Goal: Task Accomplishment & Management: Complete application form

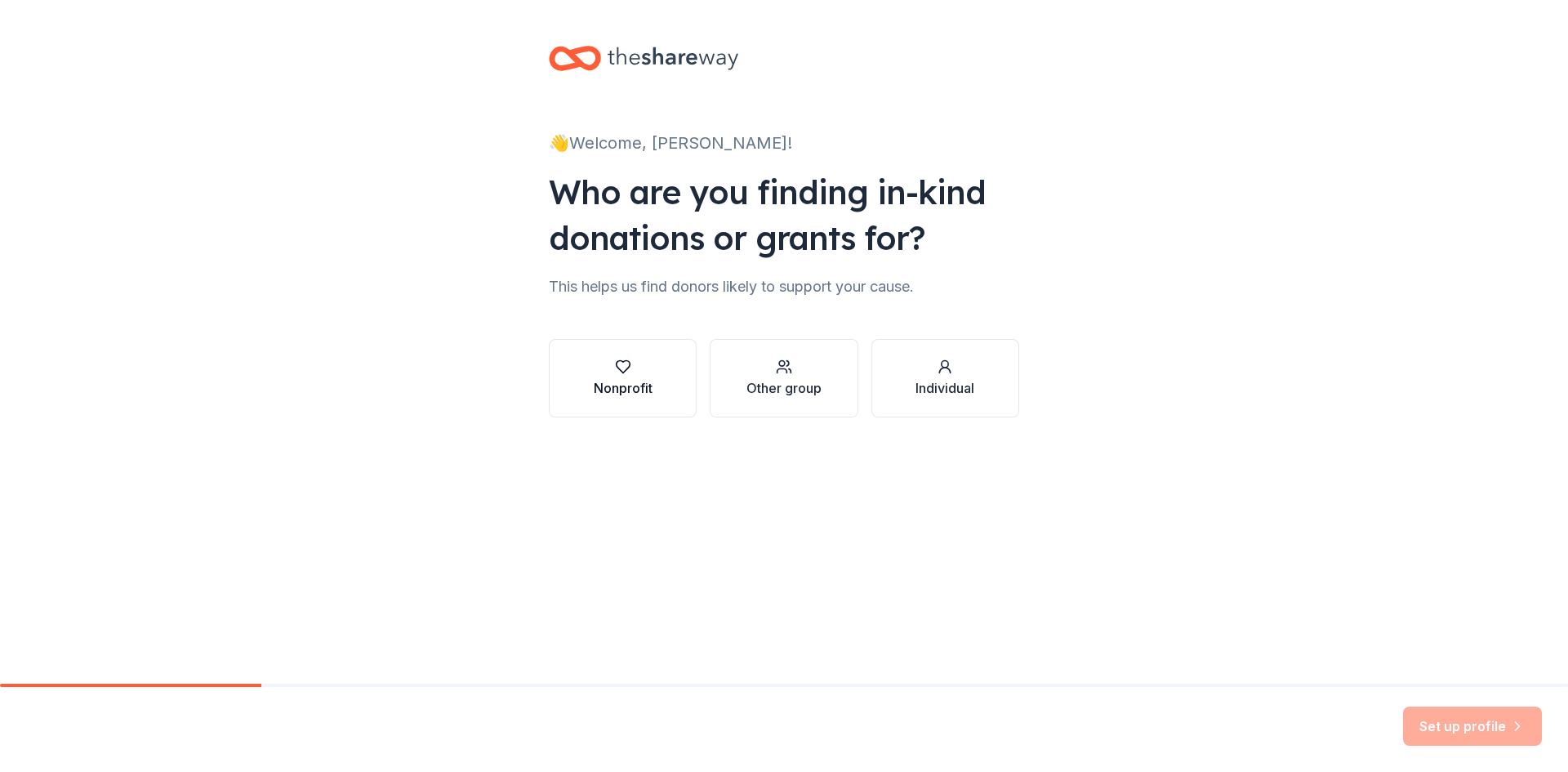
click at [633, 373] on div "button" at bounding box center [623, 367] width 59 height 17
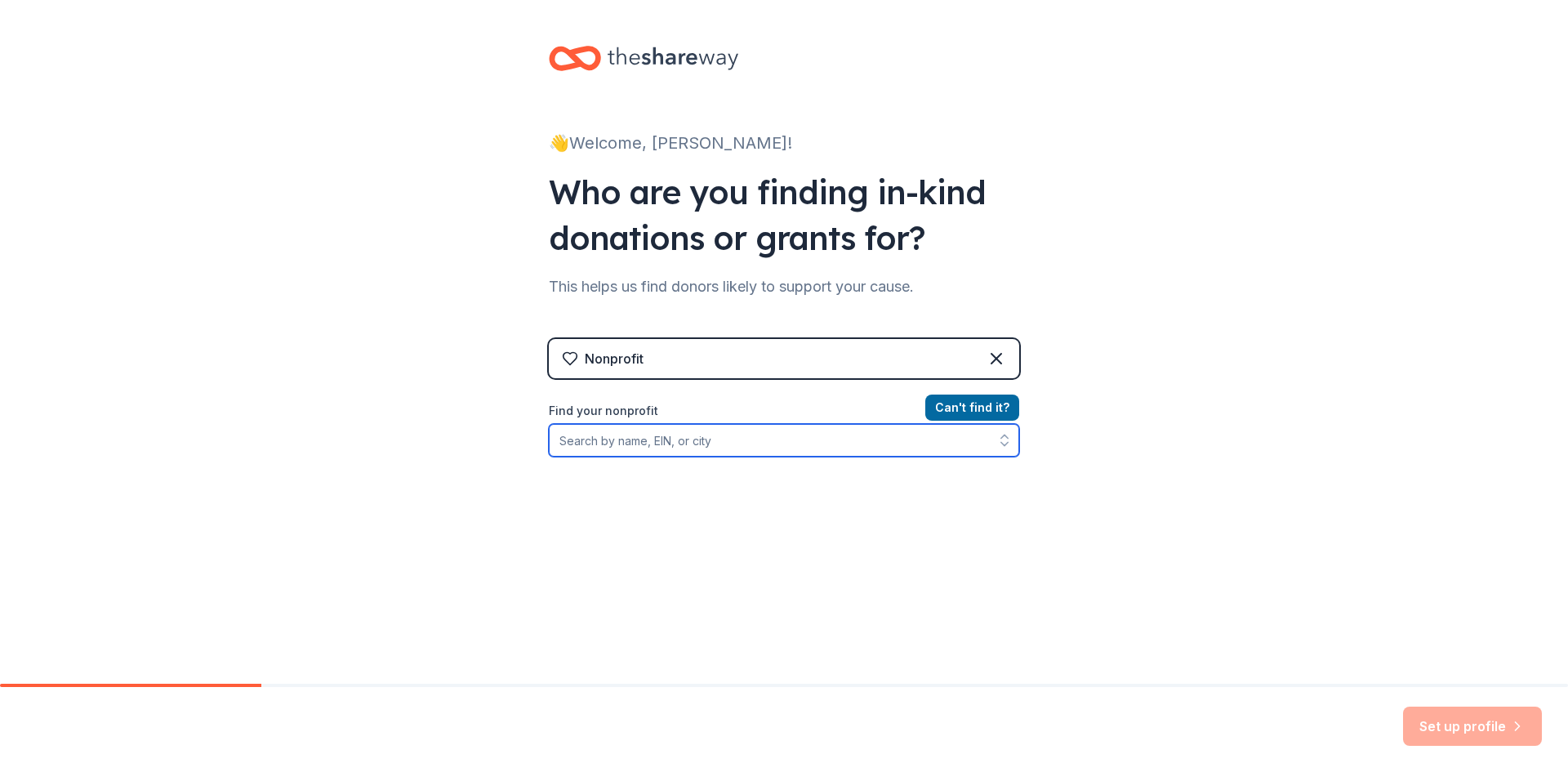
click at [677, 444] on input "Find your nonprofit" at bounding box center [784, 440] width 471 height 33
paste input "[US_EMPLOYER_IDENTIFICATION_NUMBER]"
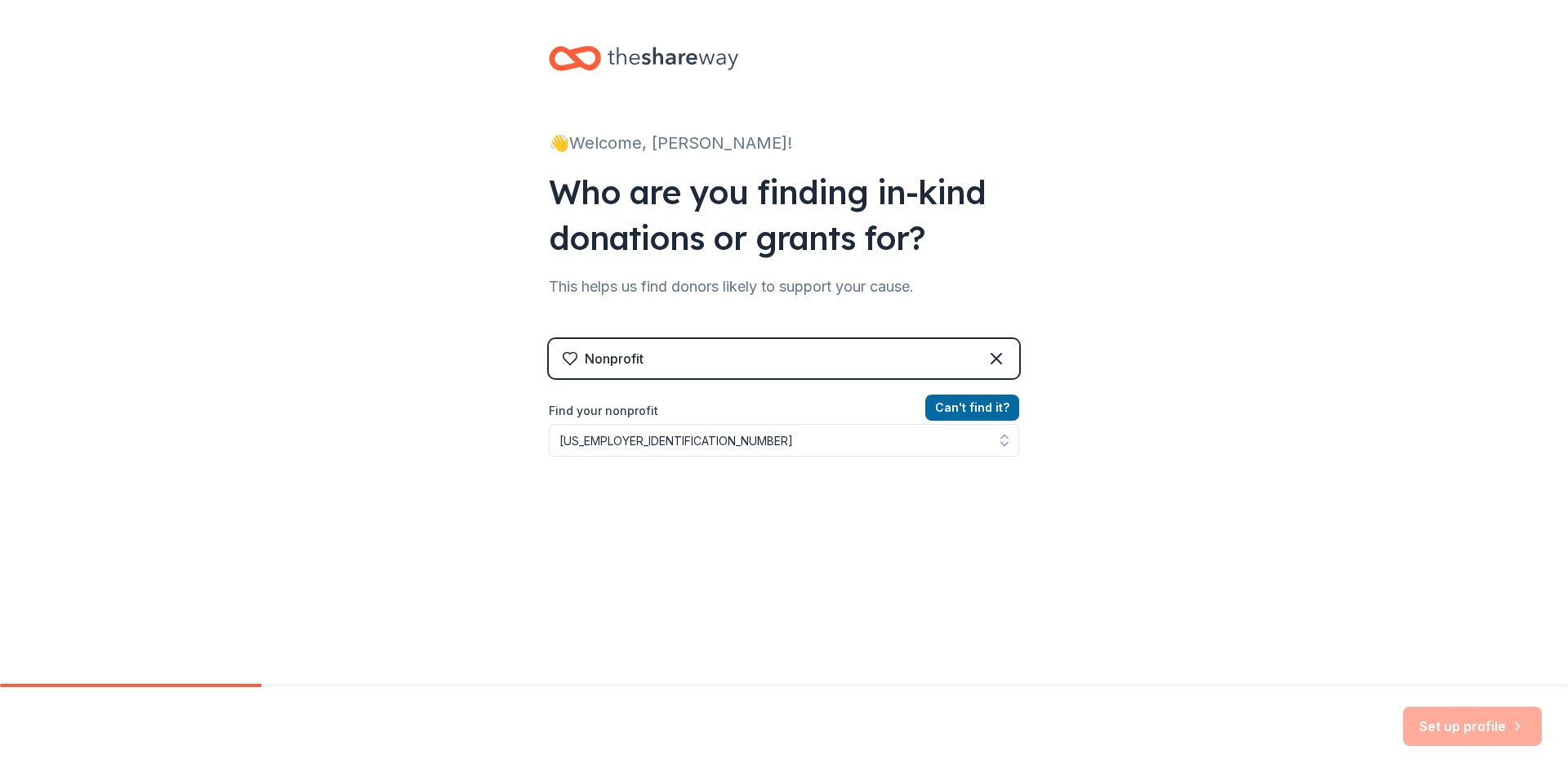
click at [704, 517] on div "Can ' t find it? Find your nonprofit [US_EMPLOYER_IDENTIFICATION_NUMBER]" at bounding box center [784, 493] width 471 height 189
drag, startPoint x: 612, startPoint y: 437, endPoint x: 650, endPoint y: 438, distance: 38.0
click at [612, 438] on input "[US_EMPLOYER_IDENTIFICATION_NUMBER]" at bounding box center [784, 440] width 471 height 33
click at [650, 438] on input "[US_EMPLOYER_IDENTIFICATION_NUMBER]" at bounding box center [784, 440] width 471 height 33
click at [997, 443] on icon "button" at bounding box center [1005, 440] width 17 height 17
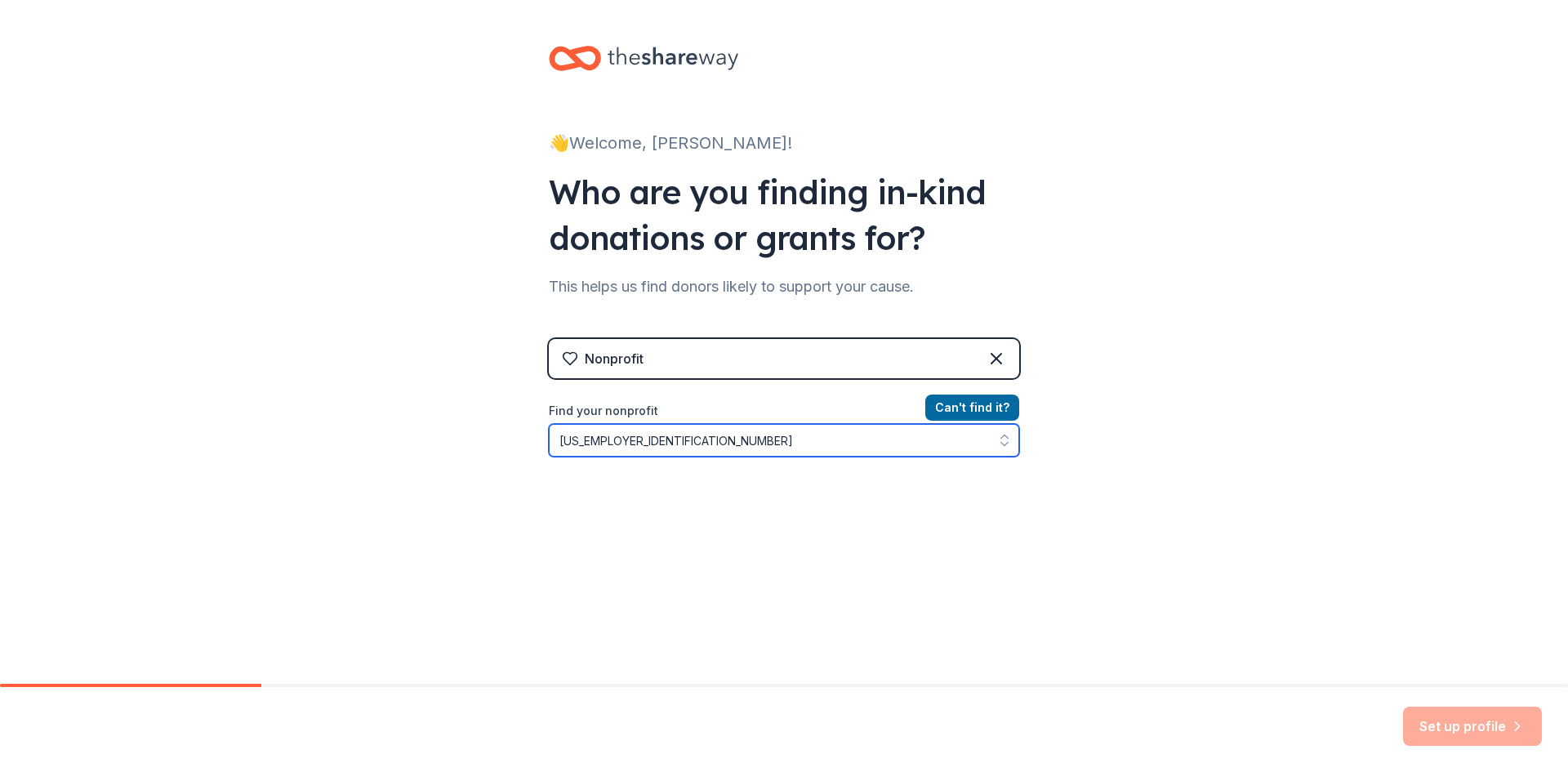
click at [763, 440] on input "[US_EMPLOYER_IDENTIFICATION_NUMBER]" at bounding box center [784, 440] width 471 height 33
type input "22-600204"
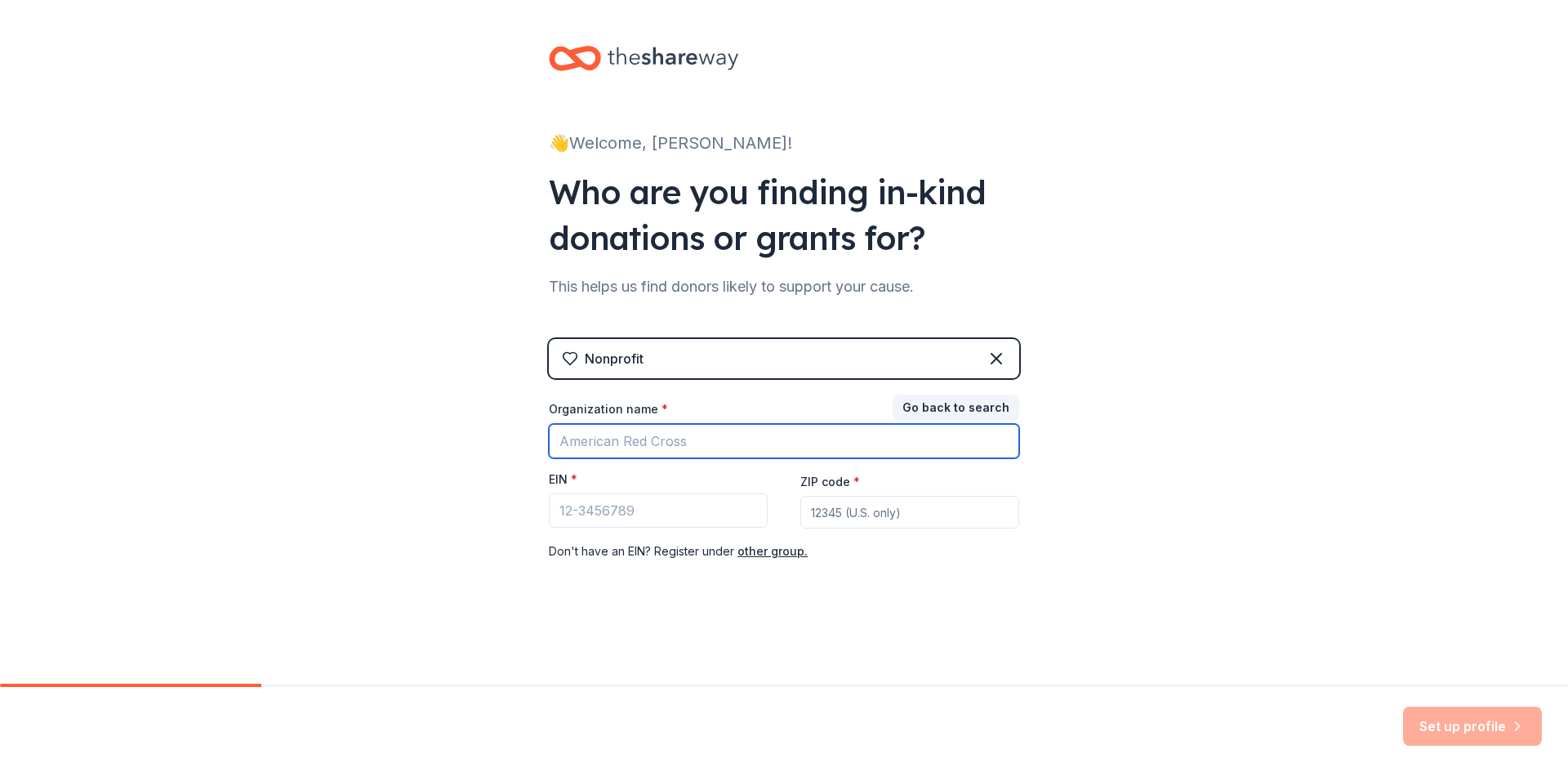
click at [715, 441] on input "Organization name *" at bounding box center [784, 440] width 471 height 34
type input "[GEOGRAPHIC_DATA]"
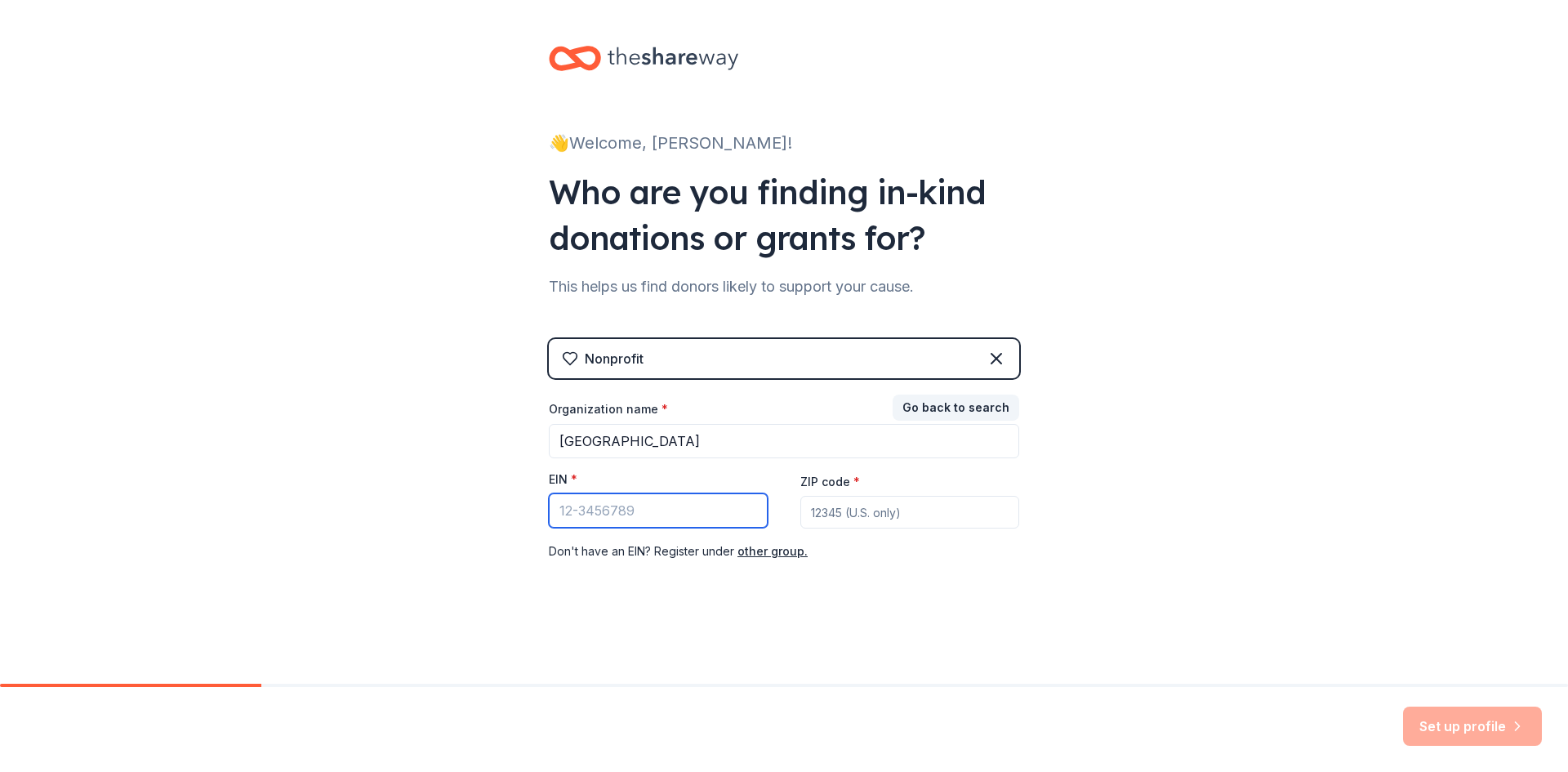
click at [591, 500] on input "EIN *" at bounding box center [658, 510] width 219 height 34
paste input "[US_EMPLOYER_IDENTIFICATION_NUMBER]"
type input "[US_EMPLOYER_IDENTIFICATION_NUMBER]"
click at [877, 518] on input "ZIP code *" at bounding box center [910, 512] width 219 height 33
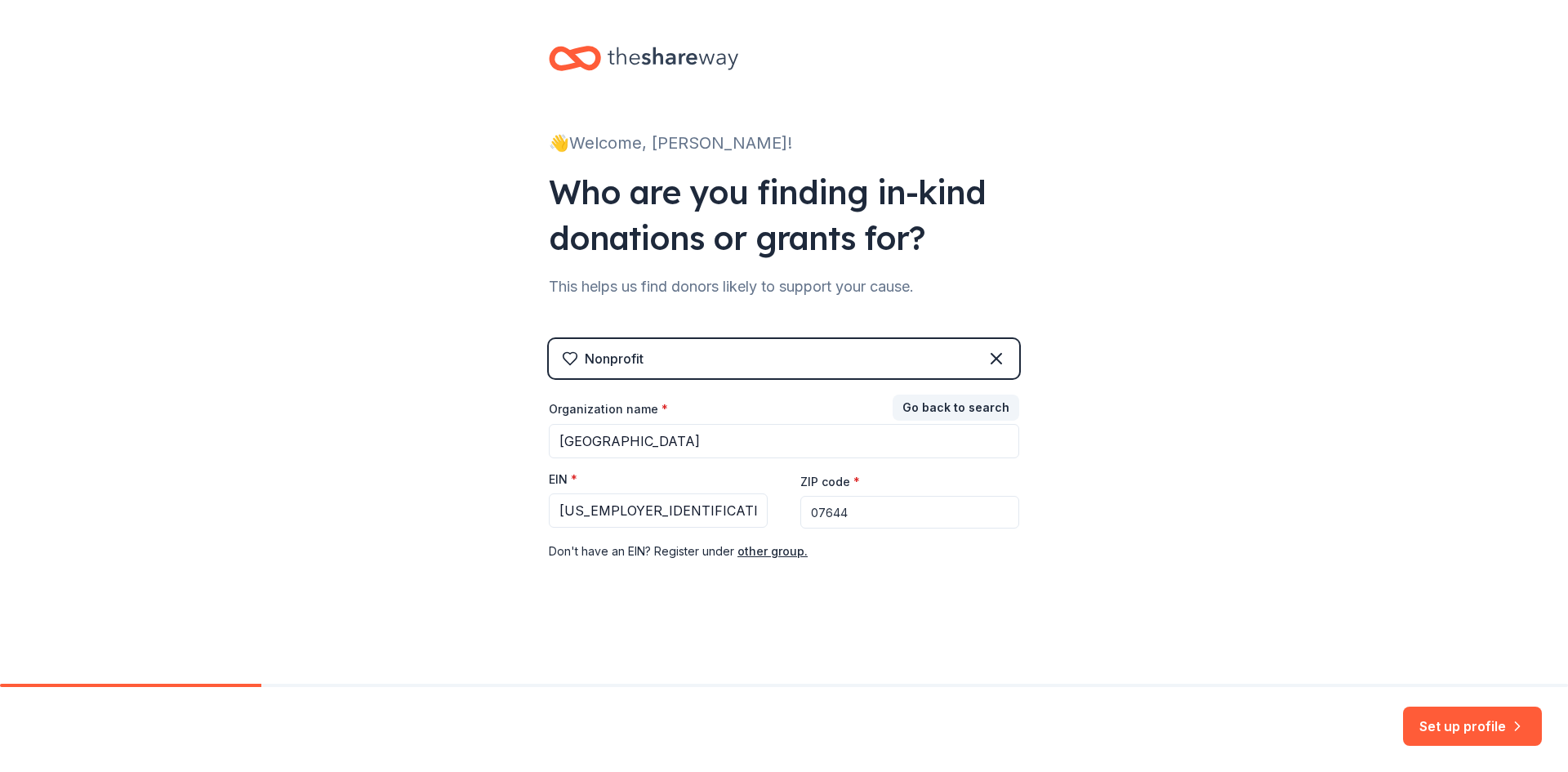
type input "07644"
click at [795, 620] on div "👋 Welcome, [PERSON_NAME]! Who are you finding in-kind donations or grants for? …" at bounding box center [784, 335] width 523 height 672
click at [930, 516] on input "07644" at bounding box center [910, 512] width 219 height 33
click at [1108, 451] on div "👋 Welcome, [PERSON_NAME]! Who are you finding in-kind donations or grants for? …" at bounding box center [784, 335] width 1568 height 672
click at [628, 358] on div "Nonprofit" at bounding box center [614, 358] width 59 height 19
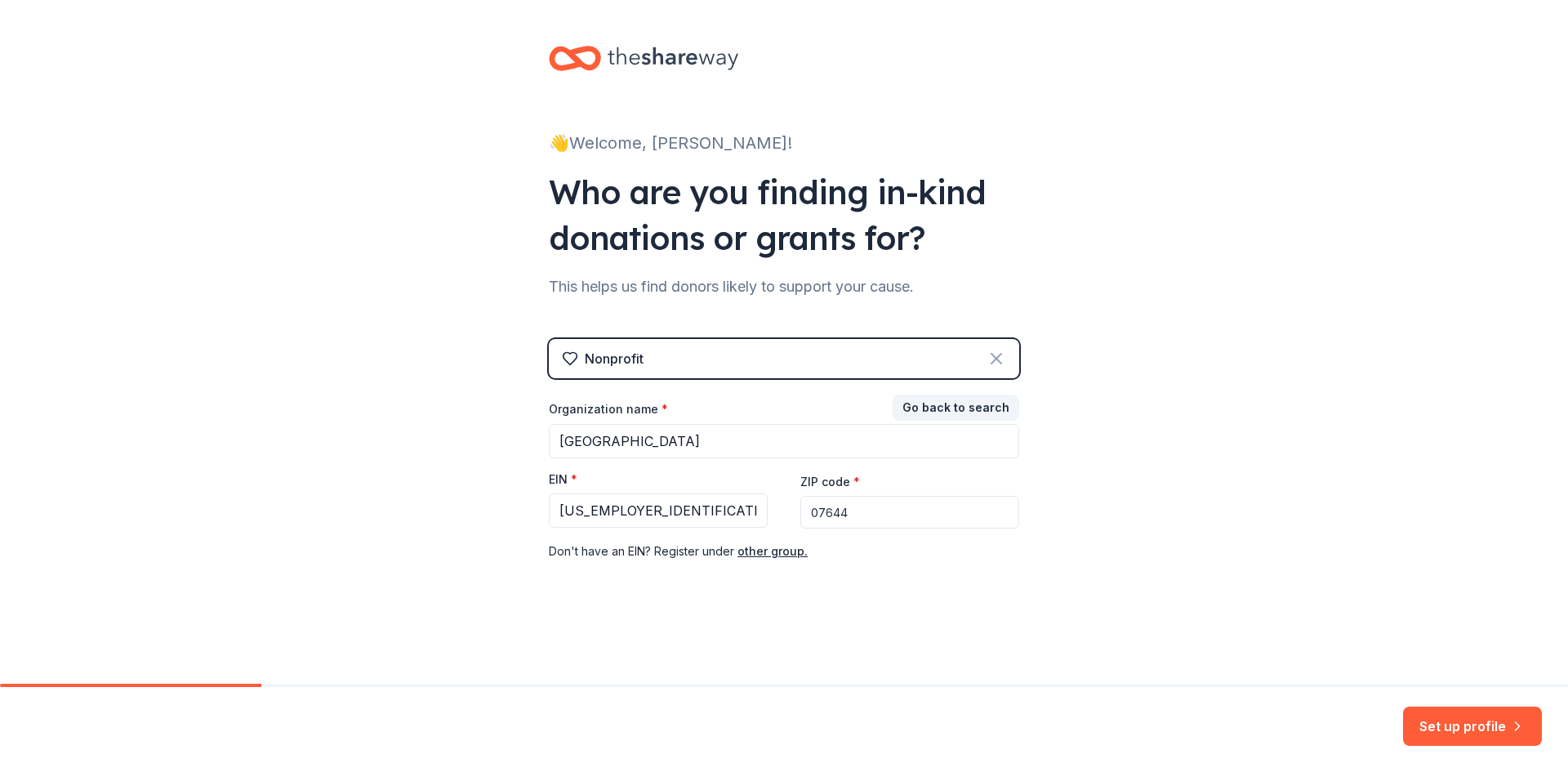
click at [1000, 351] on icon at bounding box center [996, 358] width 19 height 19
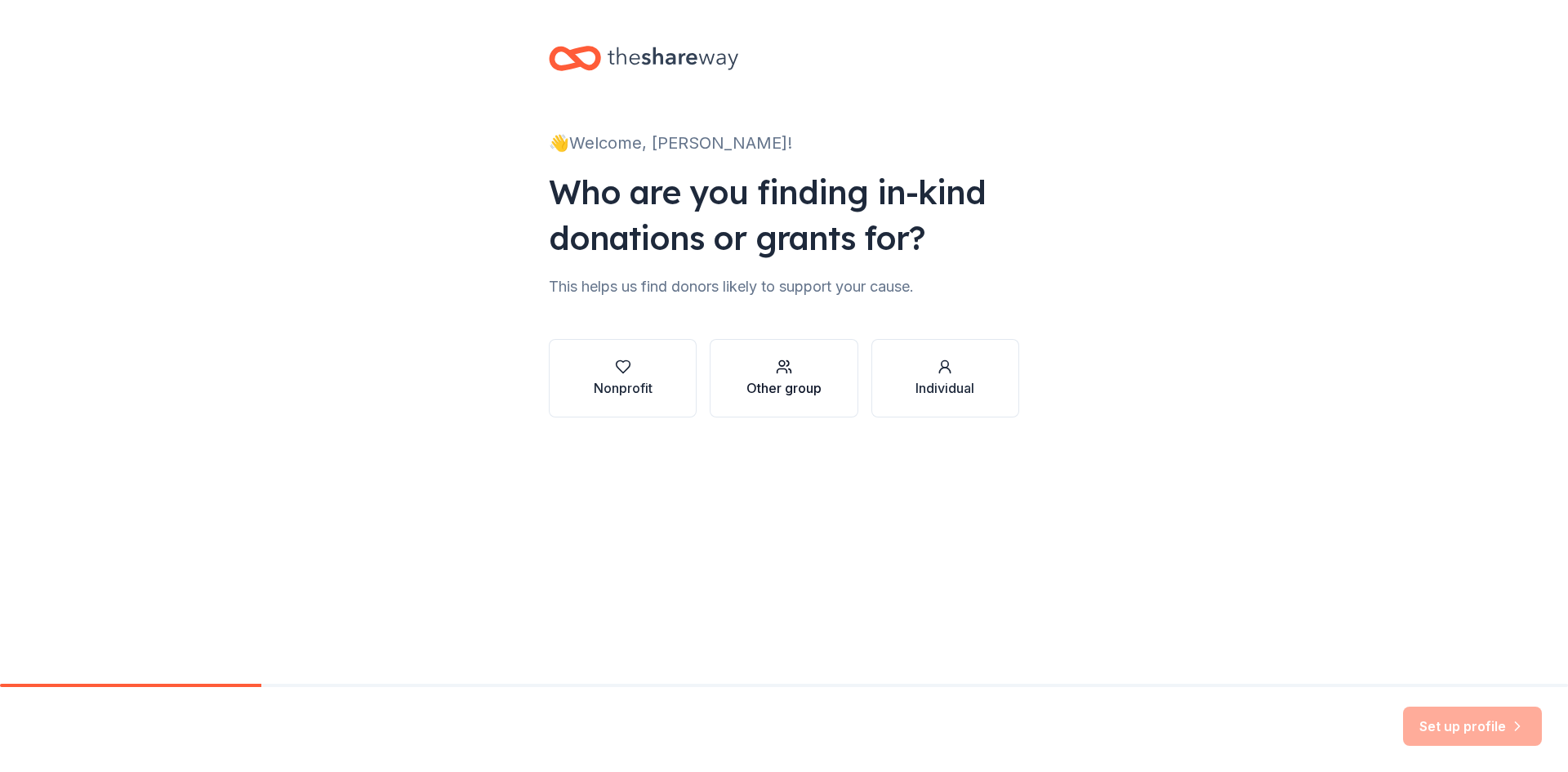
click at [792, 386] on div "Other group" at bounding box center [784, 387] width 75 height 19
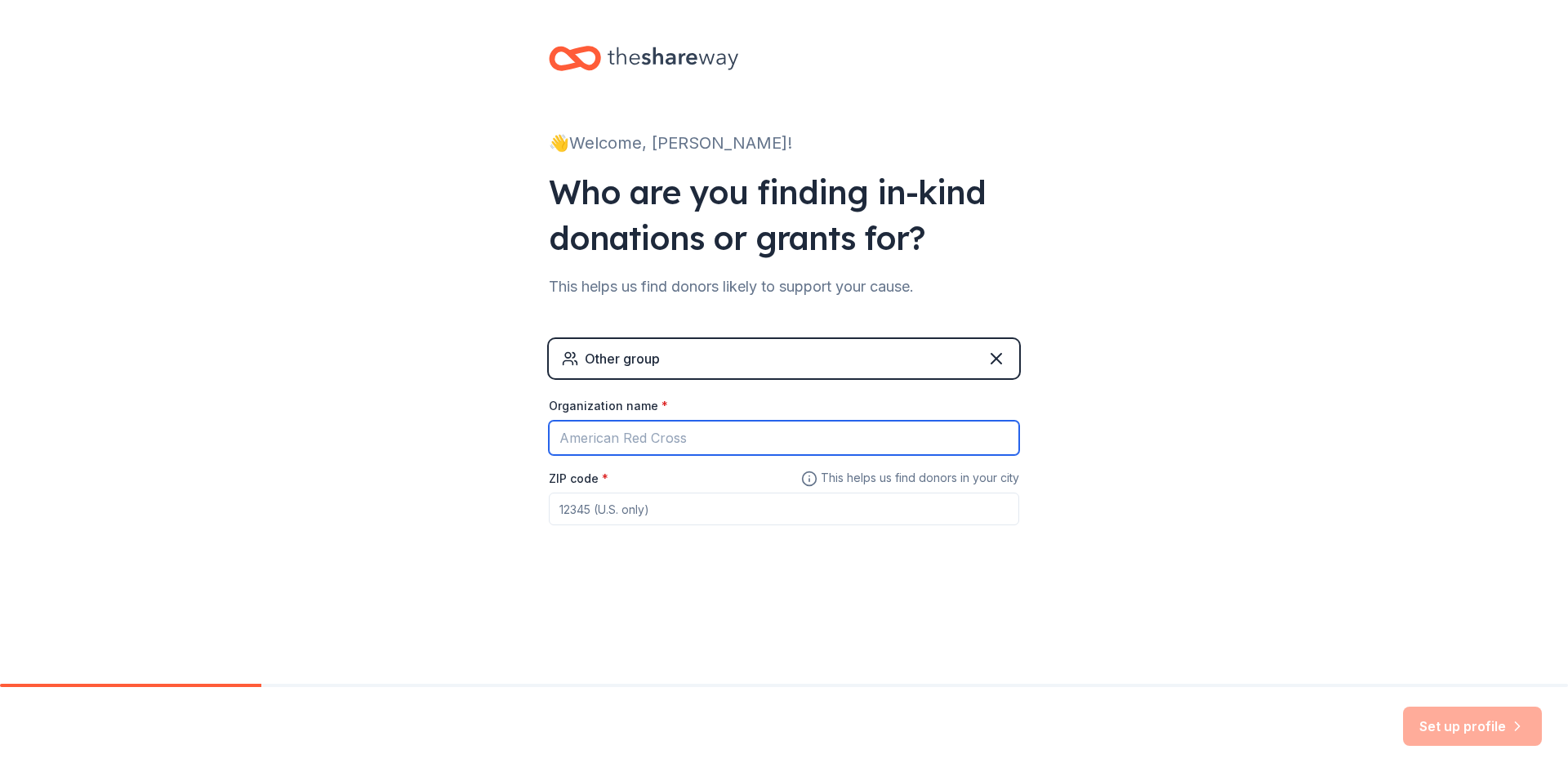
click at [679, 439] on input "Organization name *" at bounding box center [784, 437] width 471 height 34
type input "[GEOGRAPHIC_DATA]"
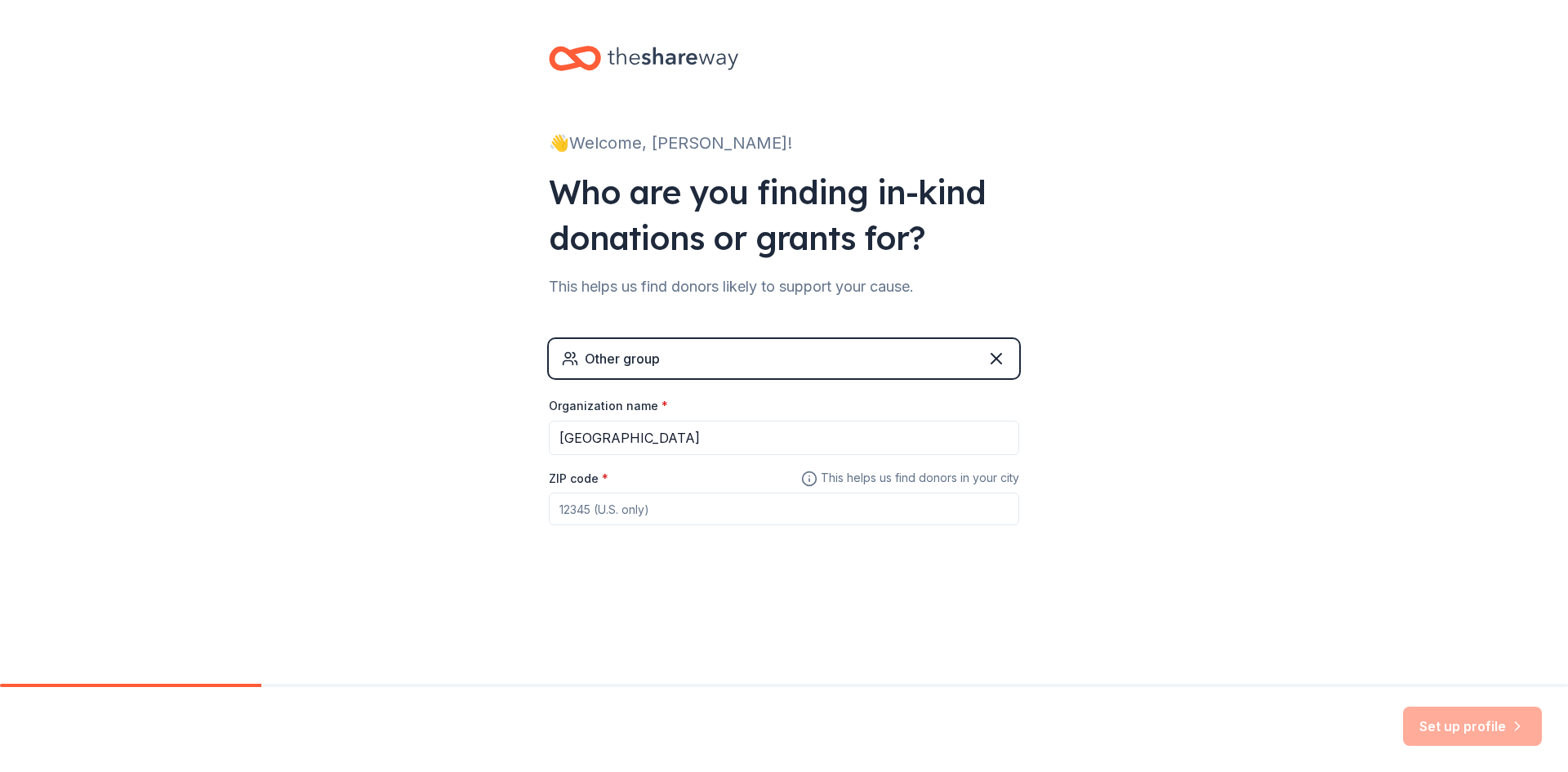
click at [686, 504] on input "ZIP code *" at bounding box center [784, 509] width 471 height 33
type input "07644"
drag, startPoint x: 1203, startPoint y: 582, endPoint x: 1186, endPoint y: 584, distance: 17.1
click at [1202, 582] on div "👋 Welcome, [PERSON_NAME]! Who are you finding in-kind donations or grants for? …" at bounding box center [784, 318] width 1568 height 636
drag, startPoint x: 805, startPoint y: 348, endPoint x: 795, endPoint y: 349, distance: 10.0
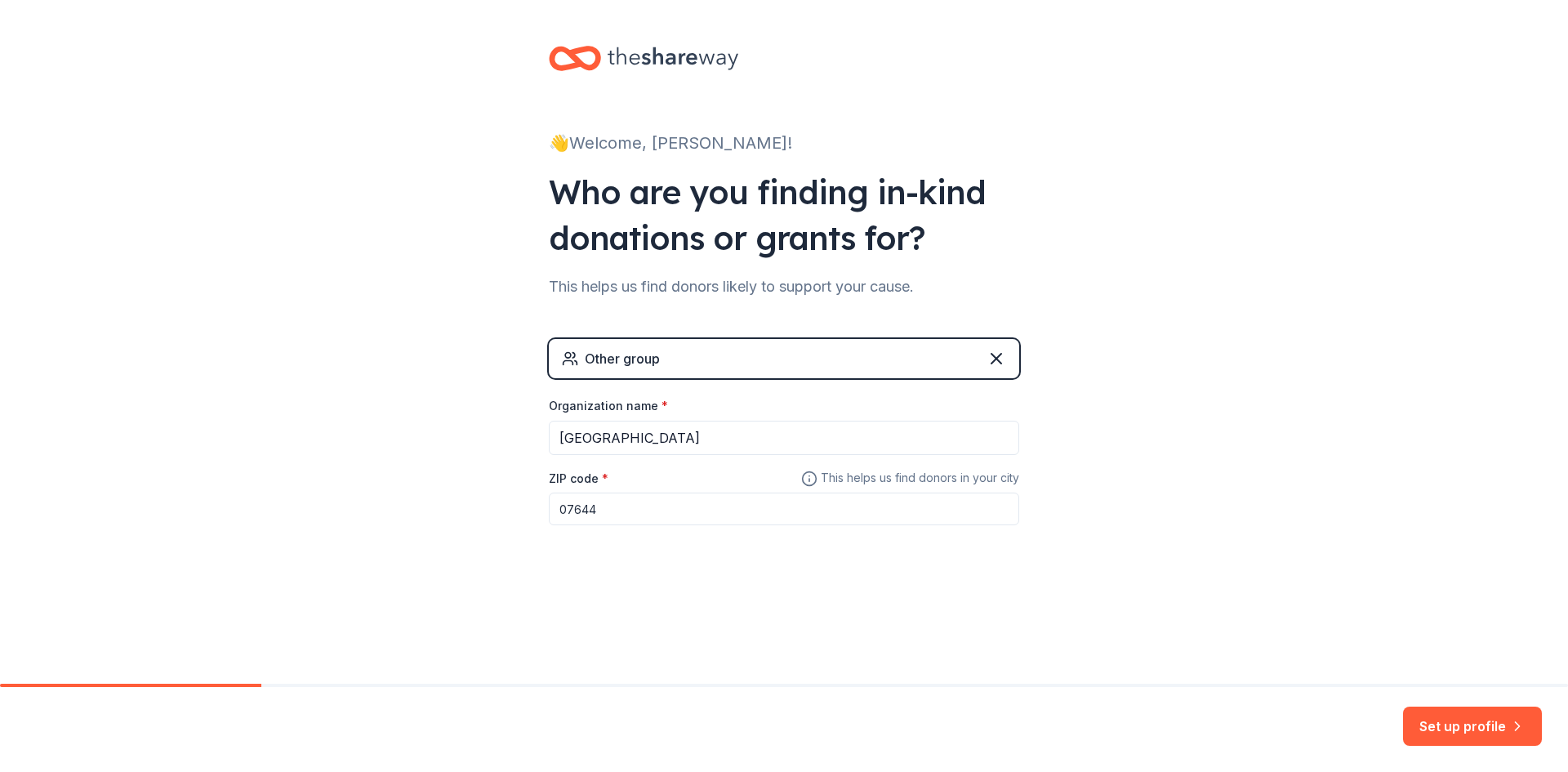
click at [805, 350] on div "Other group" at bounding box center [784, 358] width 471 height 40
drag, startPoint x: 750, startPoint y: 364, endPoint x: 818, endPoint y: 369, distance: 68.2
click at [751, 364] on div "Other group" at bounding box center [784, 358] width 471 height 40
click at [1000, 357] on icon at bounding box center [996, 358] width 19 height 19
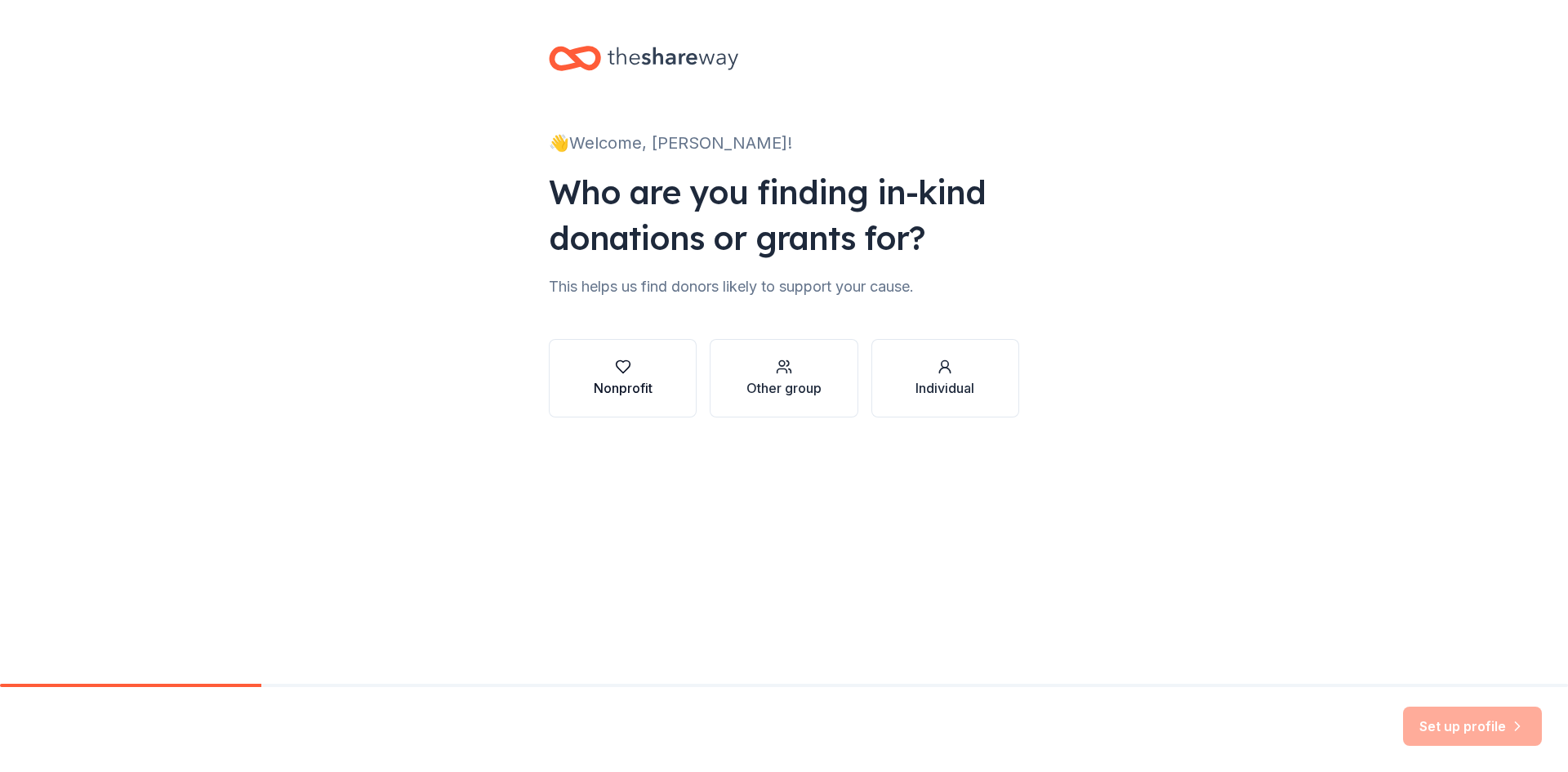
click at [616, 377] on div "Nonprofit" at bounding box center [623, 378] width 59 height 40
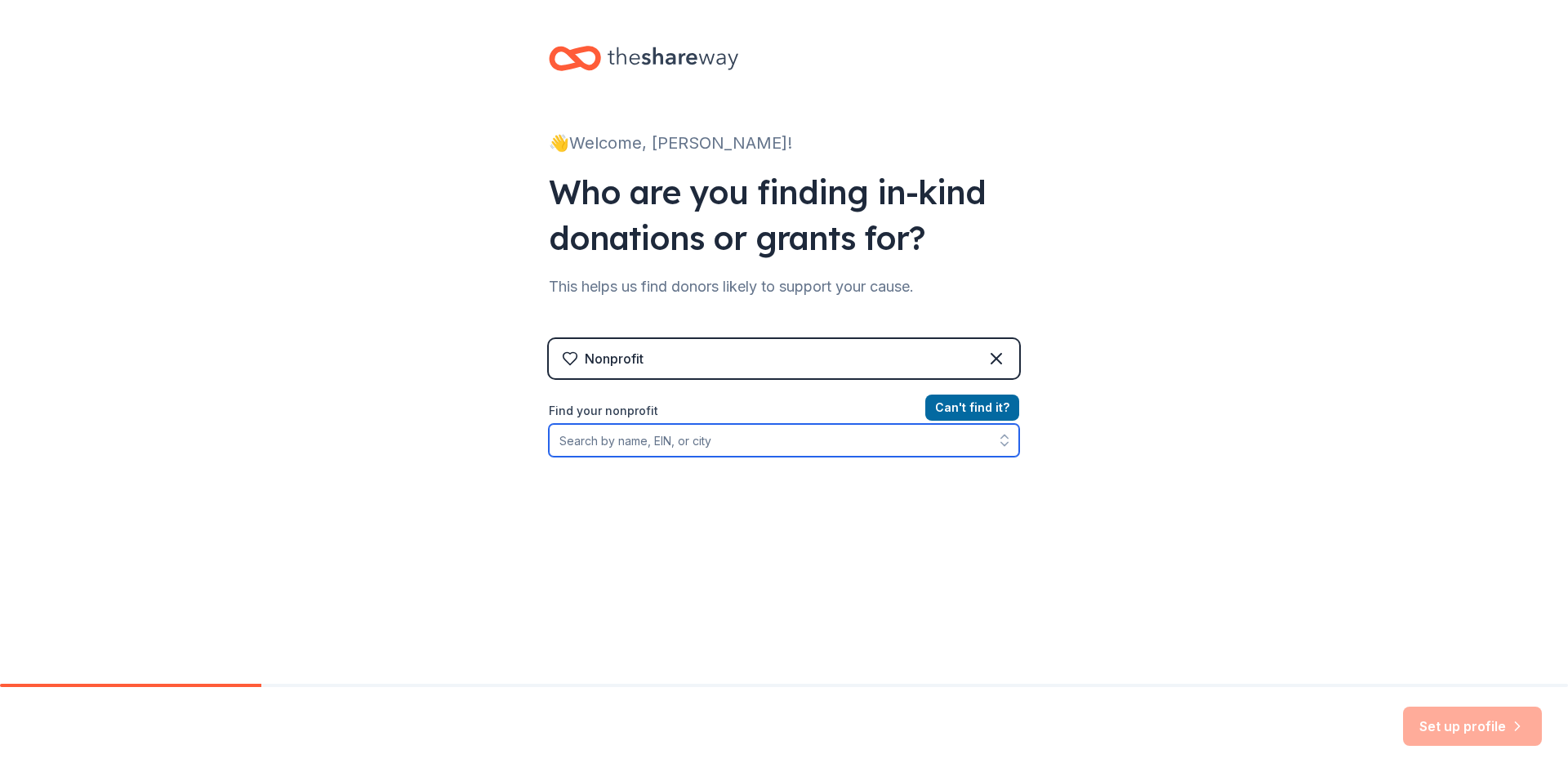
click at [662, 433] on input "Find your nonprofit" at bounding box center [784, 440] width 471 height 33
paste input "[US_EMPLOYER_IDENTIFICATION_NUMBER]"
type input "[US_EMPLOYER_IDENTIFICATION_NUMBER]"
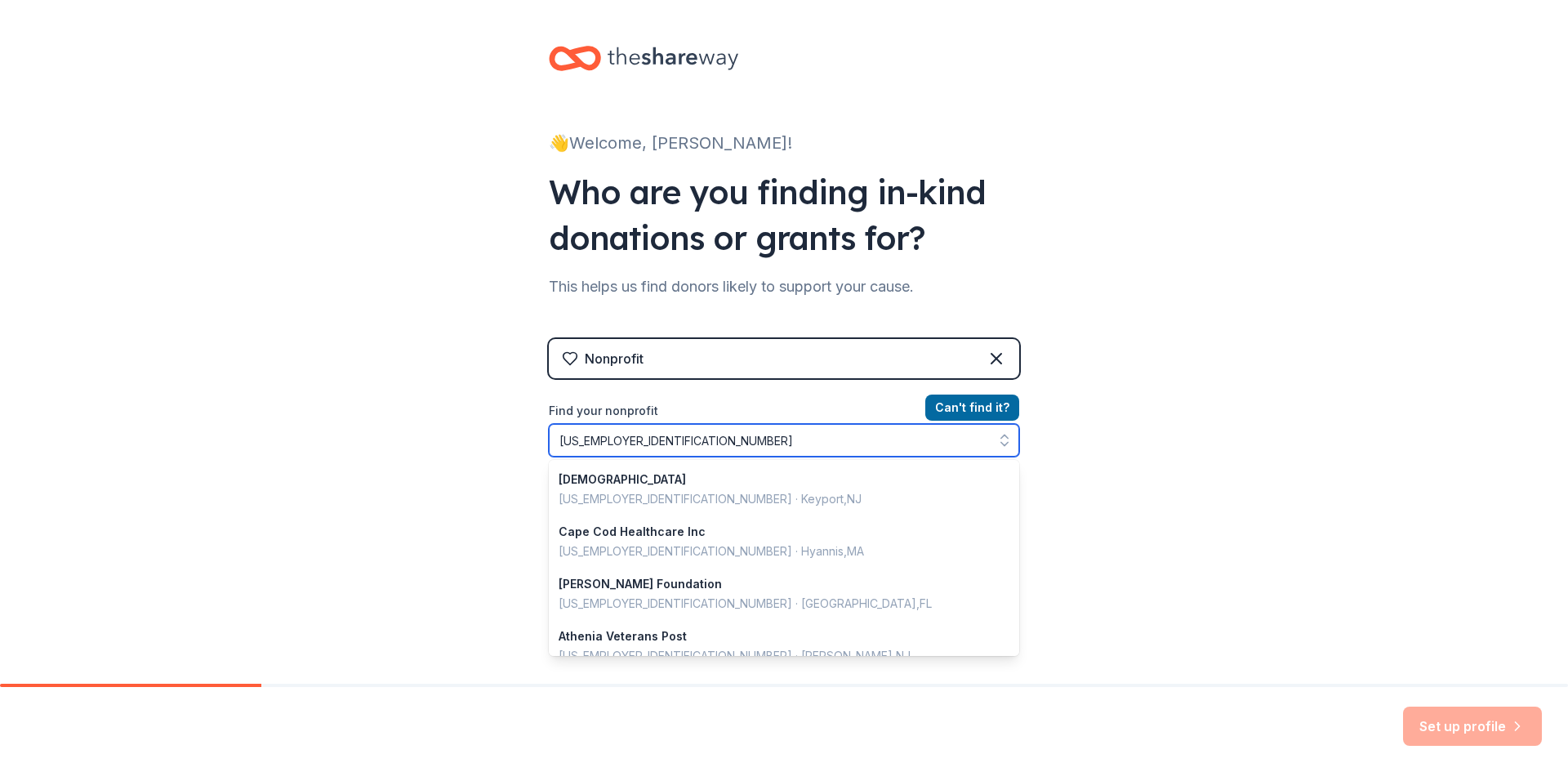
scroll to position [891, 0]
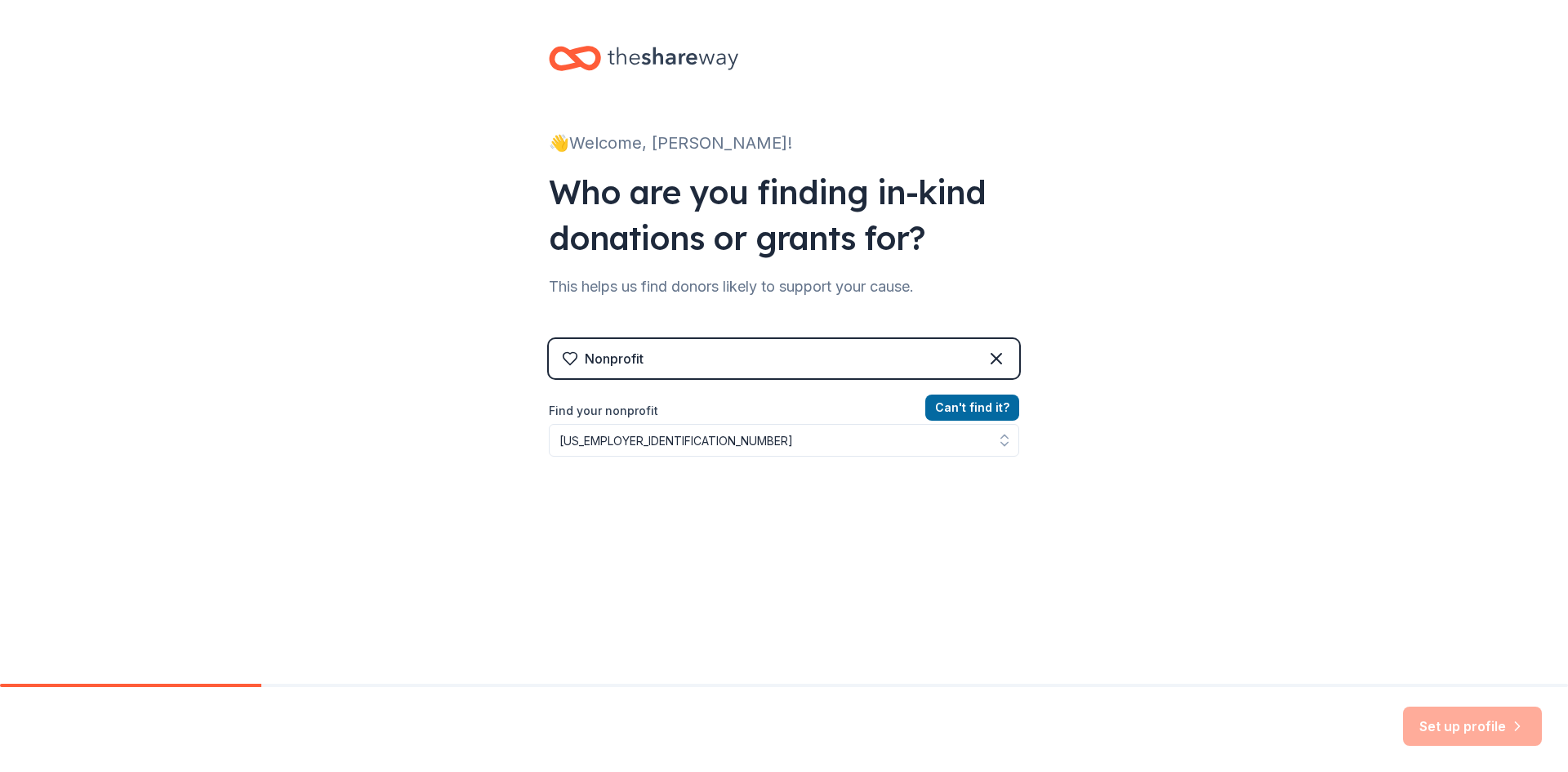
click at [1241, 562] on div "👋 Welcome, [PERSON_NAME]! Who are you finding in-kind donations or grants for? …" at bounding box center [784, 349] width 1568 height 698
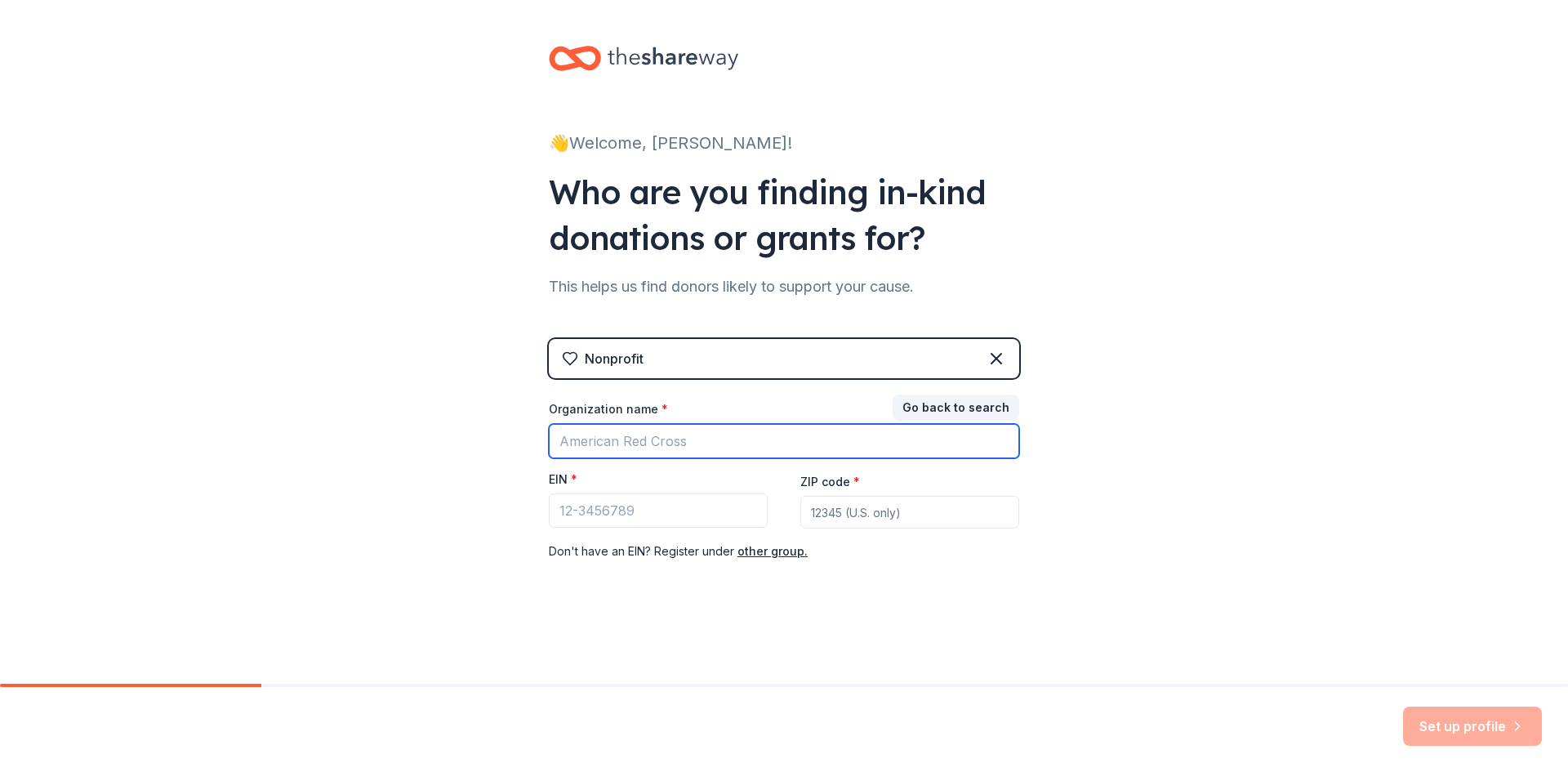
click at [824, 441] on input "Organization name *" at bounding box center [784, 440] width 471 height 34
type input "[GEOGRAPHIC_DATA]"
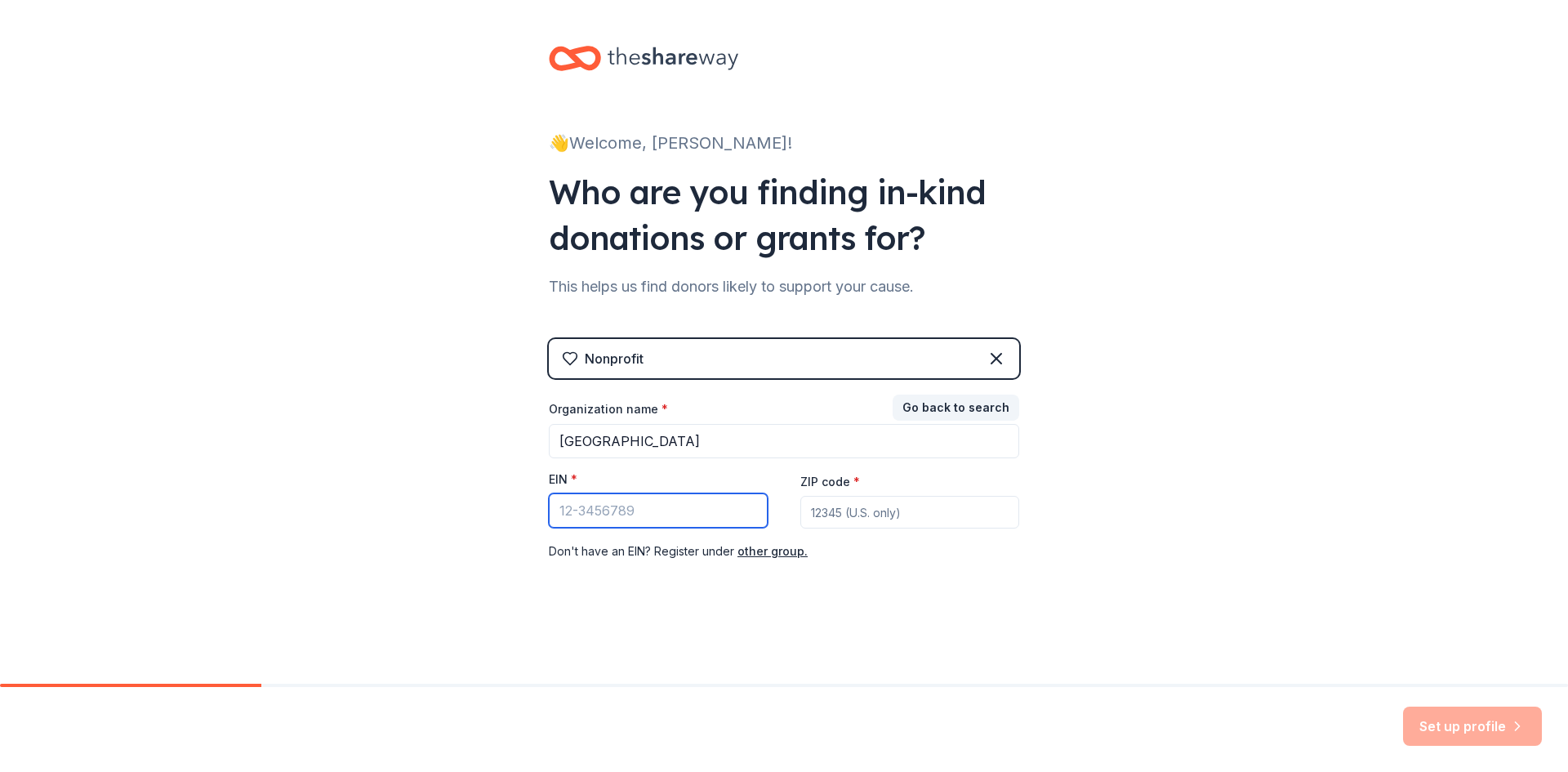
click at [657, 517] on input "EIN *" at bounding box center [658, 510] width 219 height 34
paste input "[US_EMPLOYER_IDENTIFICATION_NUMBER]"
type input "[US_EMPLOYER_IDENTIFICATION_NUMBER]"
click at [863, 516] on input "ZIP code *" at bounding box center [910, 512] width 219 height 33
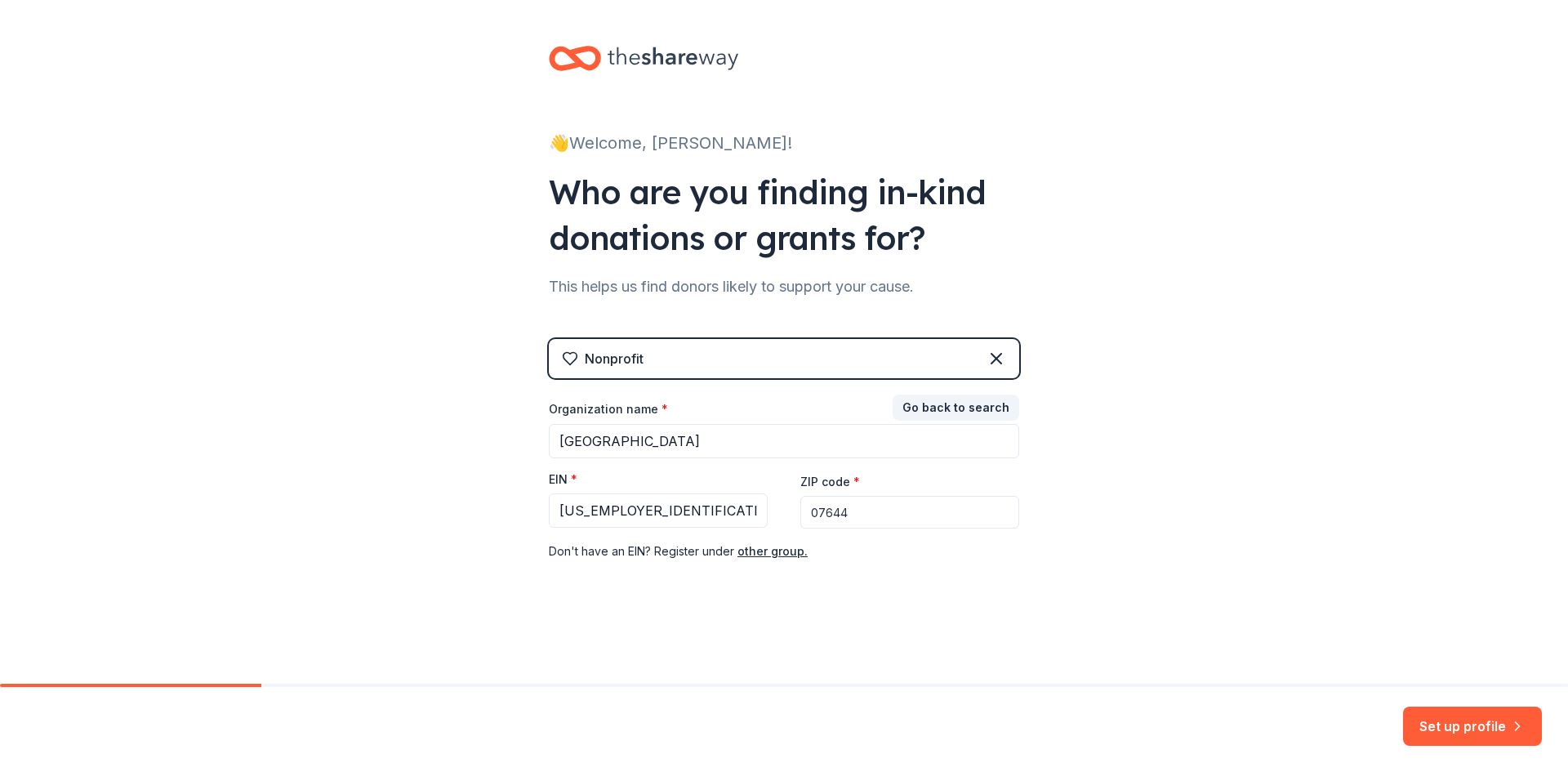
type input "07644"
click at [1506, 727] on button "Set up profile" at bounding box center [1472, 726] width 139 height 40
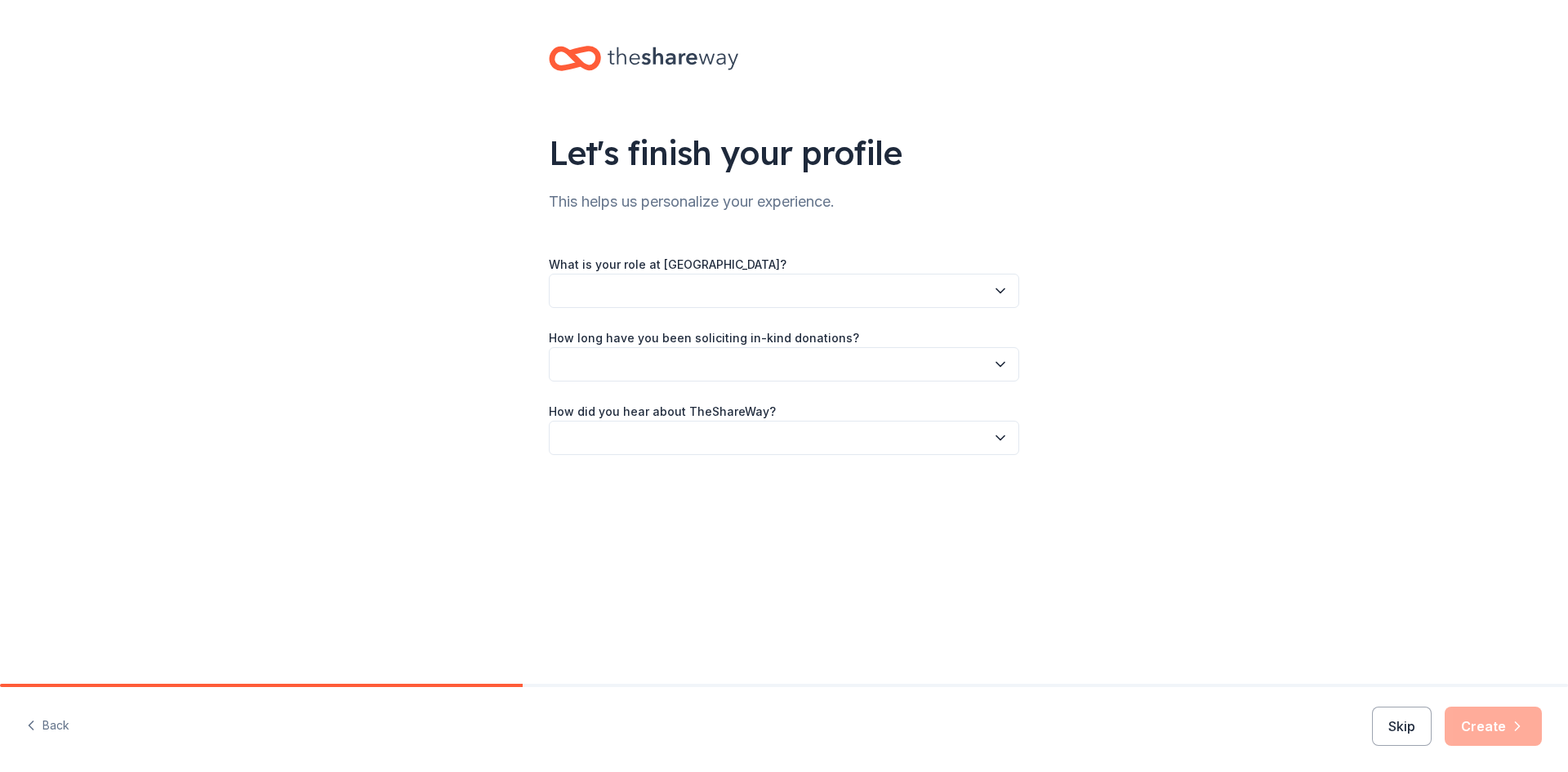
click at [771, 292] on button "button" at bounding box center [784, 290] width 471 height 34
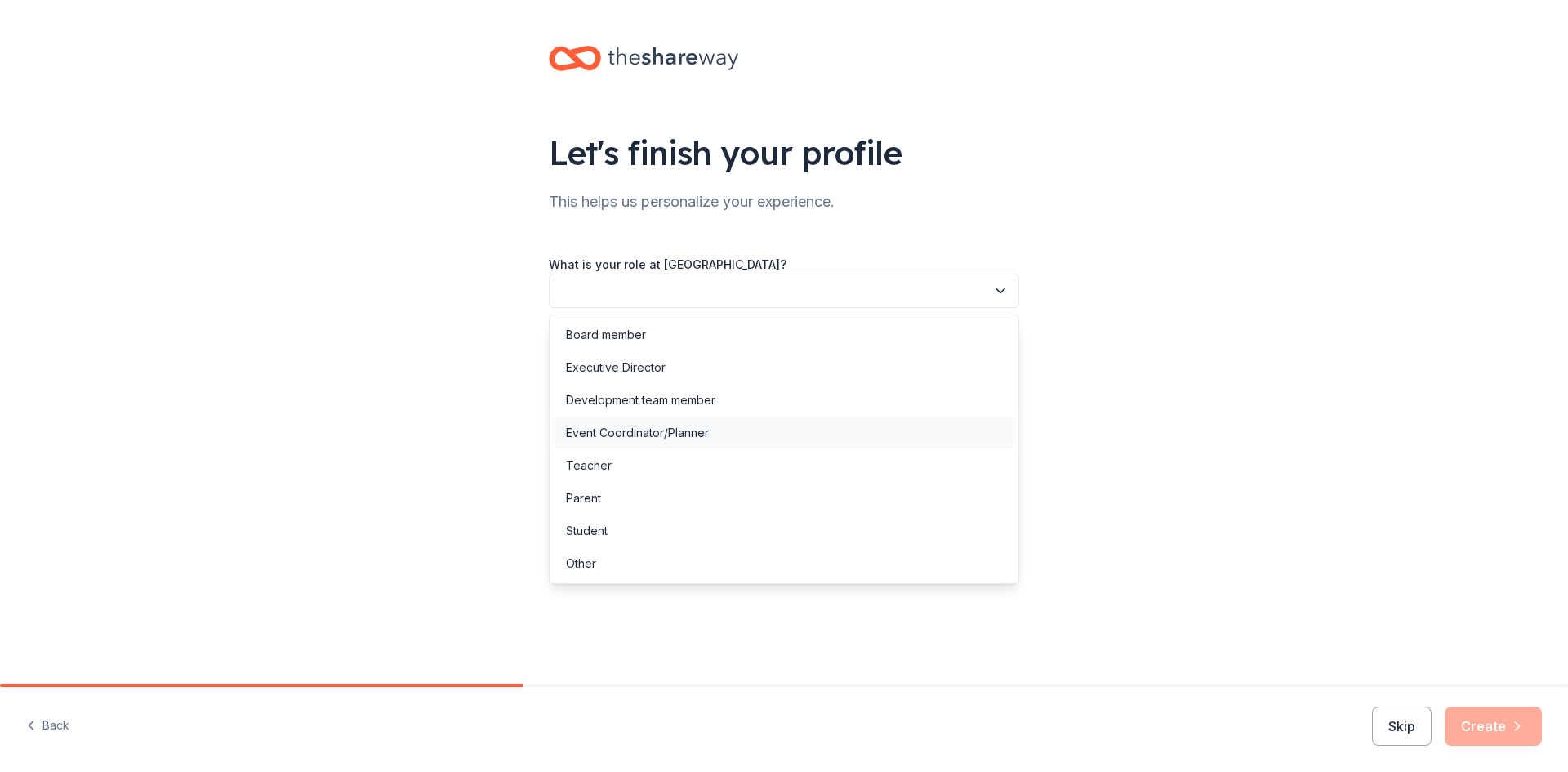
click at [656, 434] on div "Event Coordinator/Planner" at bounding box center [638, 432] width 143 height 19
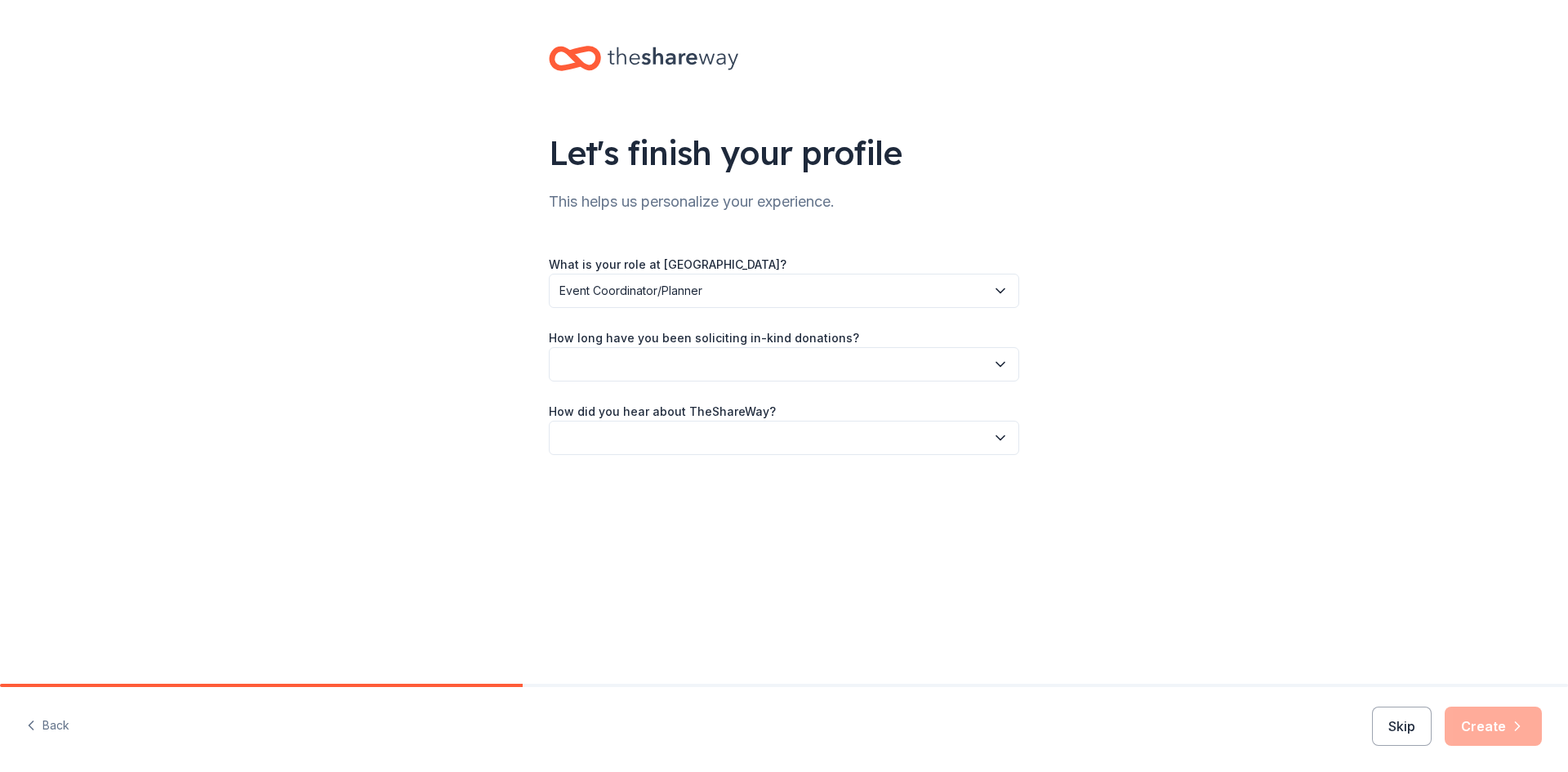
click at [653, 360] on button "button" at bounding box center [784, 364] width 471 height 34
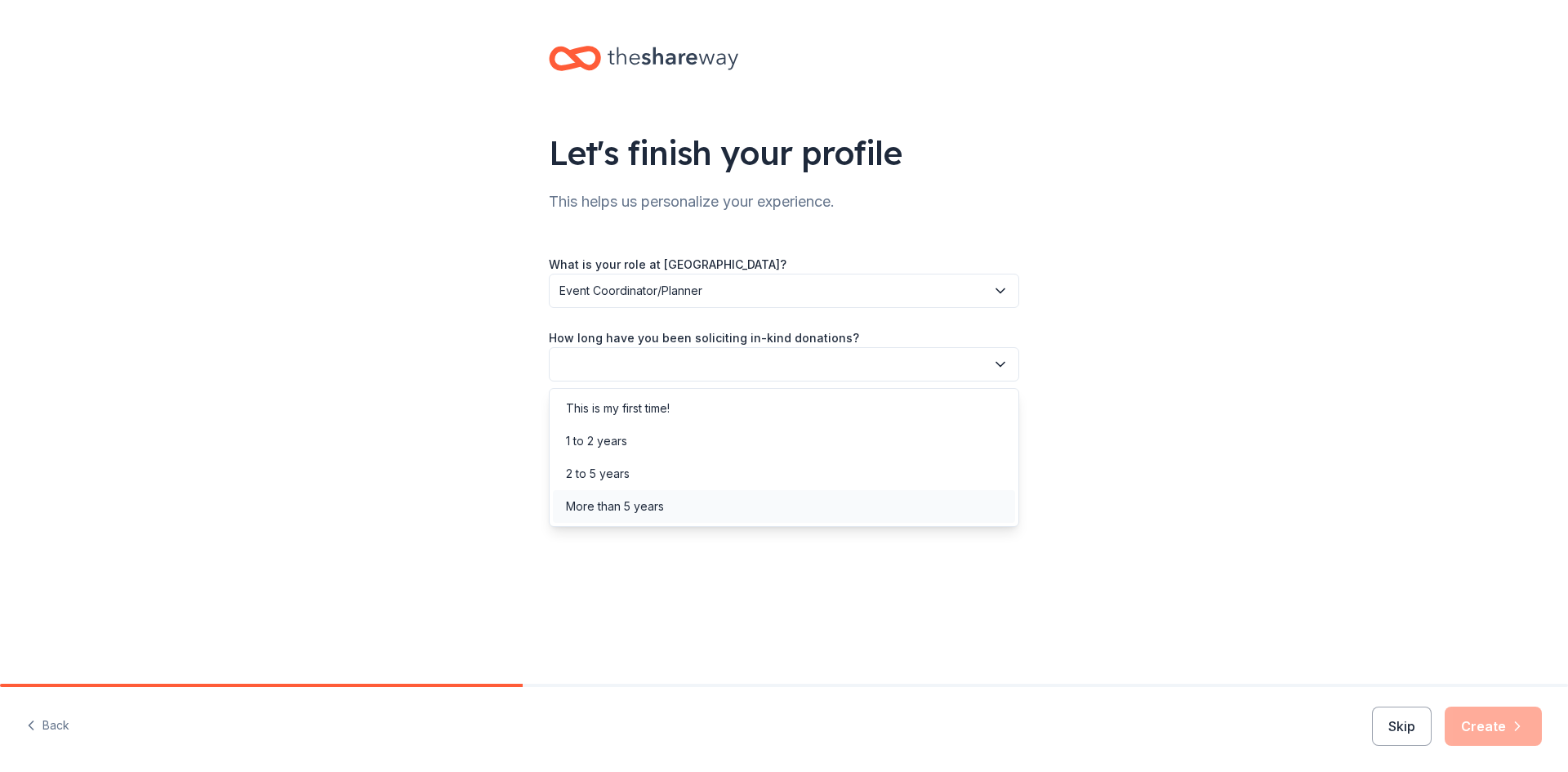
click at [644, 505] on div "More than 5 years" at bounding box center [615, 505] width 98 height 19
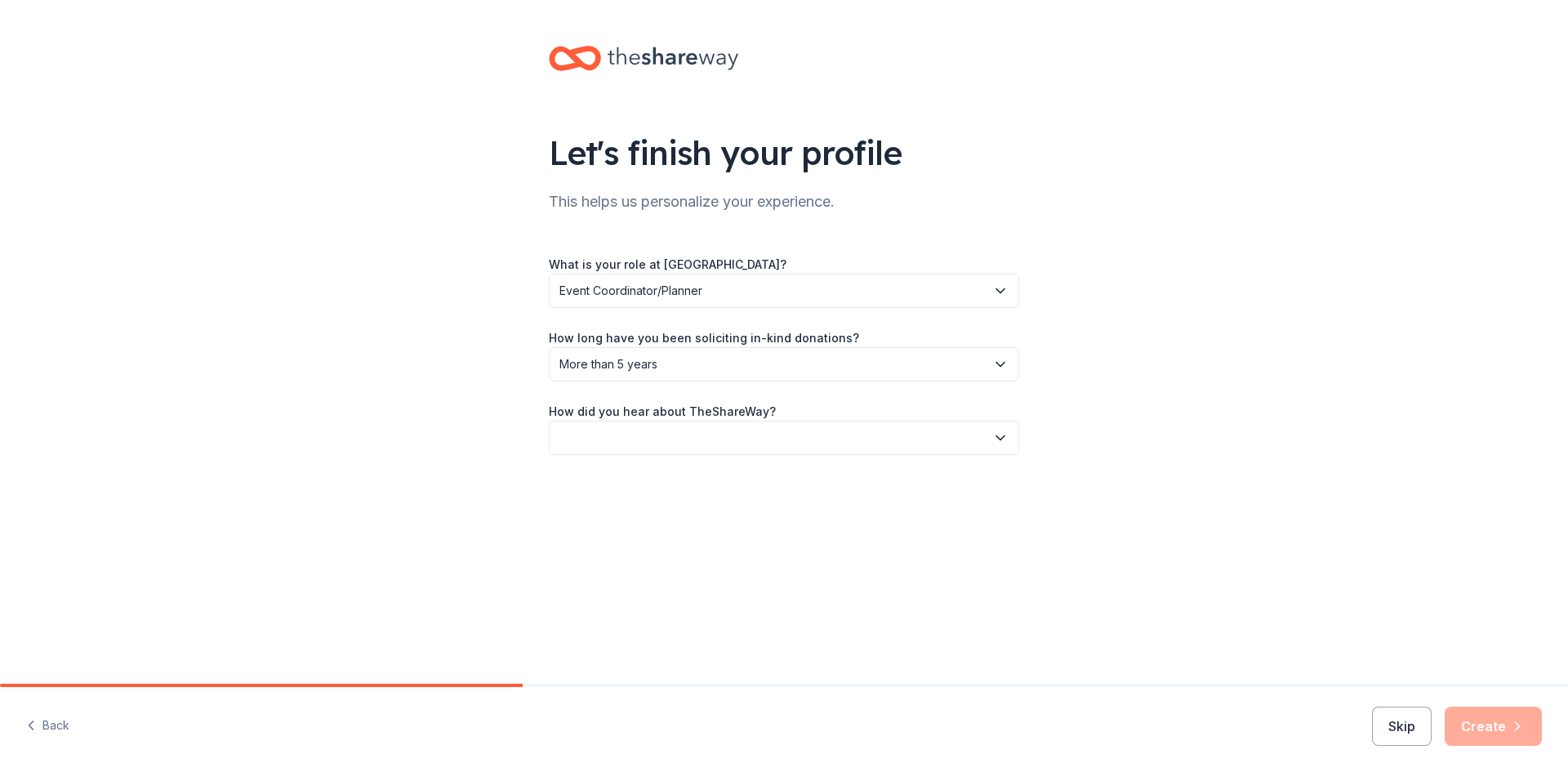
click at [642, 437] on button "button" at bounding box center [784, 437] width 471 height 34
click at [635, 507] on div "Online search" at bounding box center [603, 514] width 74 height 19
click at [1480, 714] on button "Create" at bounding box center [1494, 726] width 97 height 40
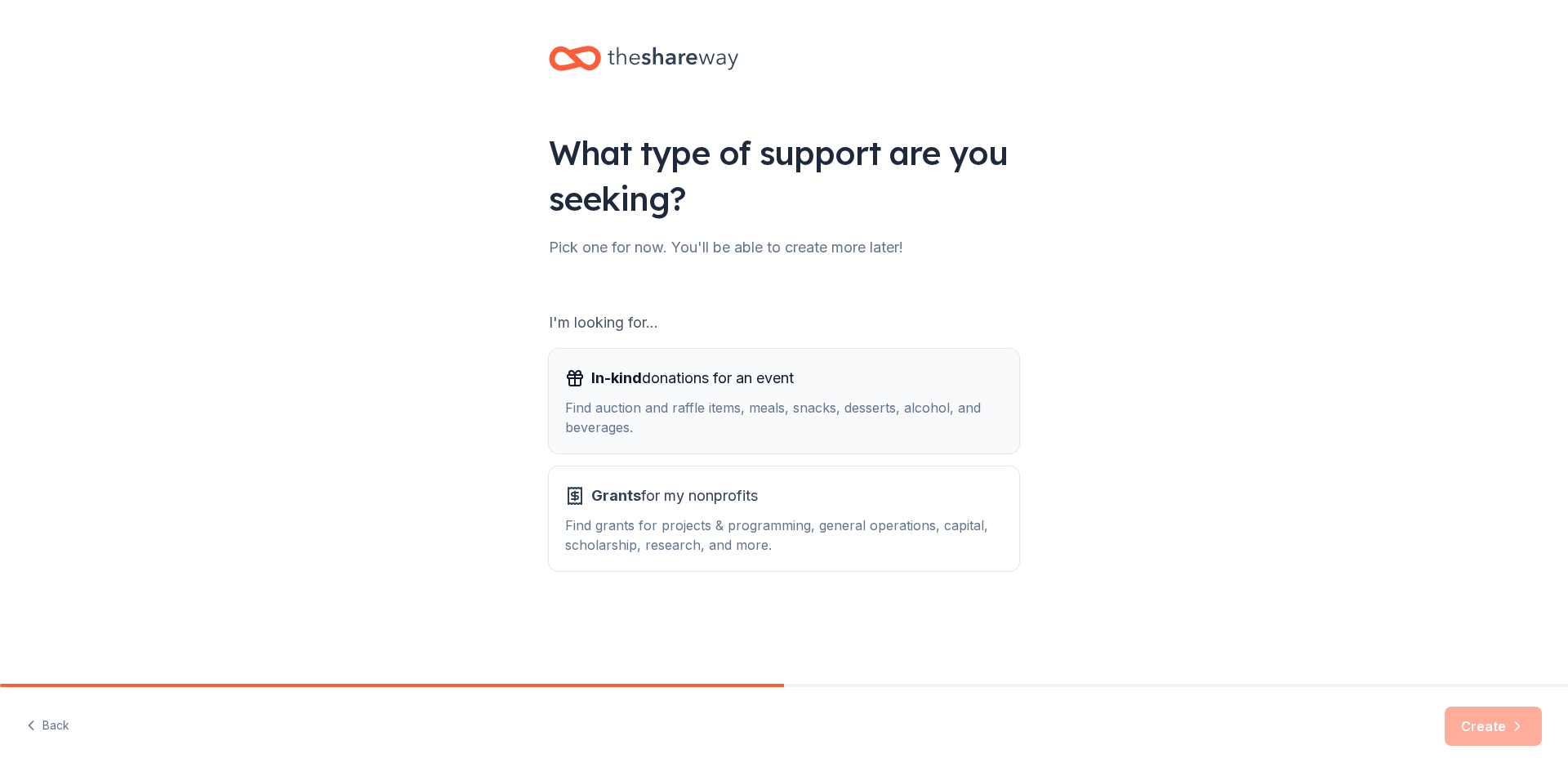
click at [729, 385] on span "In-kind donations for an event" at bounding box center [692, 378] width 202 height 26
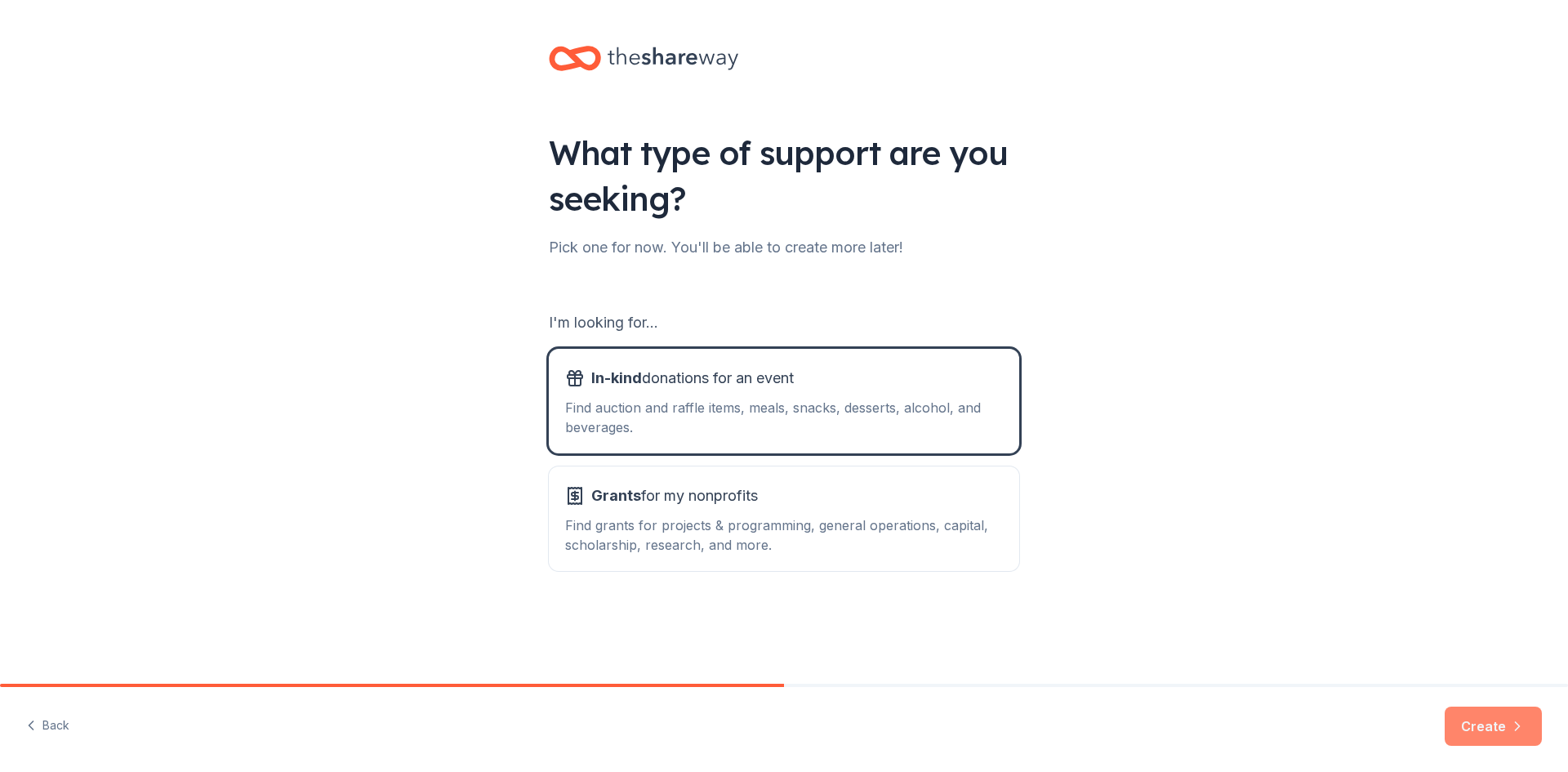
click at [1494, 727] on button "Create" at bounding box center [1494, 726] width 97 height 40
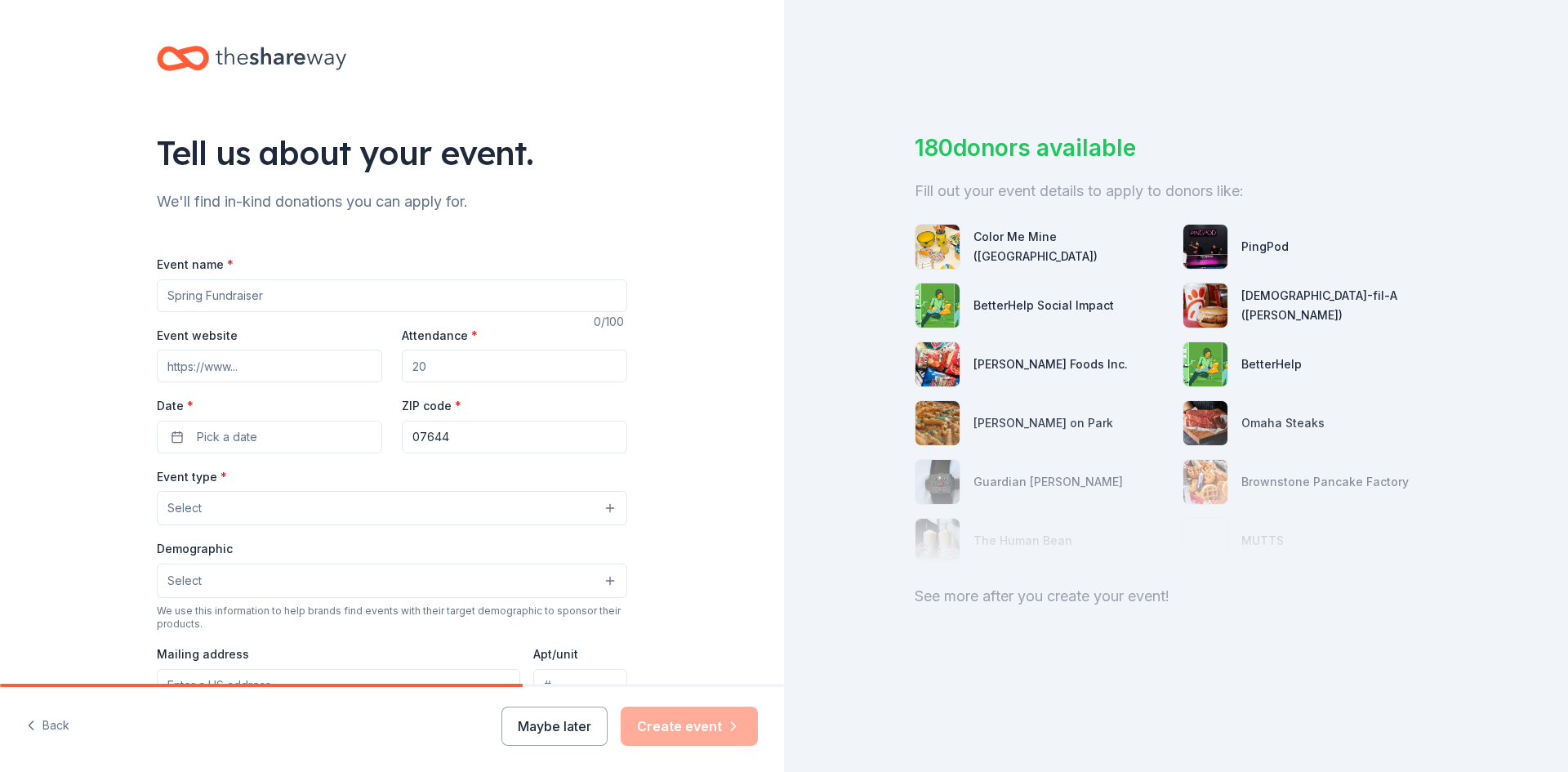
click at [281, 294] on input "Event name *" at bounding box center [392, 296] width 471 height 33
type input "Lodi Gaming Extravanganza"
click at [257, 370] on input "Event website" at bounding box center [269, 366] width 225 height 33
click at [323, 363] on input "Event website" at bounding box center [269, 366] width 225 height 33
paste input "[URL][DOMAIN_NAME]"
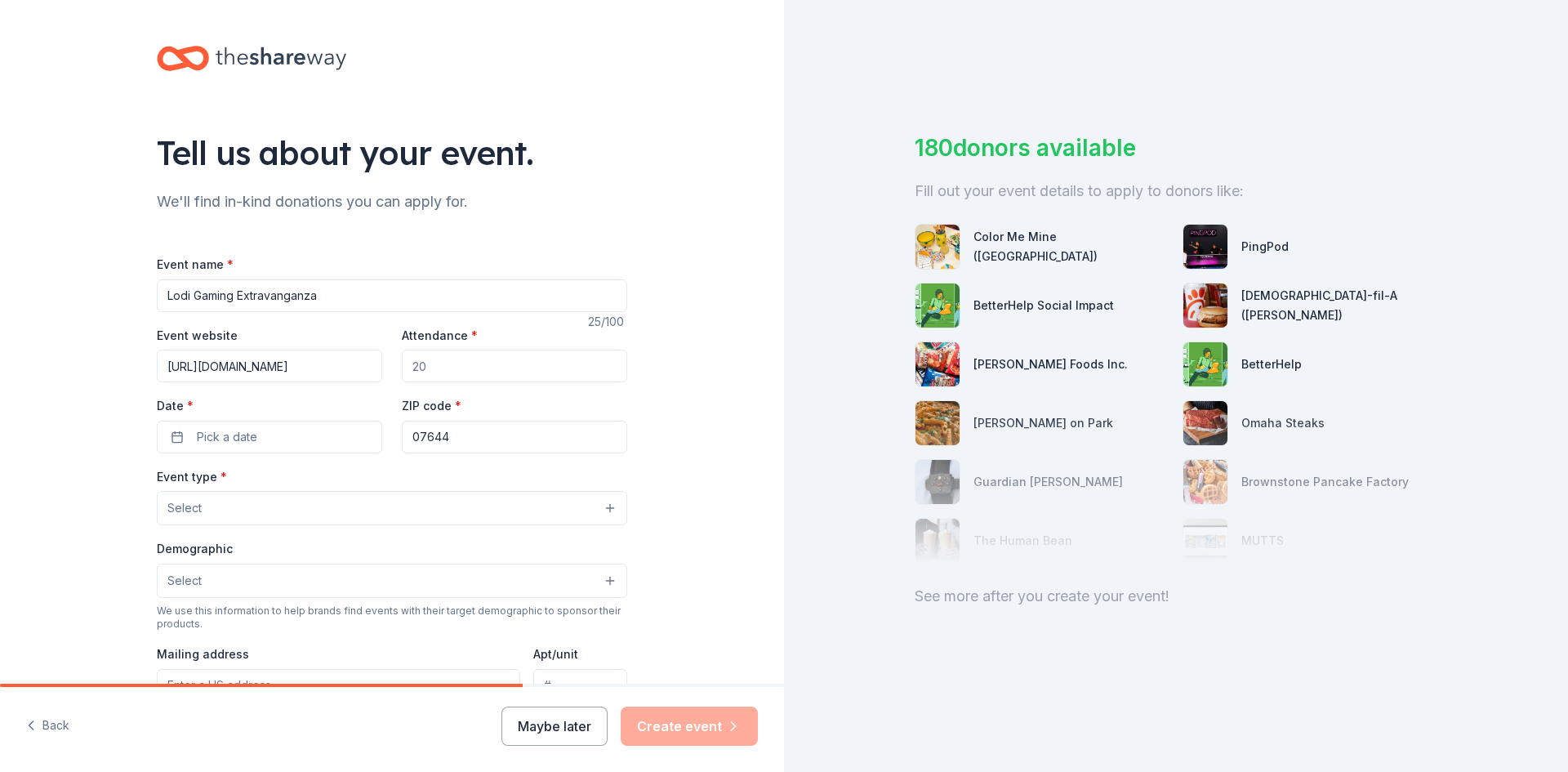
type input "[URL][DOMAIN_NAME]"
click at [472, 378] on input "Attendance *" at bounding box center [514, 366] width 225 height 33
type input "400"
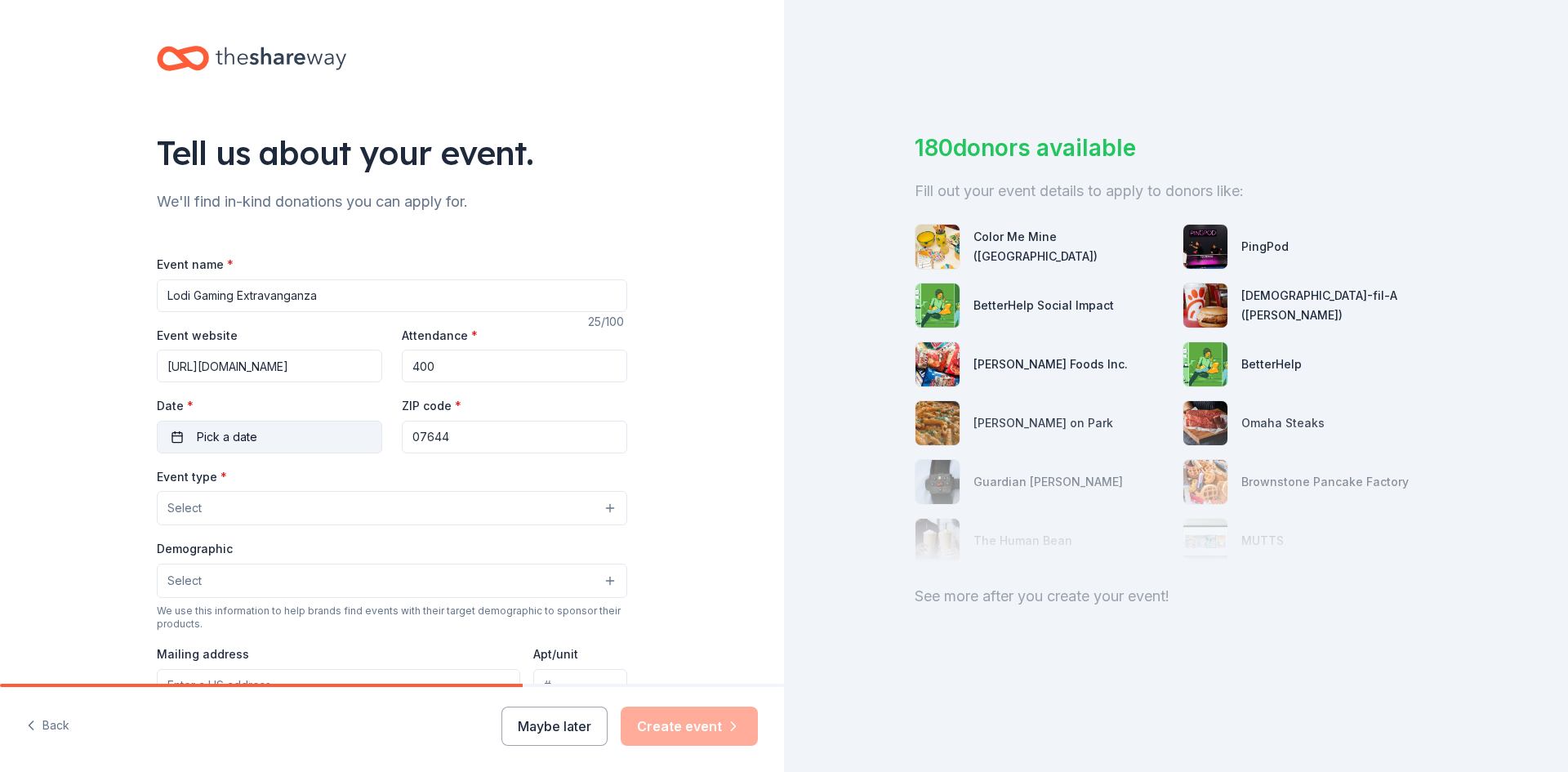
click at [226, 434] on span "Pick a date" at bounding box center [227, 437] width 61 height 19
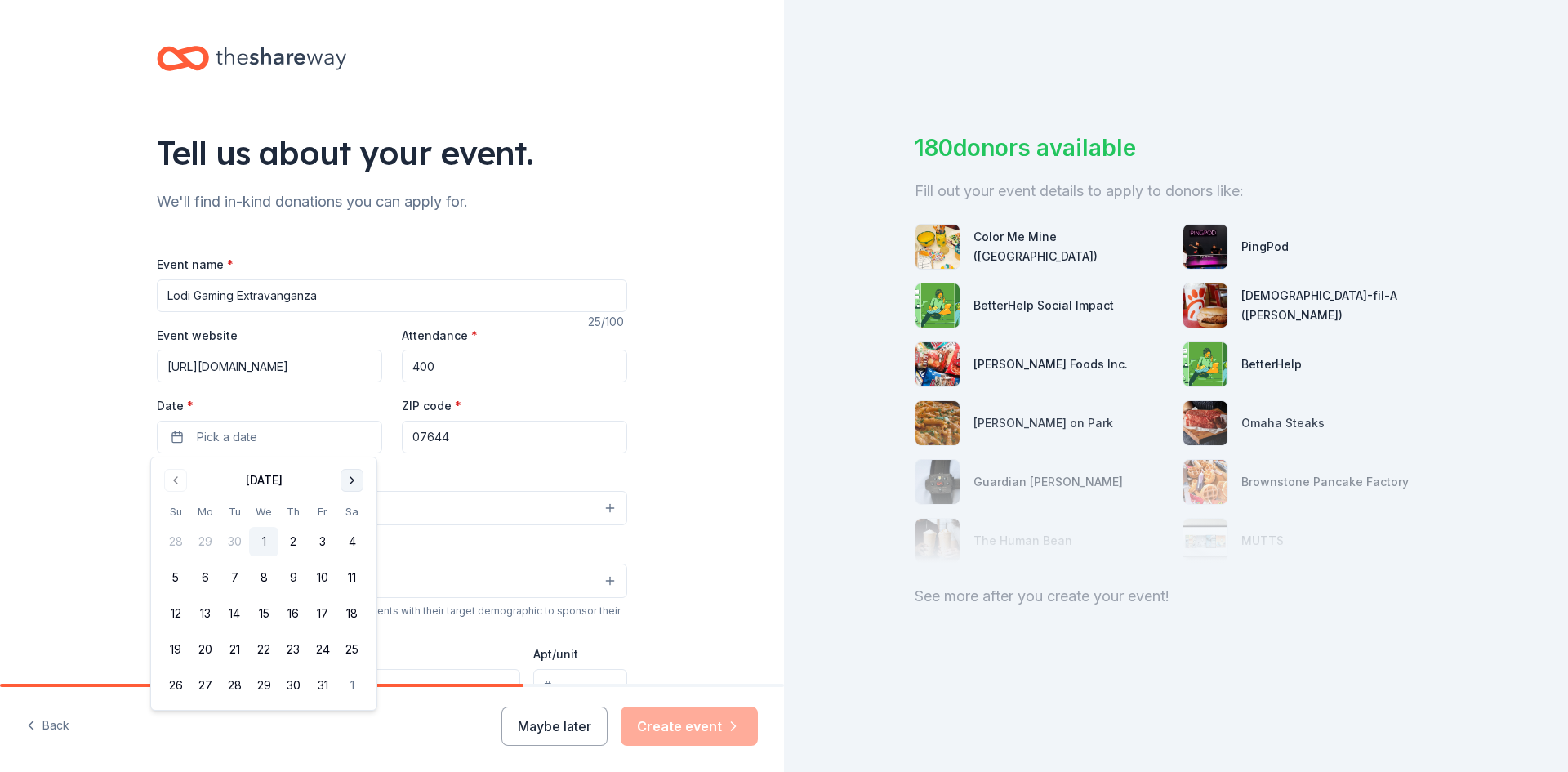
click at [347, 481] on button "Go to next month" at bounding box center [352, 480] width 23 height 23
click at [358, 620] on button "15" at bounding box center [352, 613] width 29 height 29
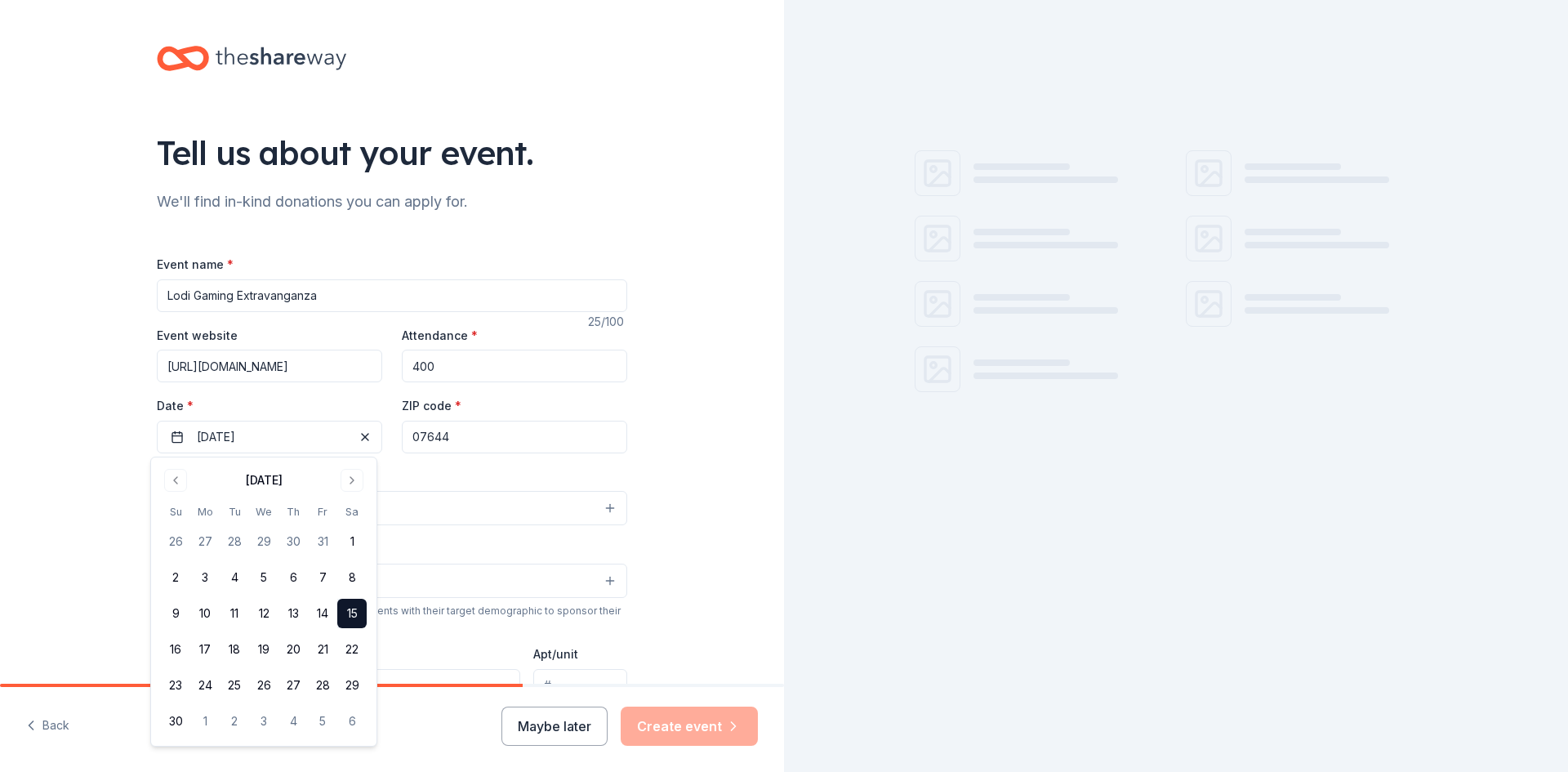
click at [64, 429] on div "Tell us about your event. We'll find in-kind donations you can apply for. Event…" at bounding box center [392, 543] width 784 height 1087
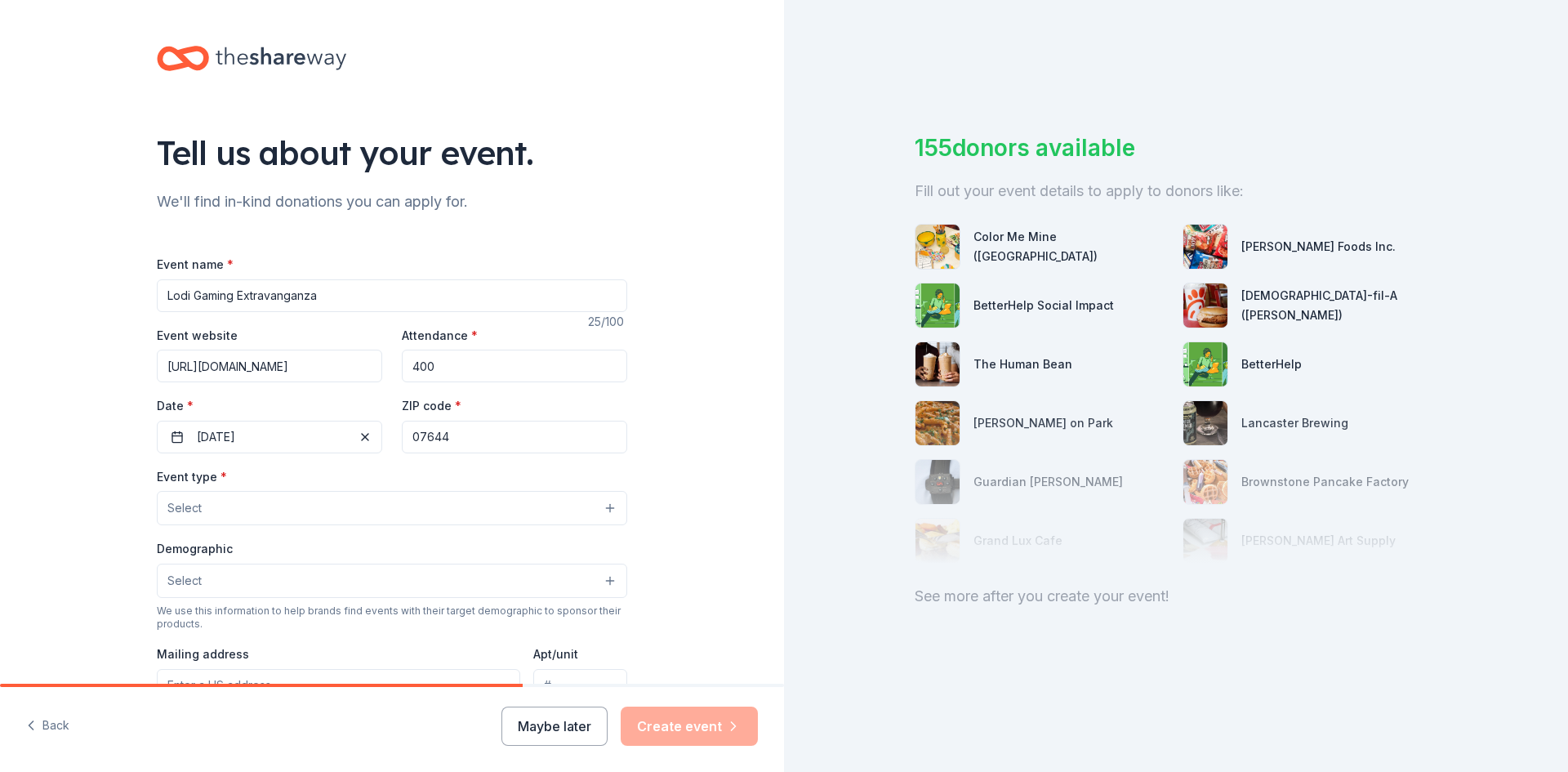
click at [209, 497] on button "Select" at bounding box center [392, 507] width 471 height 34
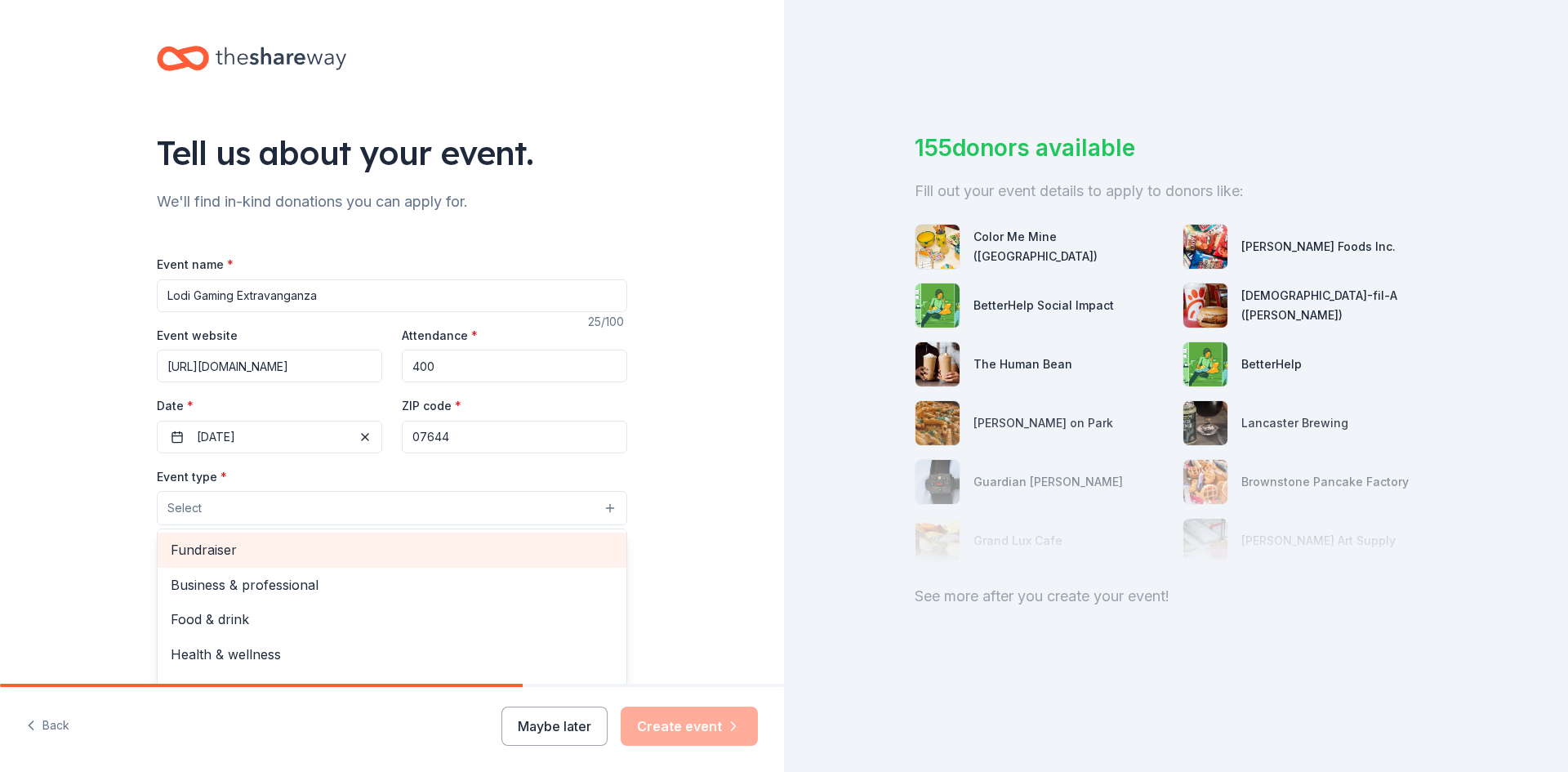
click at [252, 554] on span "Fundraiser" at bounding box center [392, 550] width 443 height 21
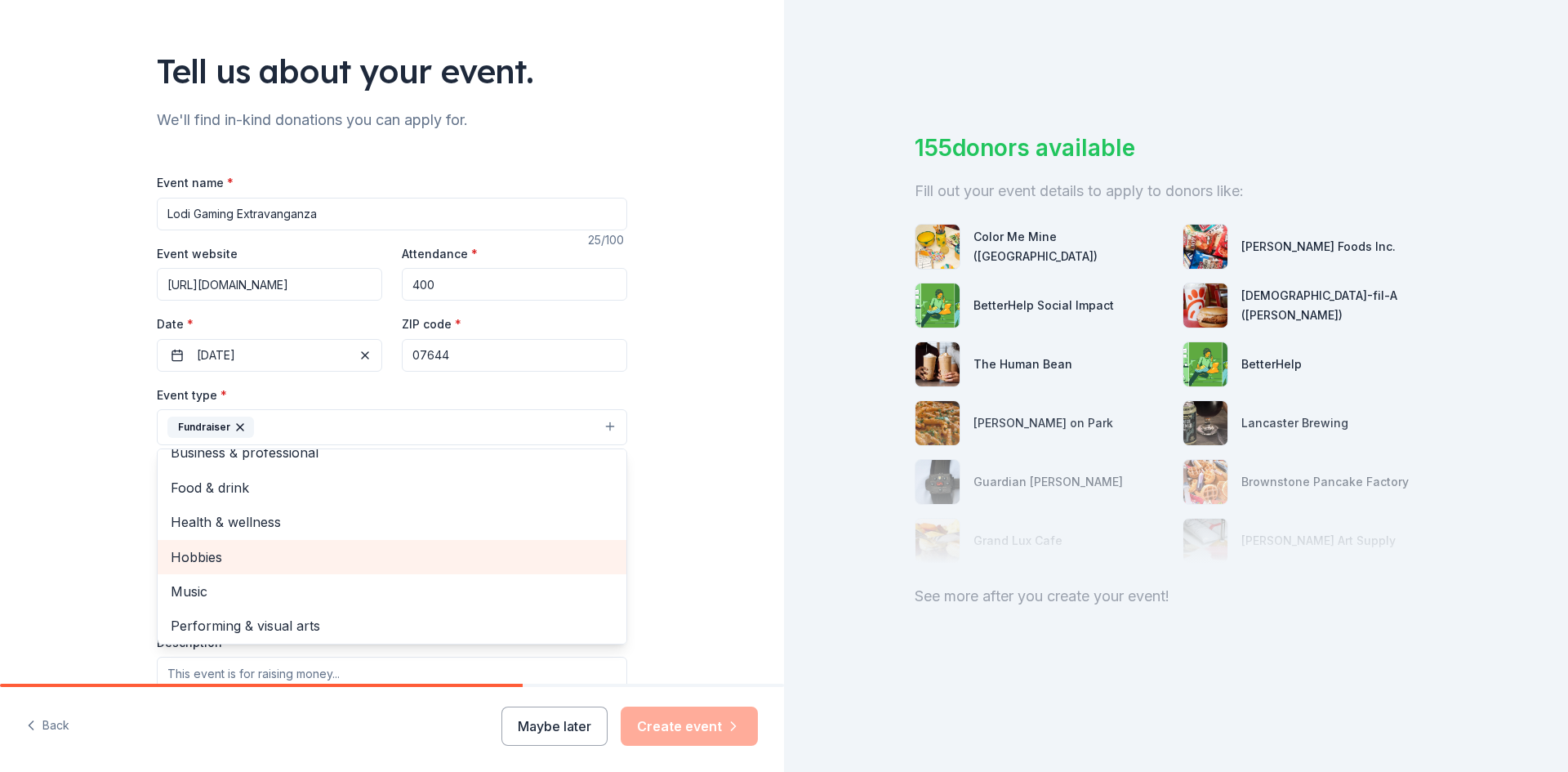
scroll to position [19, 0]
click at [233, 551] on span "Hobbies" at bounding box center [392, 554] width 443 height 21
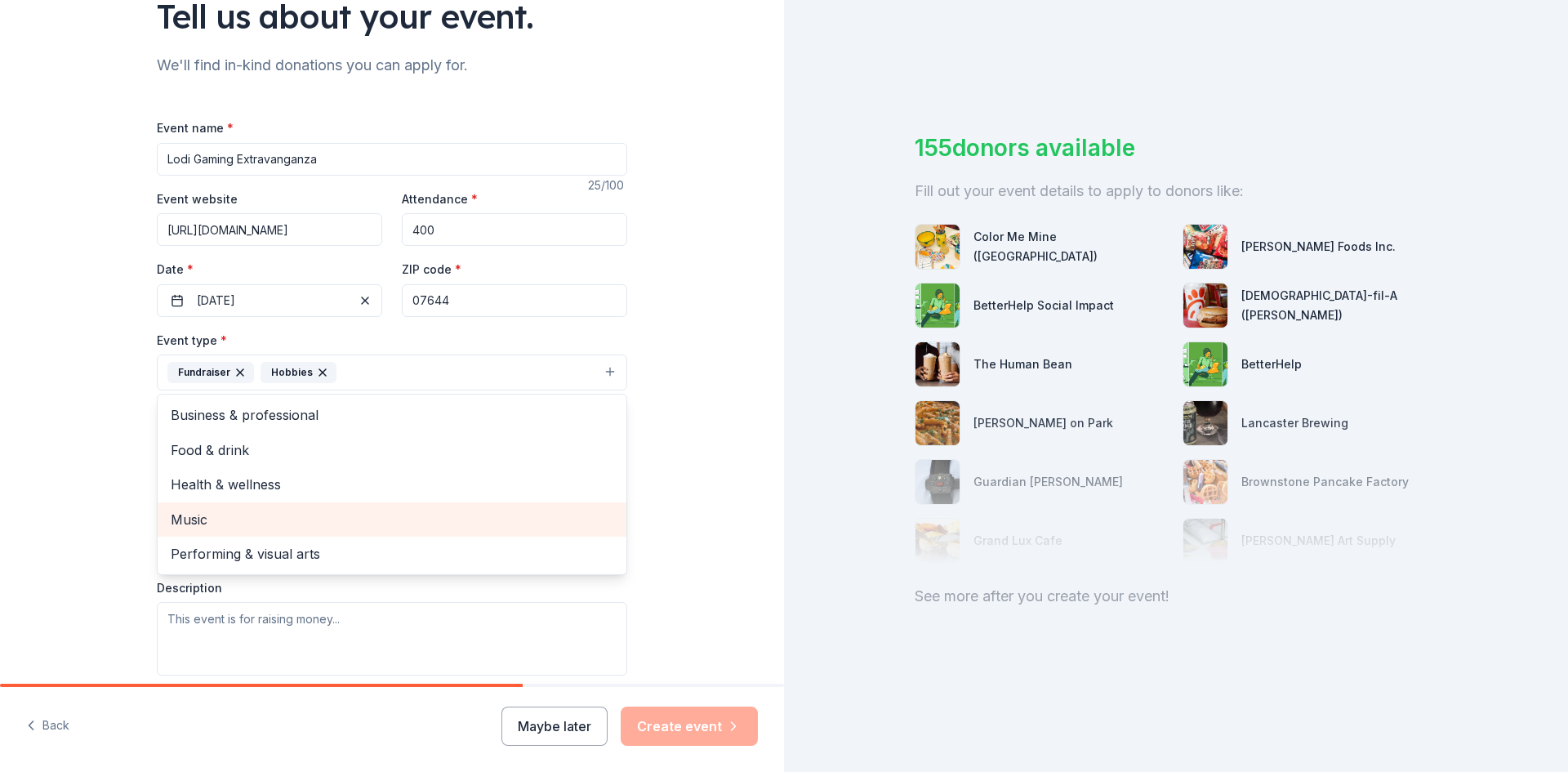
scroll to position [164, 0]
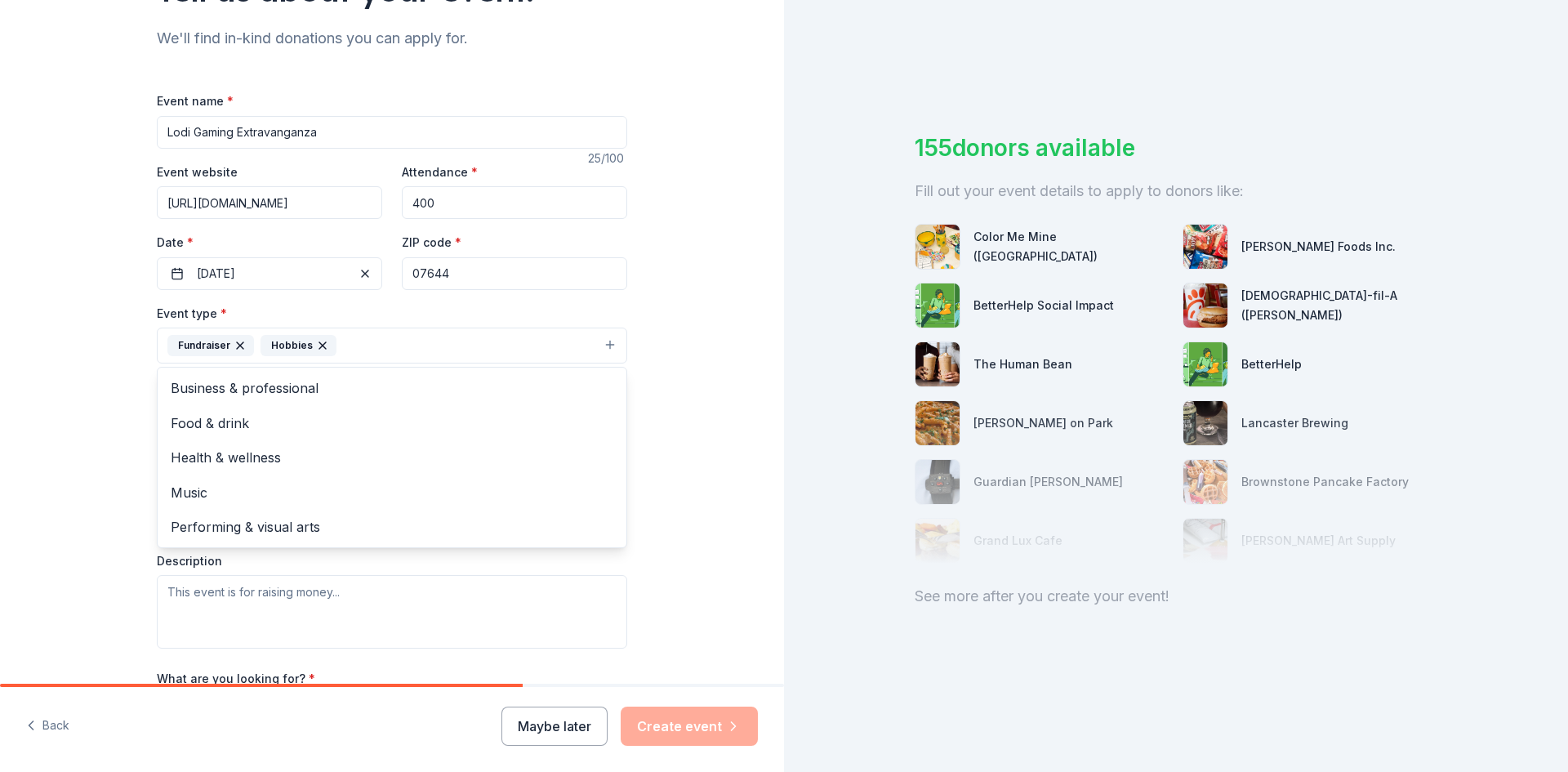
drag, startPoint x: 73, startPoint y: 415, endPoint x: 73, endPoint y: 407, distance: 8.0
click at [73, 414] on div "Tell us about your event. We'll find in-kind donations you can apply for. Event…" at bounding box center [392, 380] width 784 height 1089
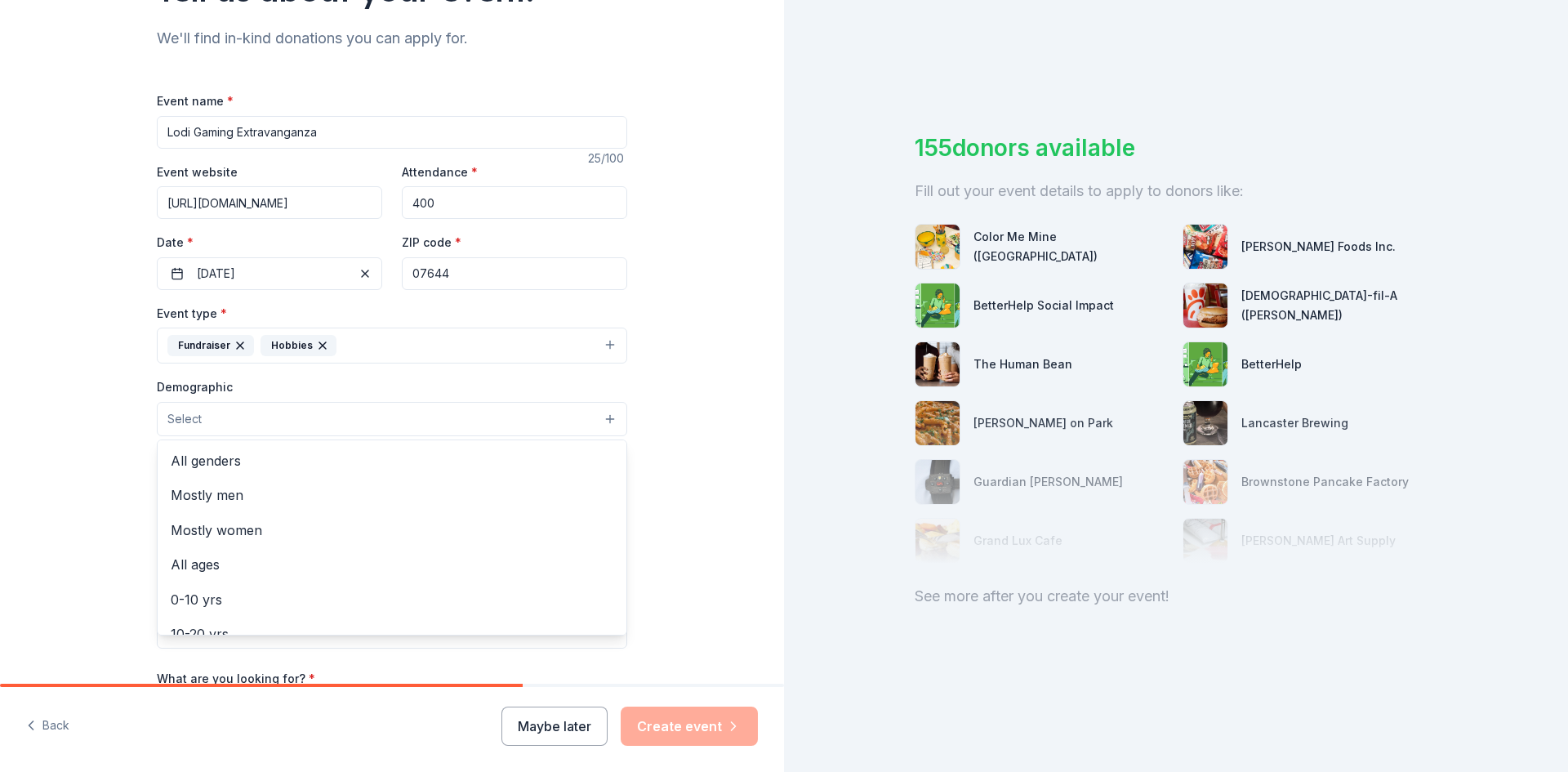
click at [255, 422] on button "Select" at bounding box center [392, 418] width 471 height 34
click at [243, 466] on span "All genders" at bounding box center [392, 460] width 443 height 21
click at [237, 530] on span "All ages" at bounding box center [392, 531] width 443 height 21
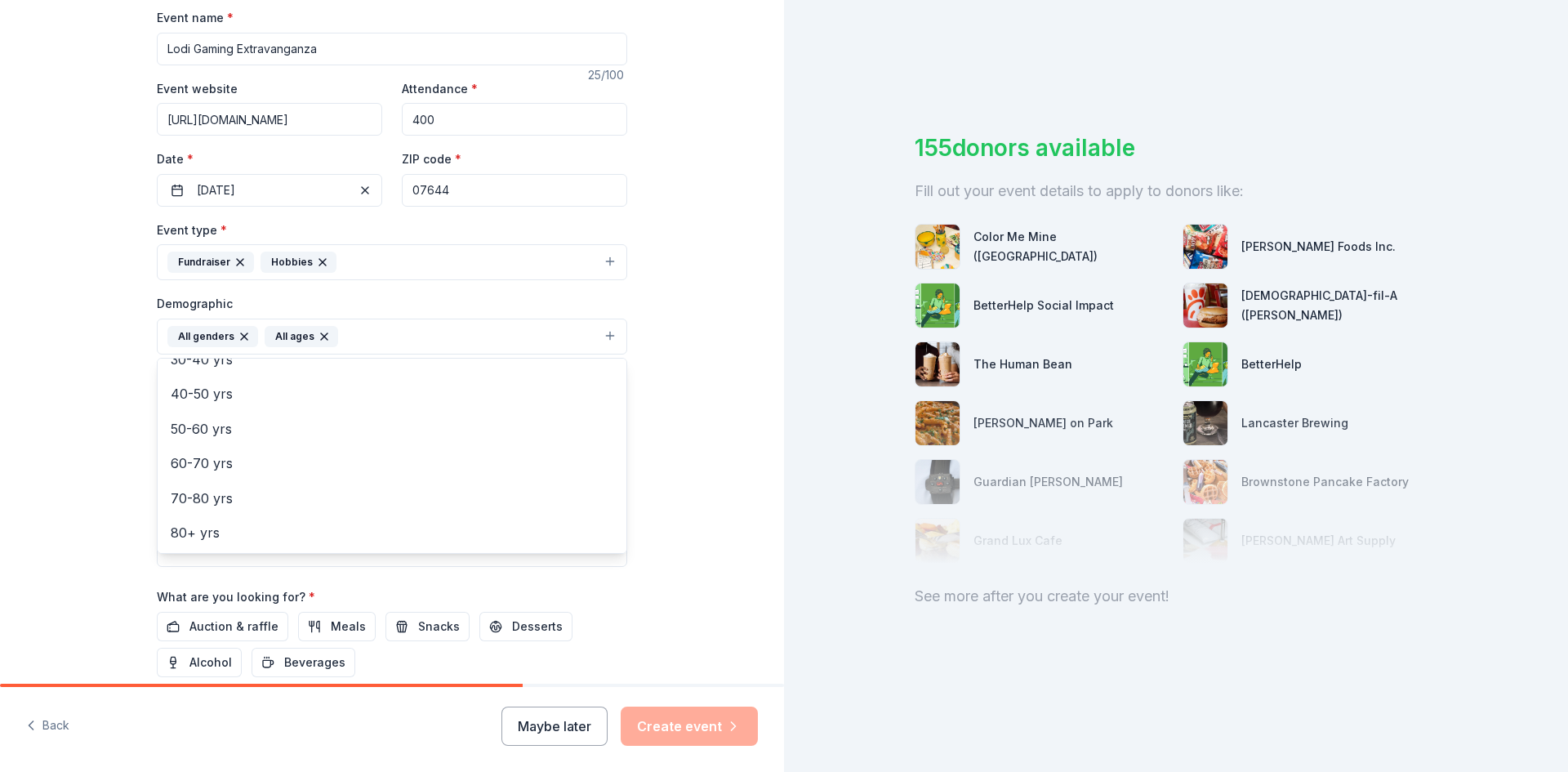
scroll to position [326, 0]
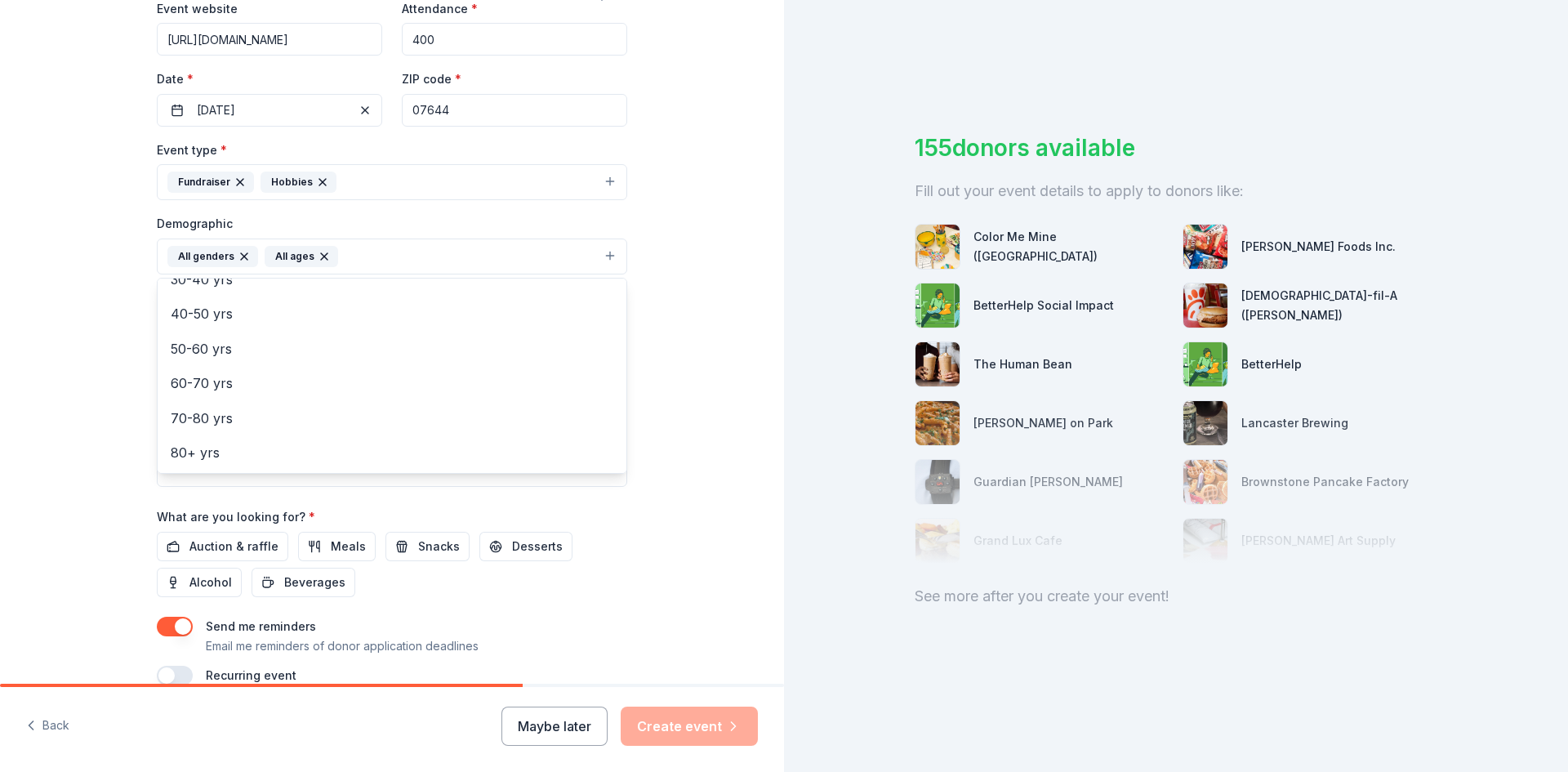
click at [112, 369] on div "Tell us about your event. We'll find in-kind donations you can apply for. Event…" at bounding box center [392, 219] width 784 height 1090
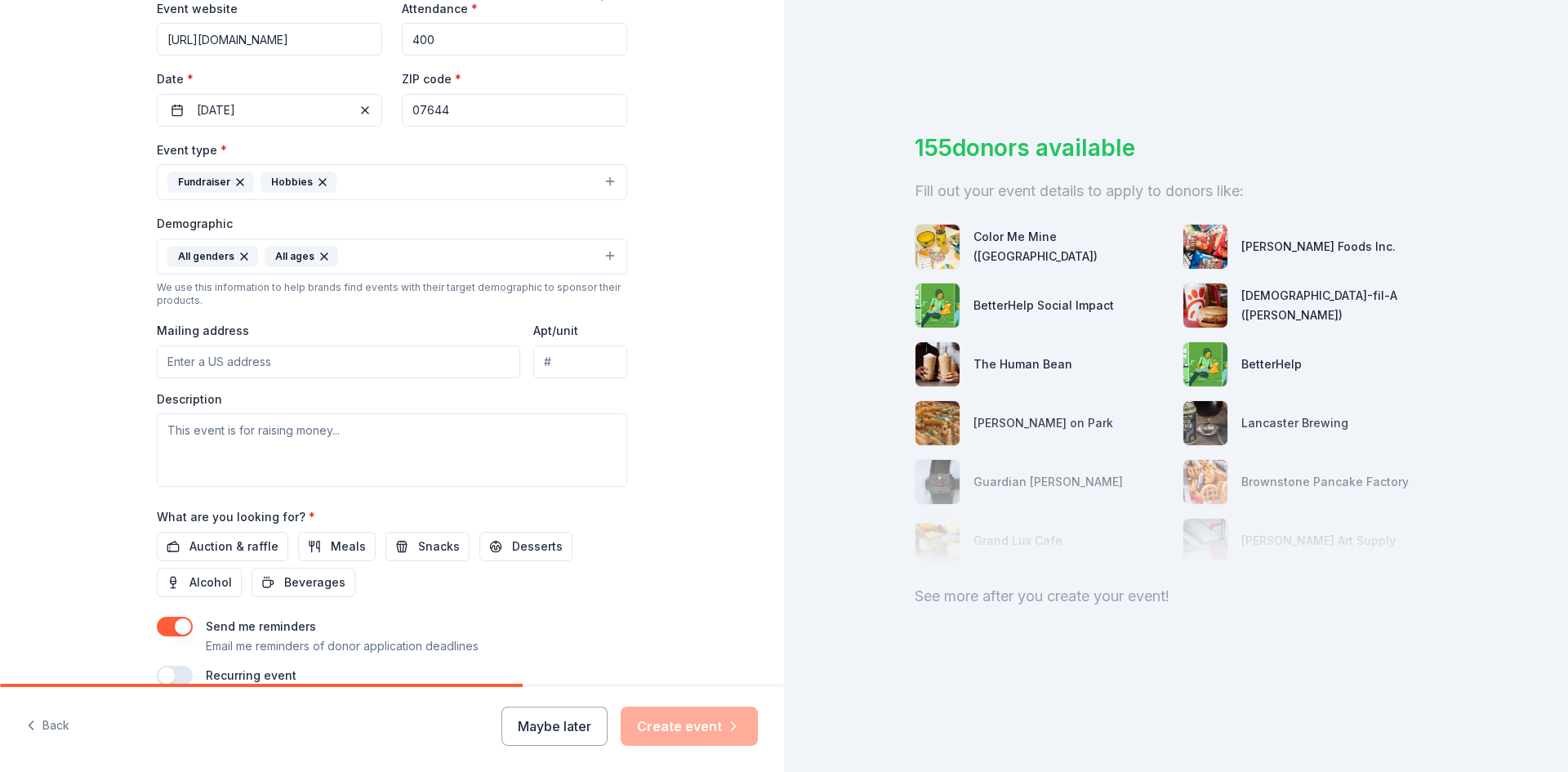
click at [235, 365] on input "Mailing address" at bounding box center [338, 362] width 363 height 33
type input "[GEOGRAPHIC_DATA]"
click at [335, 432] on textarea at bounding box center [392, 450] width 471 height 74
click at [329, 430] on textarea "The [GEOGRAPHIC_DATA] is" at bounding box center [392, 450] width 471 height 74
drag, startPoint x: 391, startPoint y: 437, endPoint x: 266, endPoint y: 436, distance: 125.0
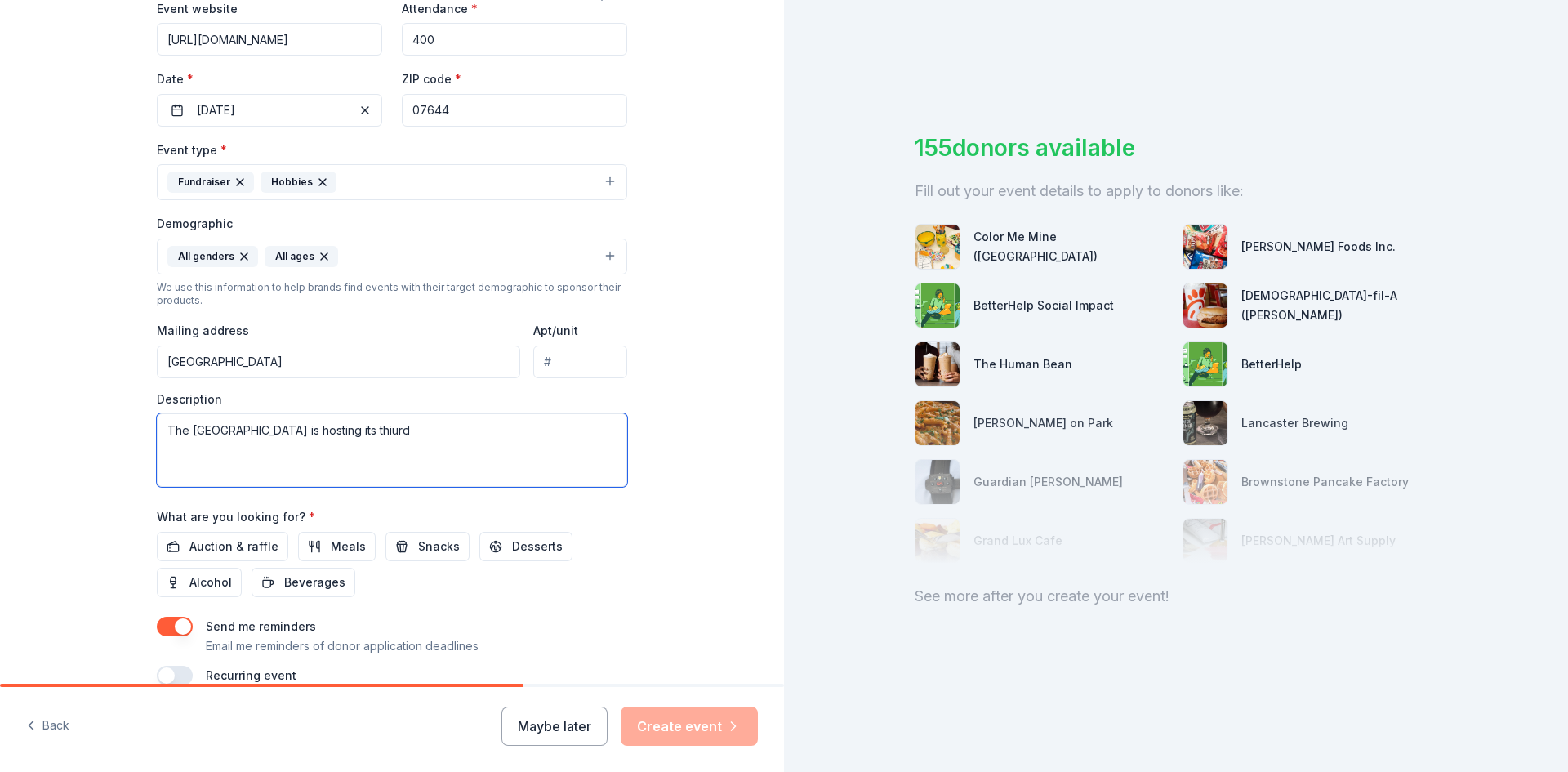
click at [266, 436] on textarea "The [GEOGRAPHIC_DATA] is hosting its thiurd" at bounding box center [392, 450] width 471 height 74
click at [347, 437] on textarea "The Lodi Library is raising funds" at bounding box center [392, 450] width 471 height 74
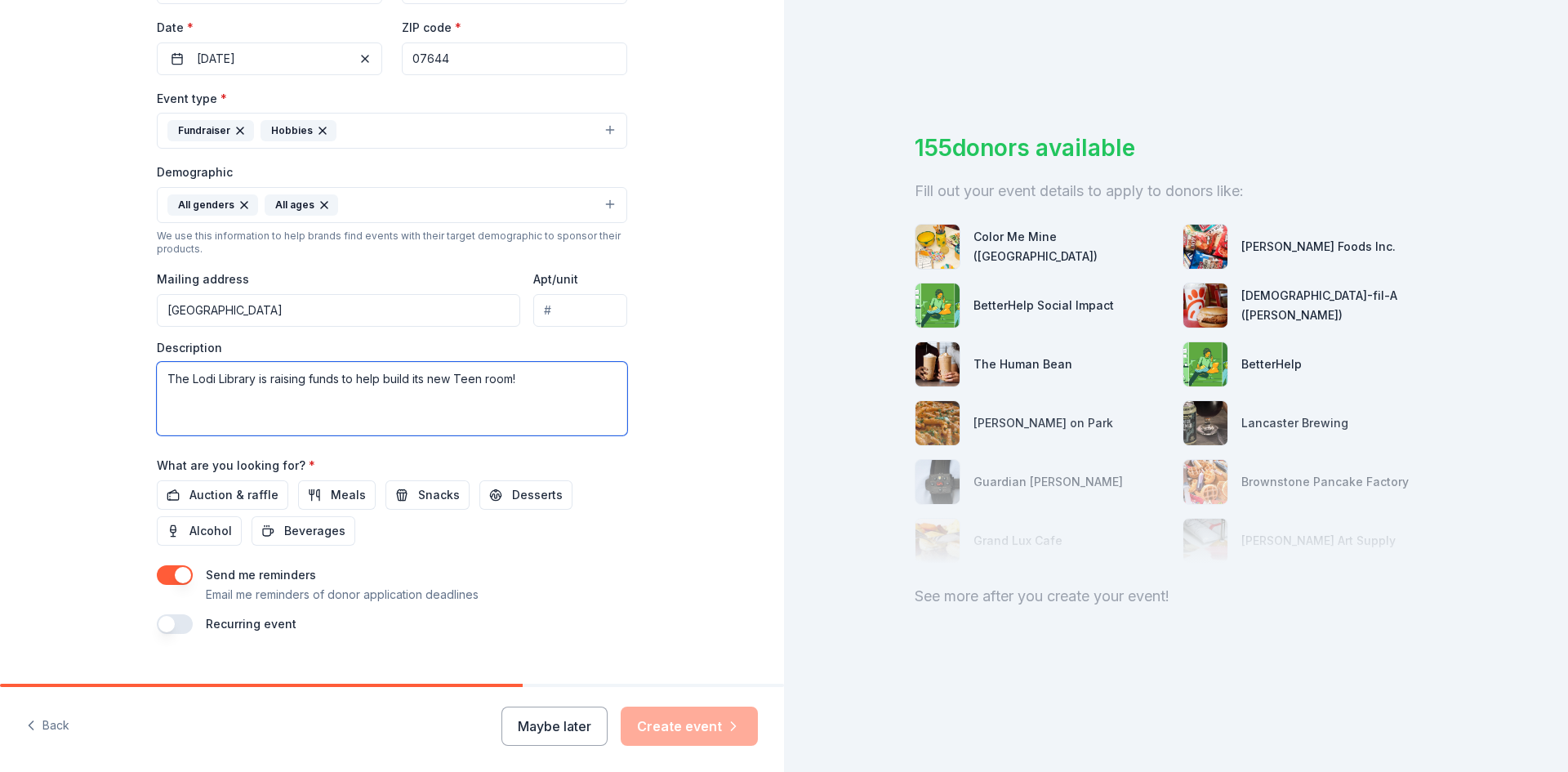
scroll to position [407, 0]
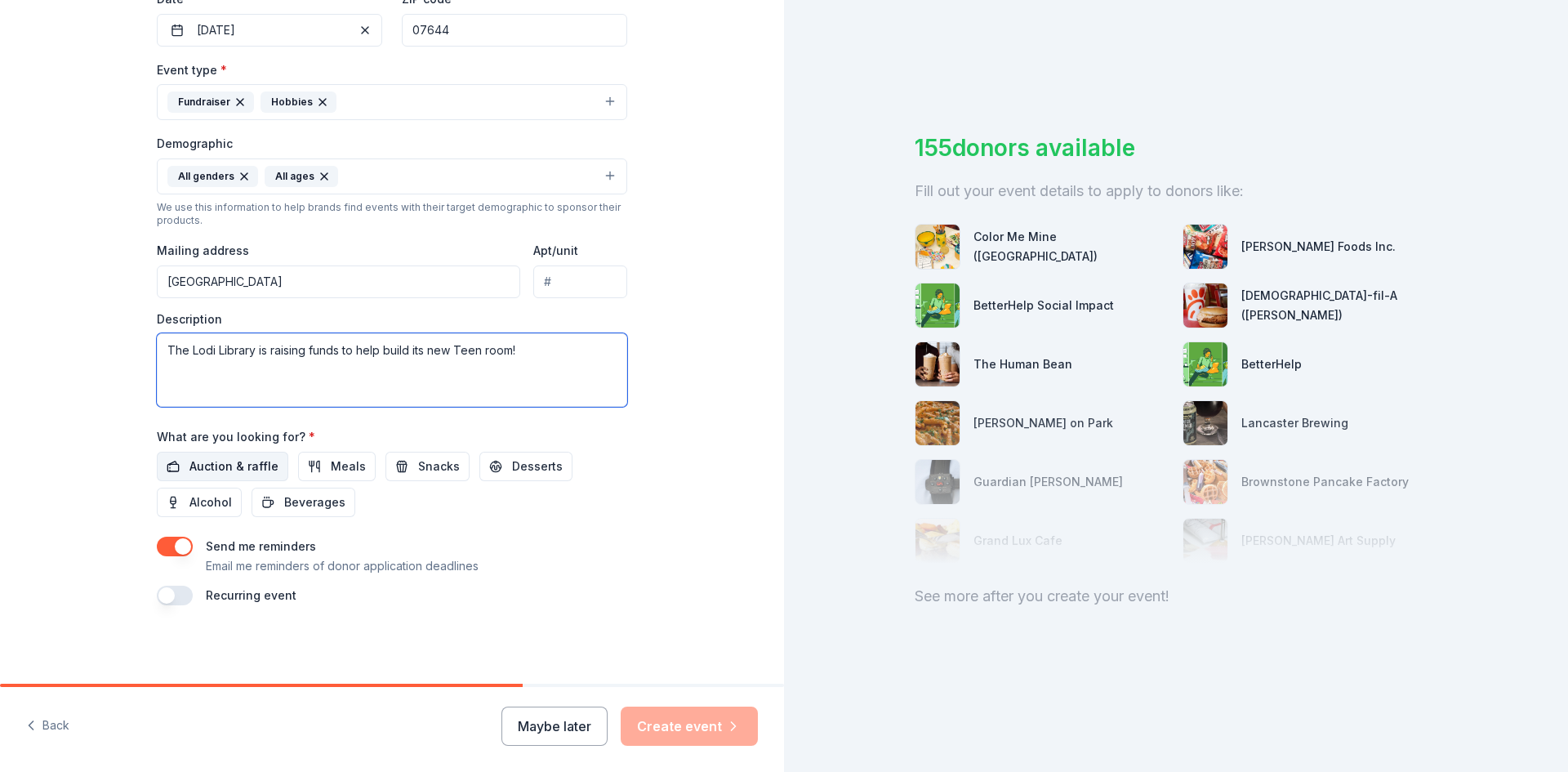
type textarea "The Lodi Library is raising funds to help build its new Teen room!"
click at [251, 464] on span "Auction & raffle" at bounding box center [233, 466] width 89 height 19
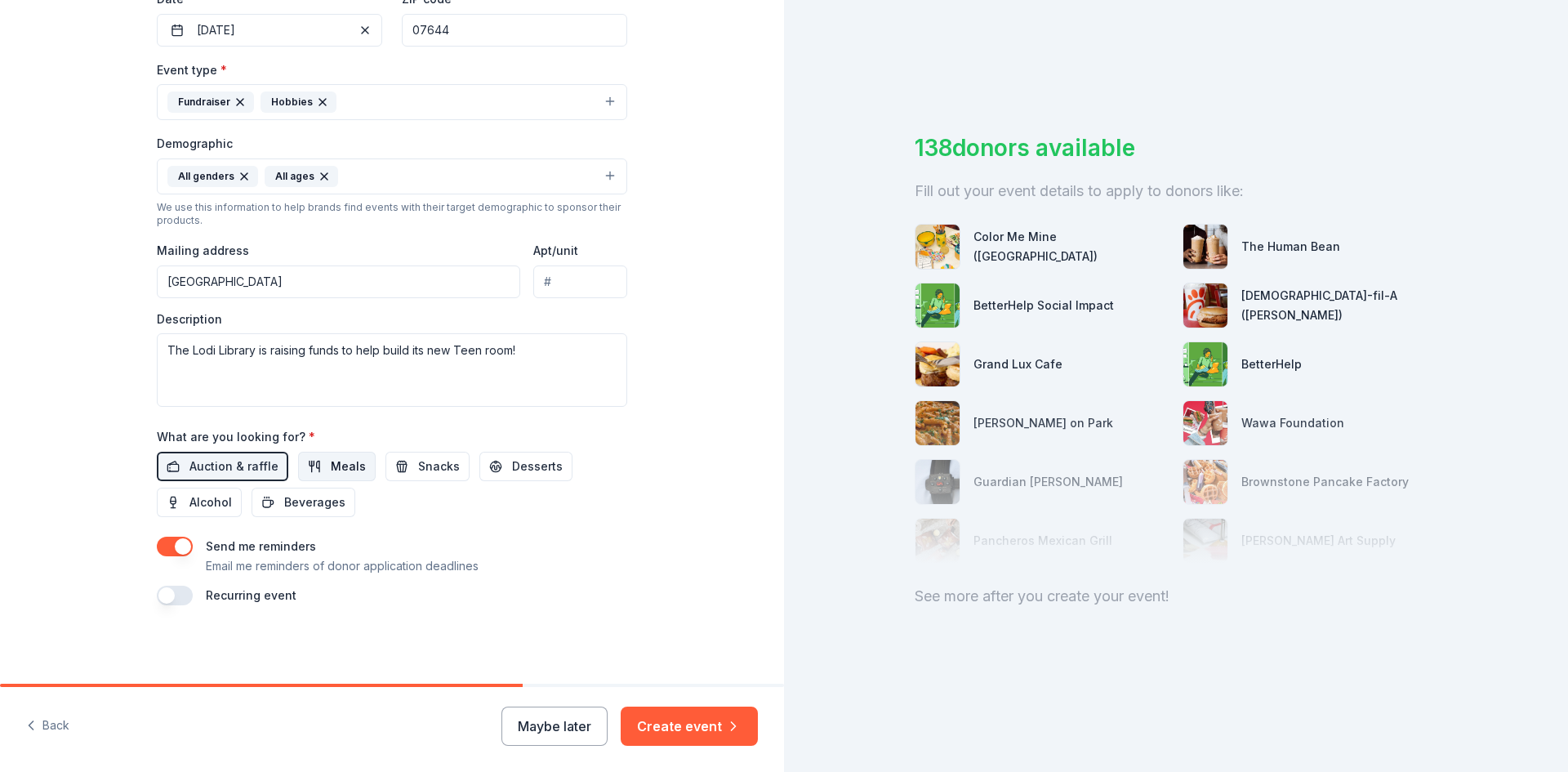
click at [336, 471] on span "Meals" at bounding box center [348, 466] width 35 height 19
click at [418, 470] on span "Snacks" at bounding box center [438, 466] width 41 height 19
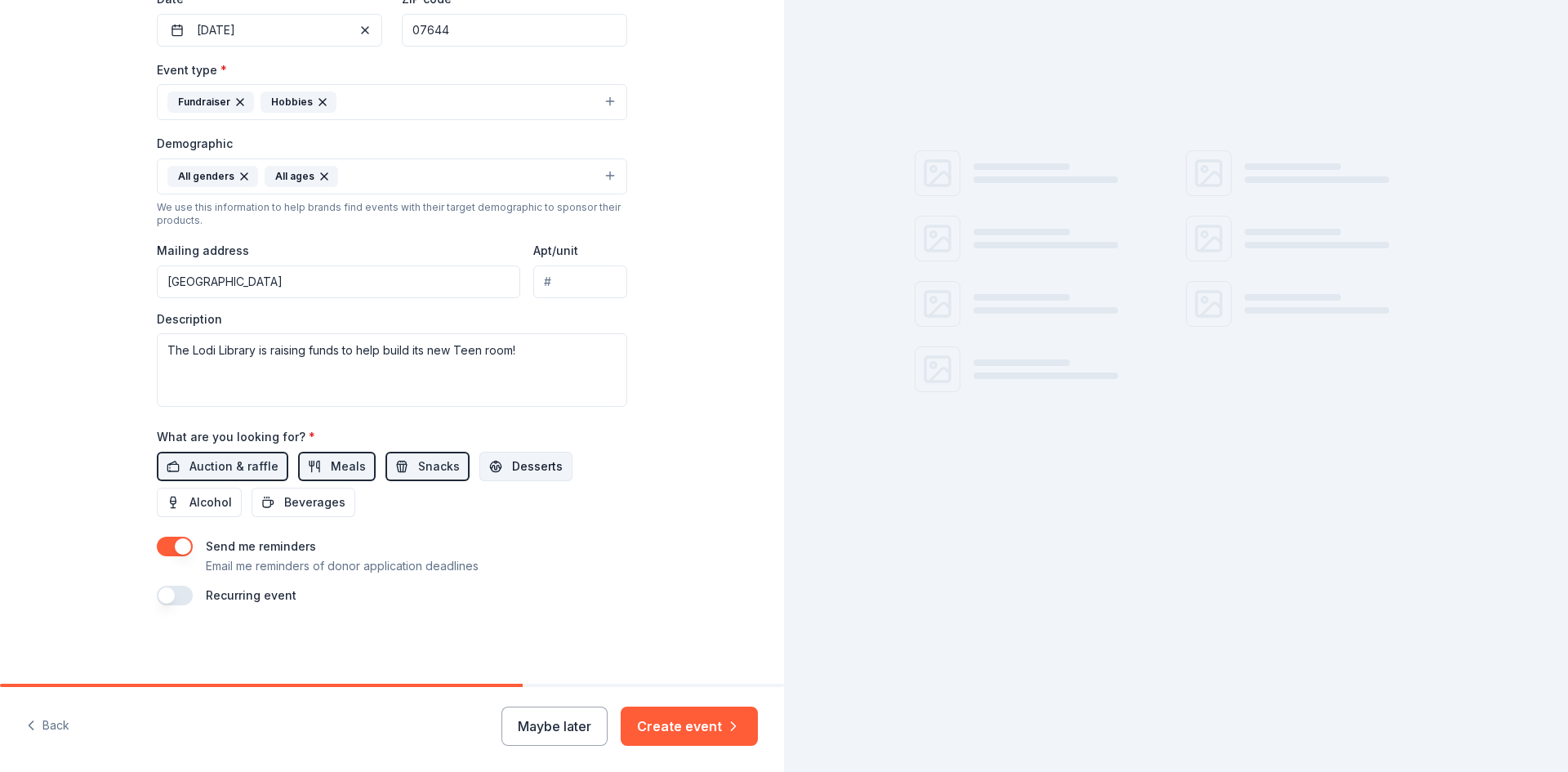
click at [512, 467] on span "Desserts" at bounding box center [537, 466] width 51 height 19
click at [219, 506] on span "Alcohol" at bounding box center [210, 502] width 42 height 19
click at [297, 495] on span "Beverages" at bounding box center [314, 502] width 62 height 19
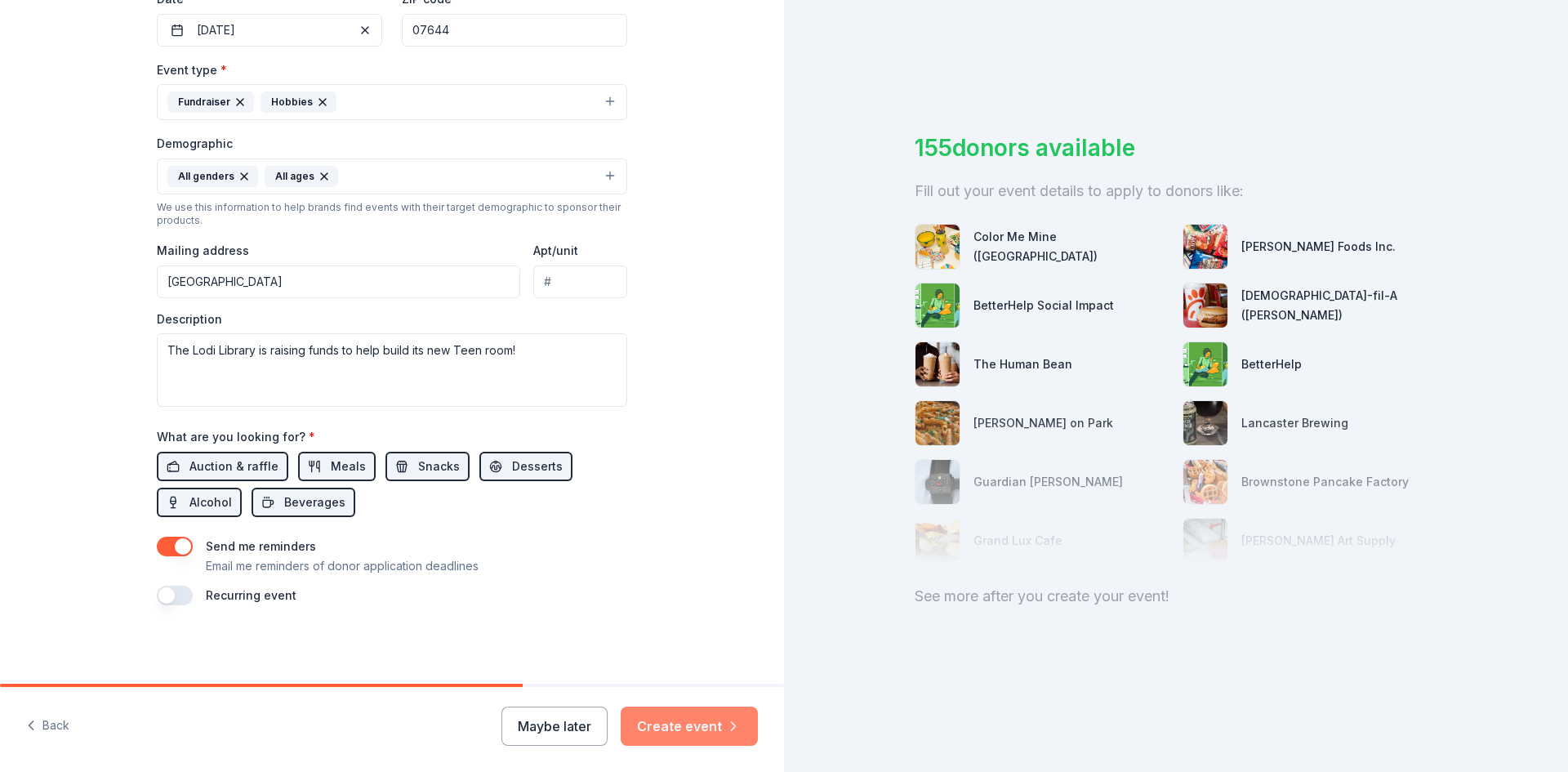
click at [716, 723] on button "Create event" at bounding box center [688, 726] width 137 height 40
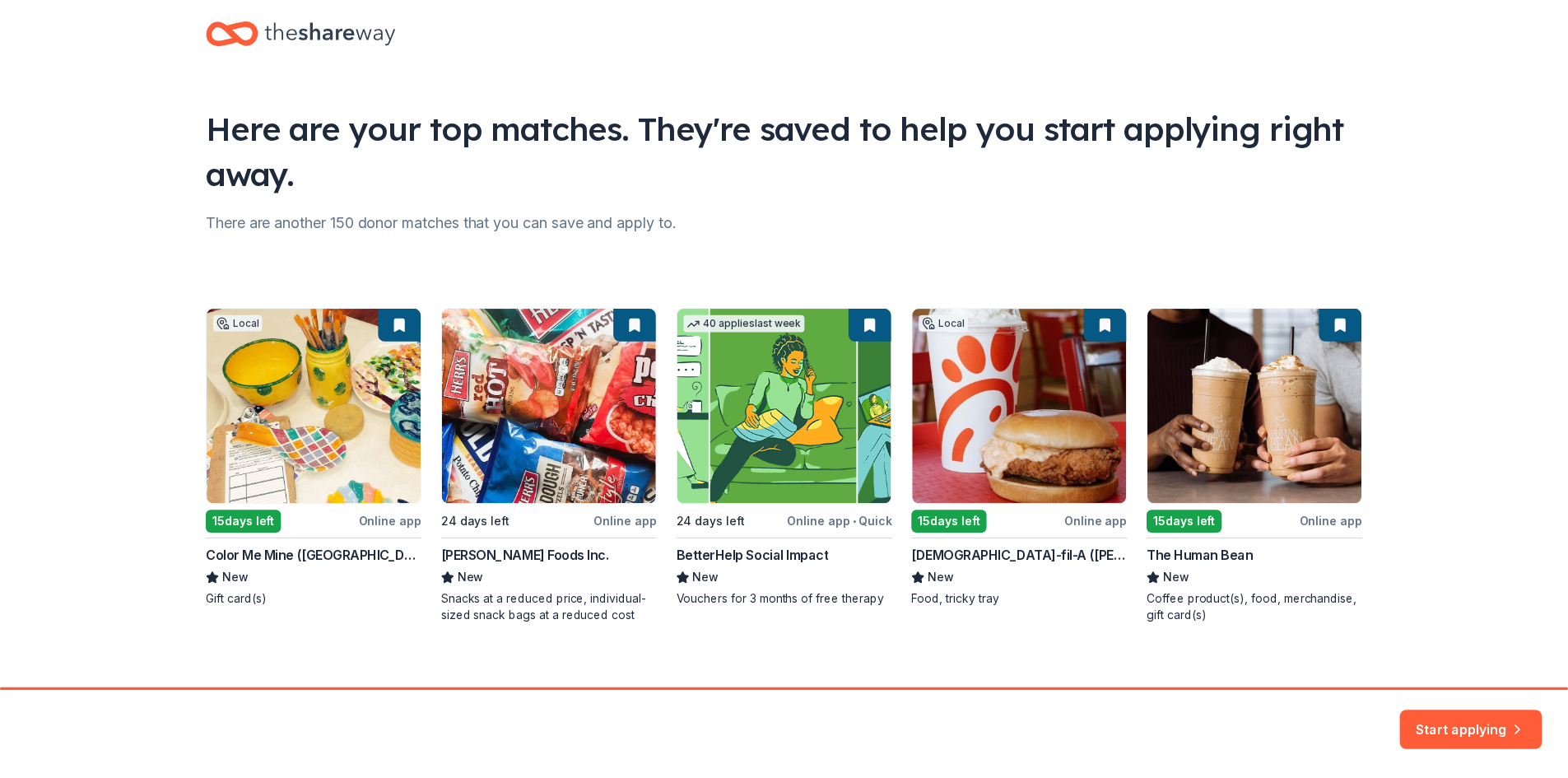
scroll to position [43, 0]
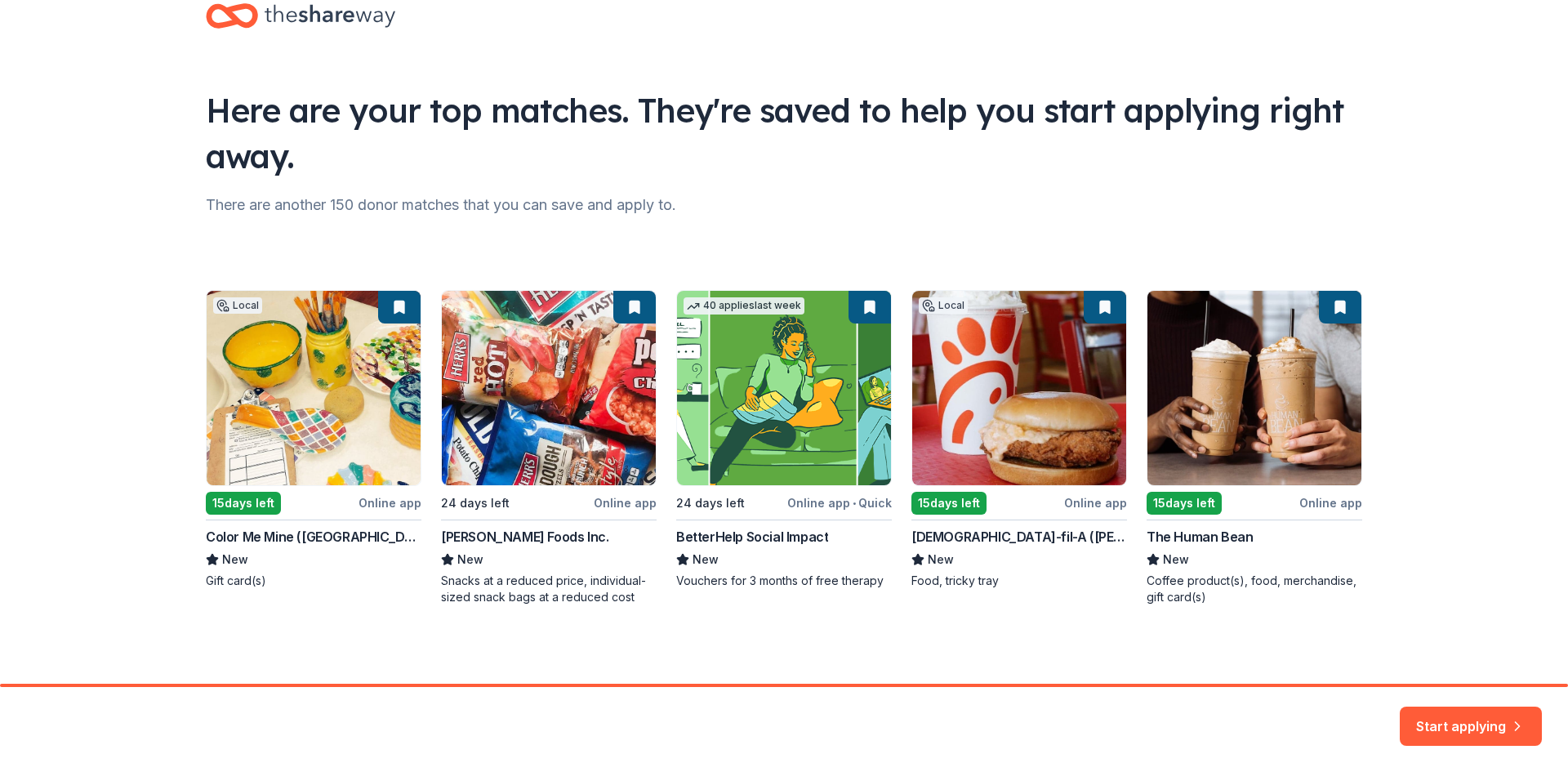
click at [1473, 716] on button "Start applying" at bounding box center [1471, 716] width 142 height 40
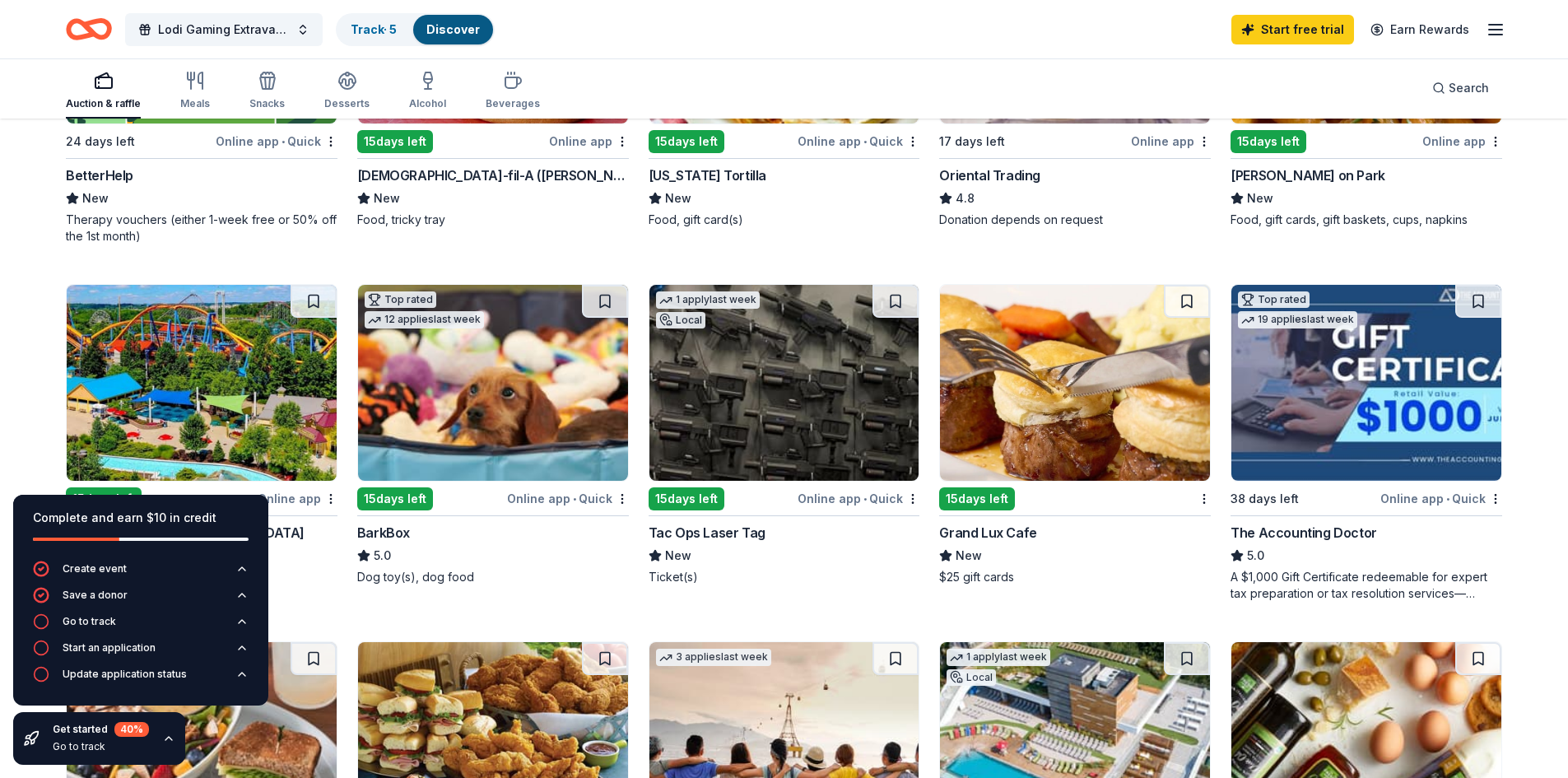
scroll to position [906, 0]
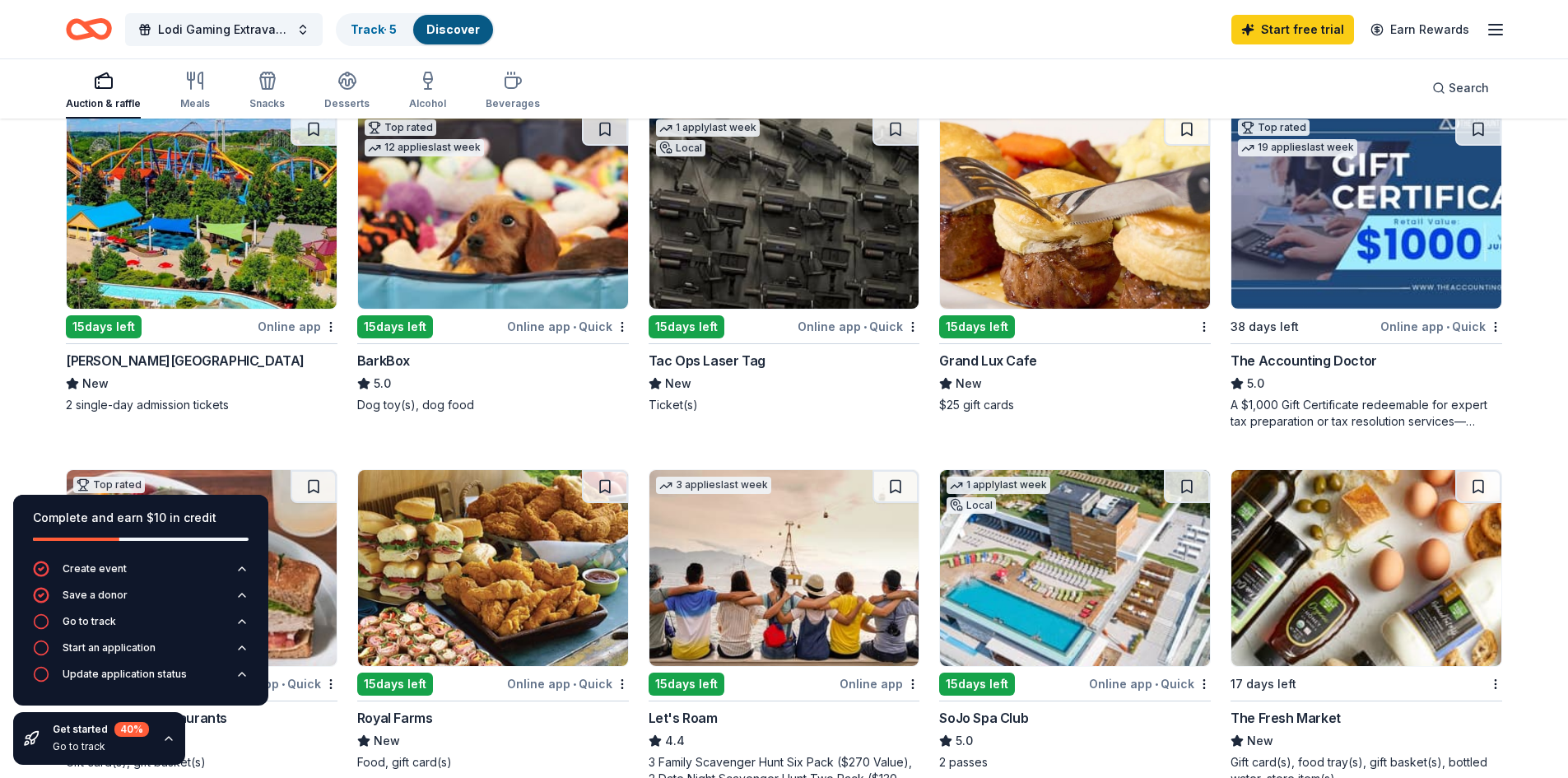
click at [255, 358] on div "[PERSON_NAME][GEOGRAPHIC_DATA]" at bounding box center [185, 360] width 239 height 19
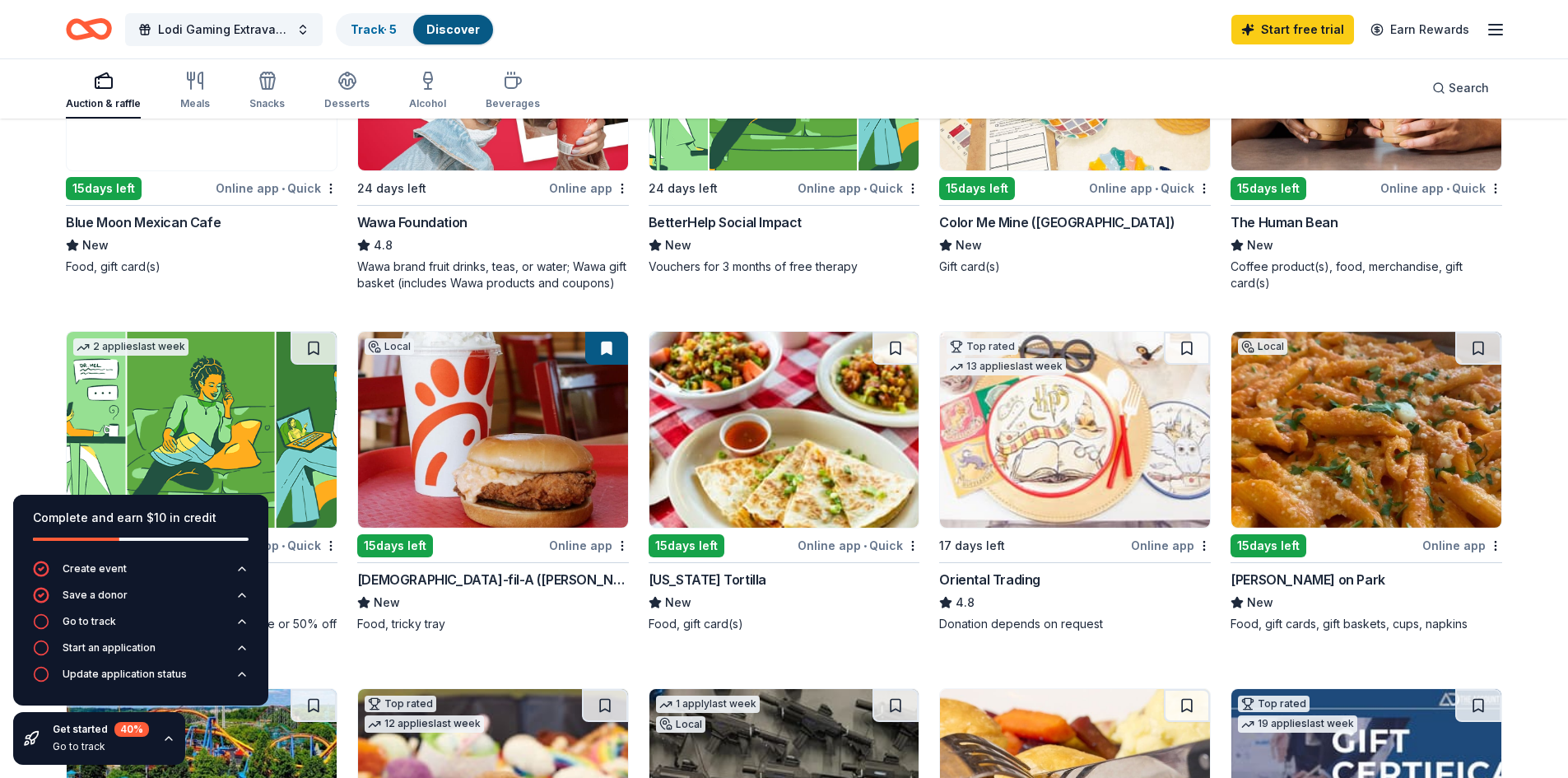
scroll to position [0, 0]
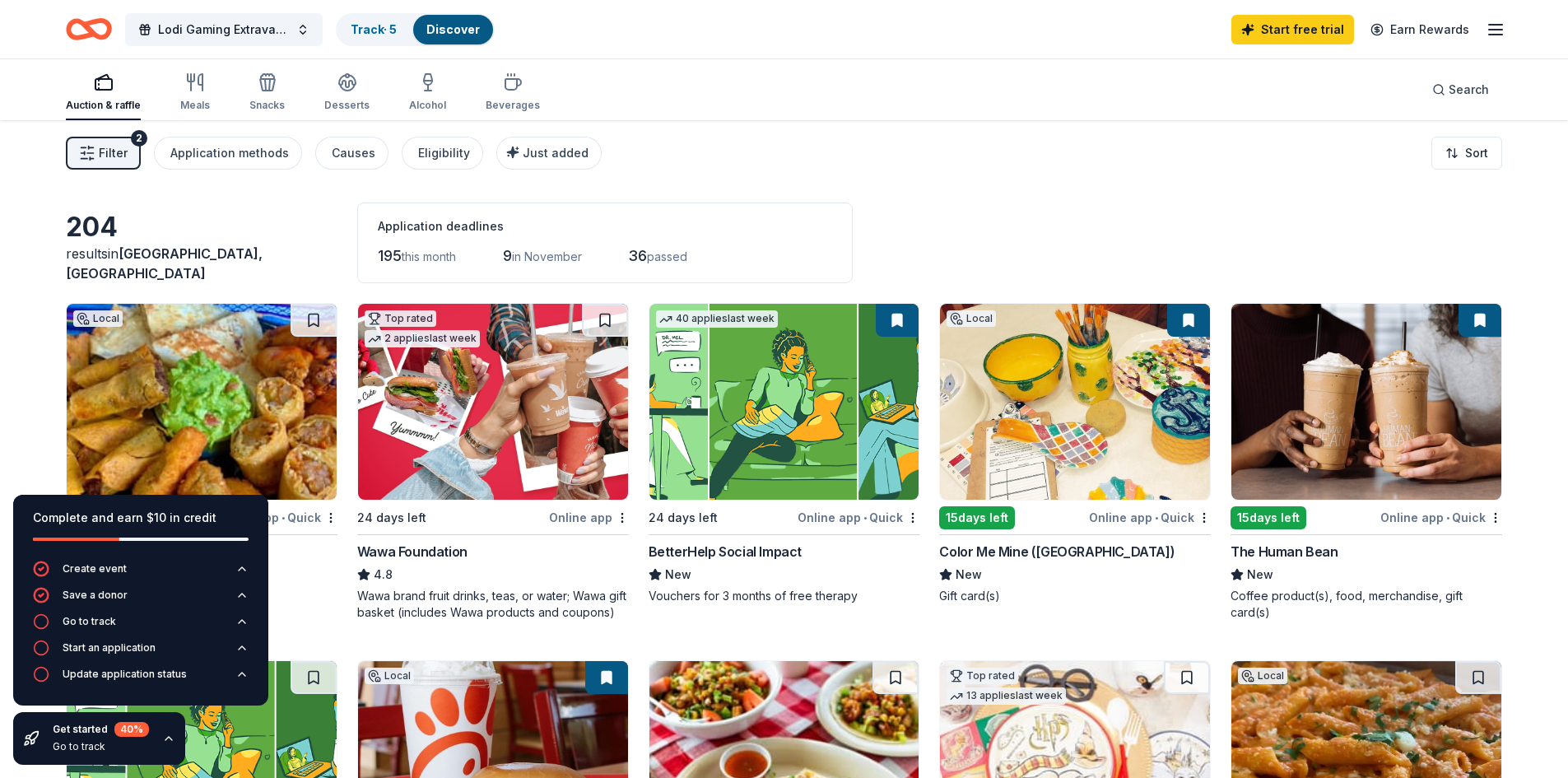
click at [1497, 32] on icon "button" at bounding box center [1495, 29] width 19 height 19
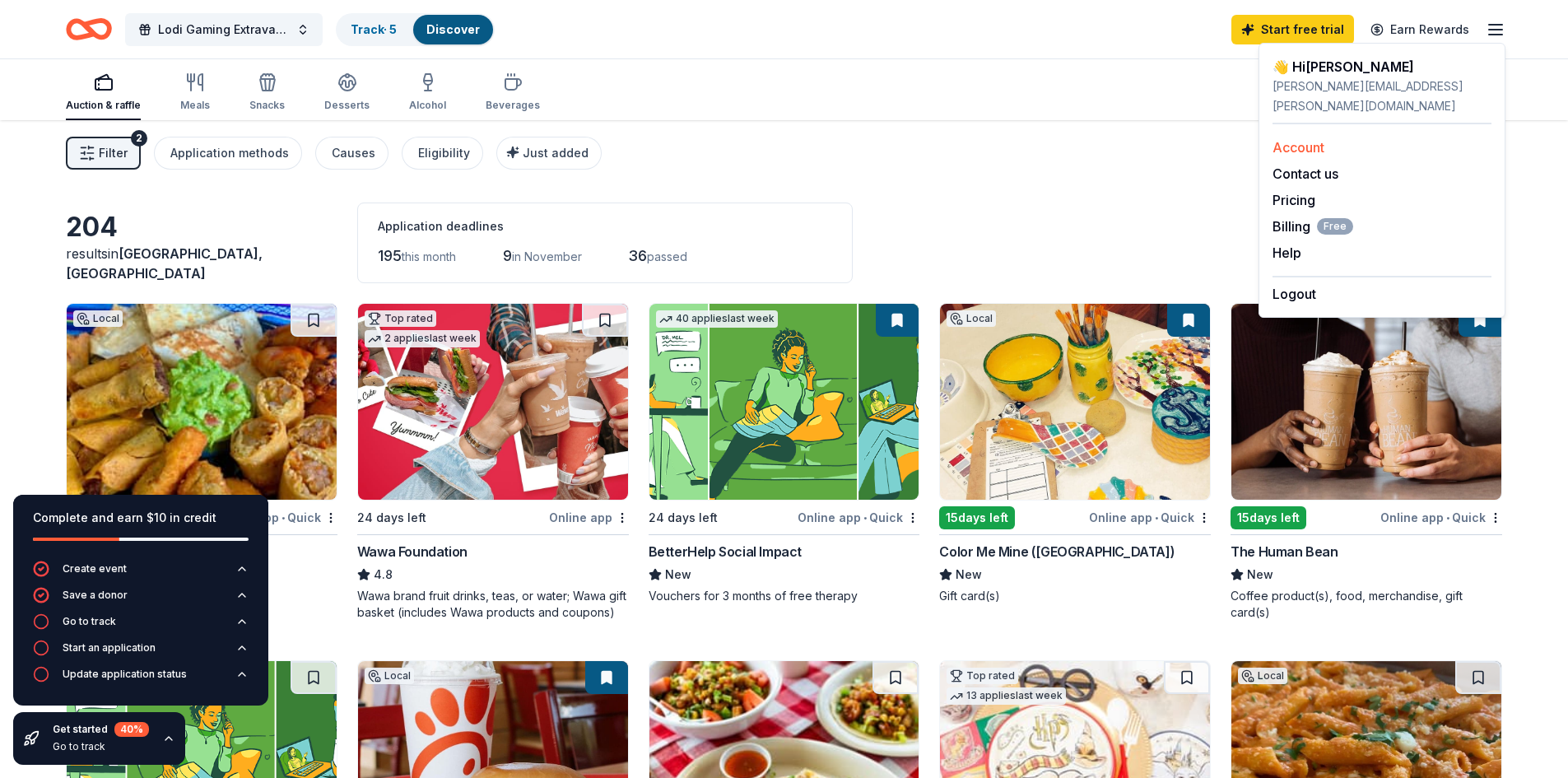
click at [1320, 139] on link "Account" at bounding box center [1298, 147] width 52 height 17
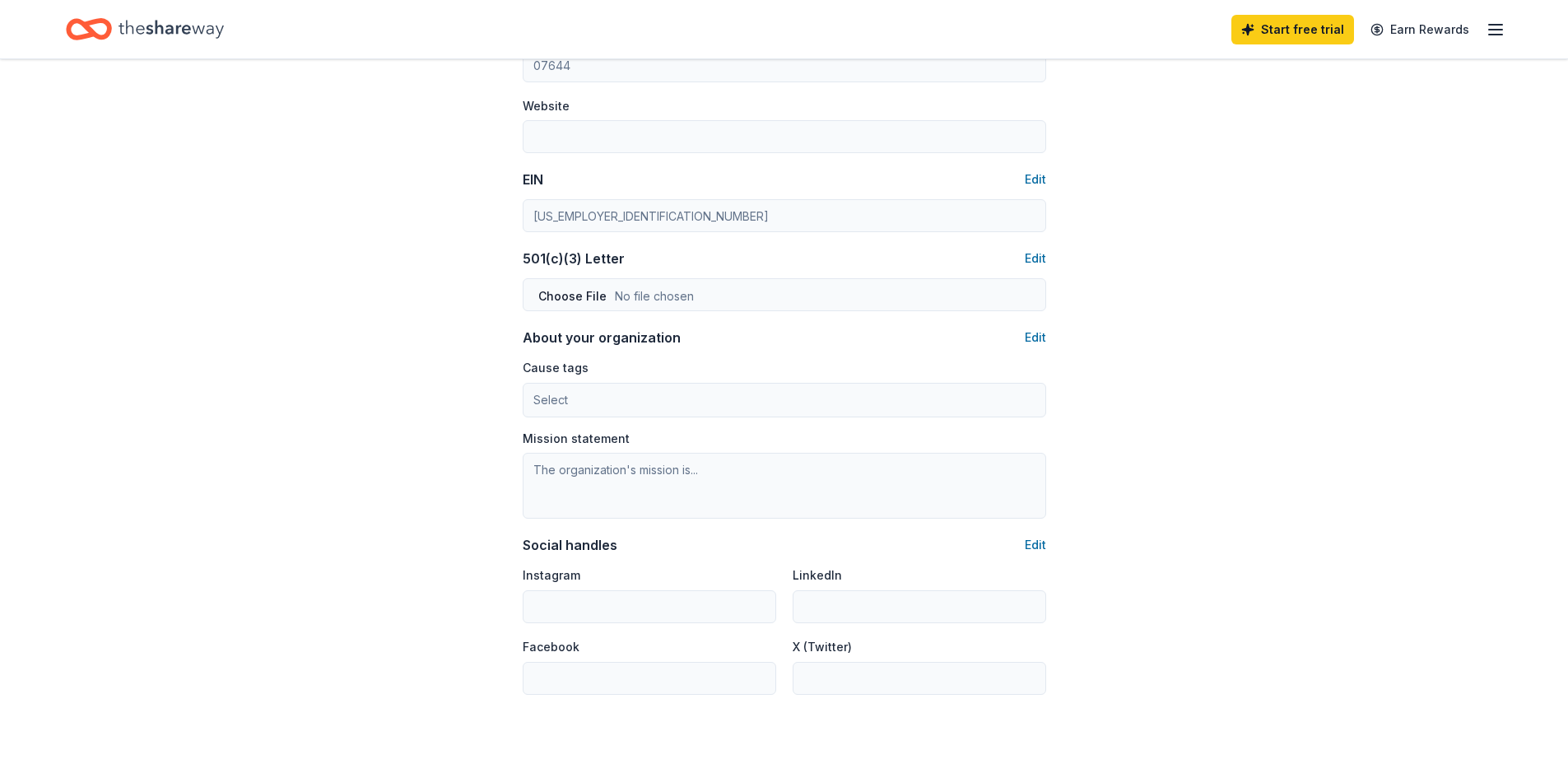
scroll to position [816, 0]
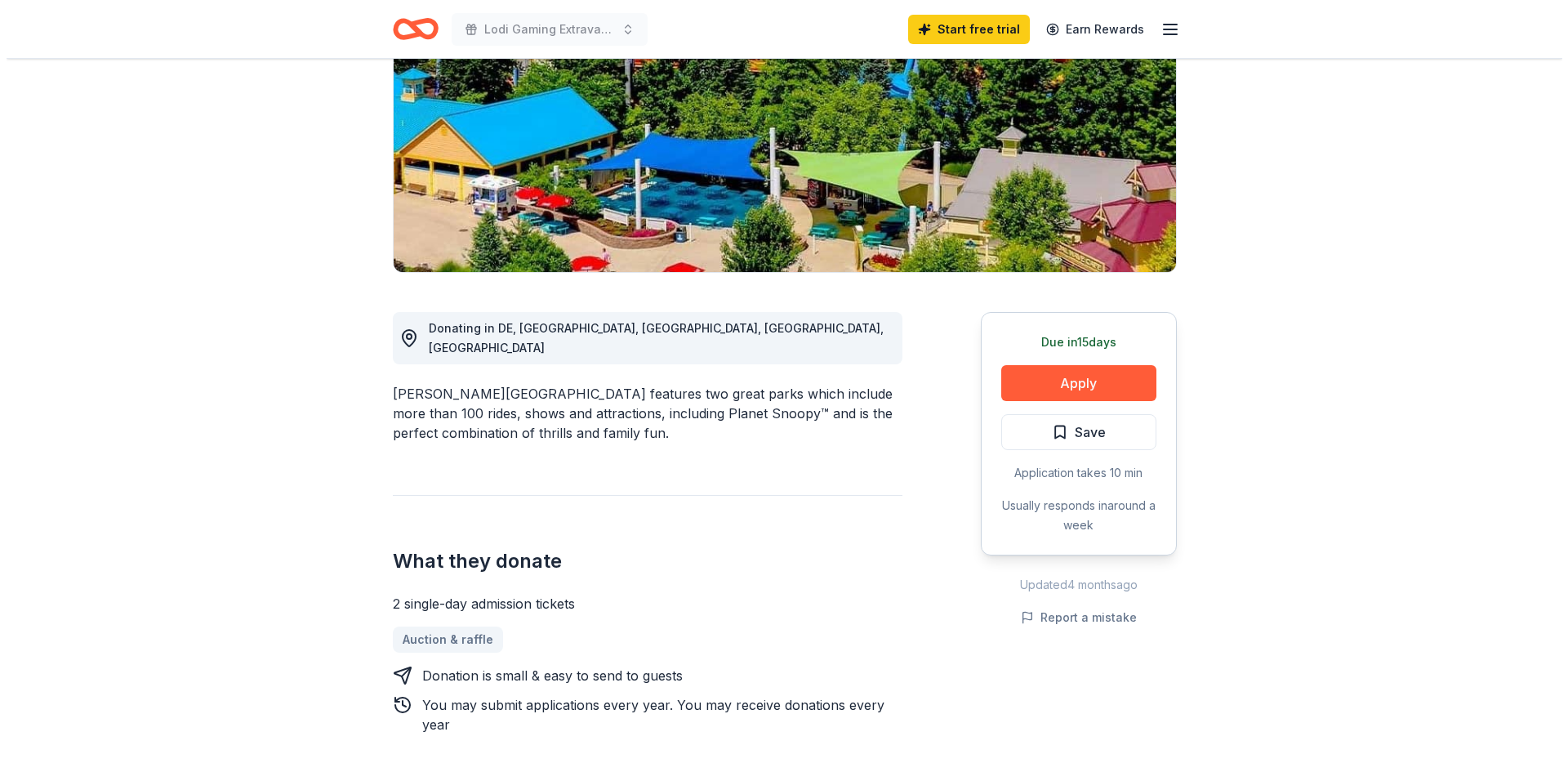
scroll to position [326, 0]
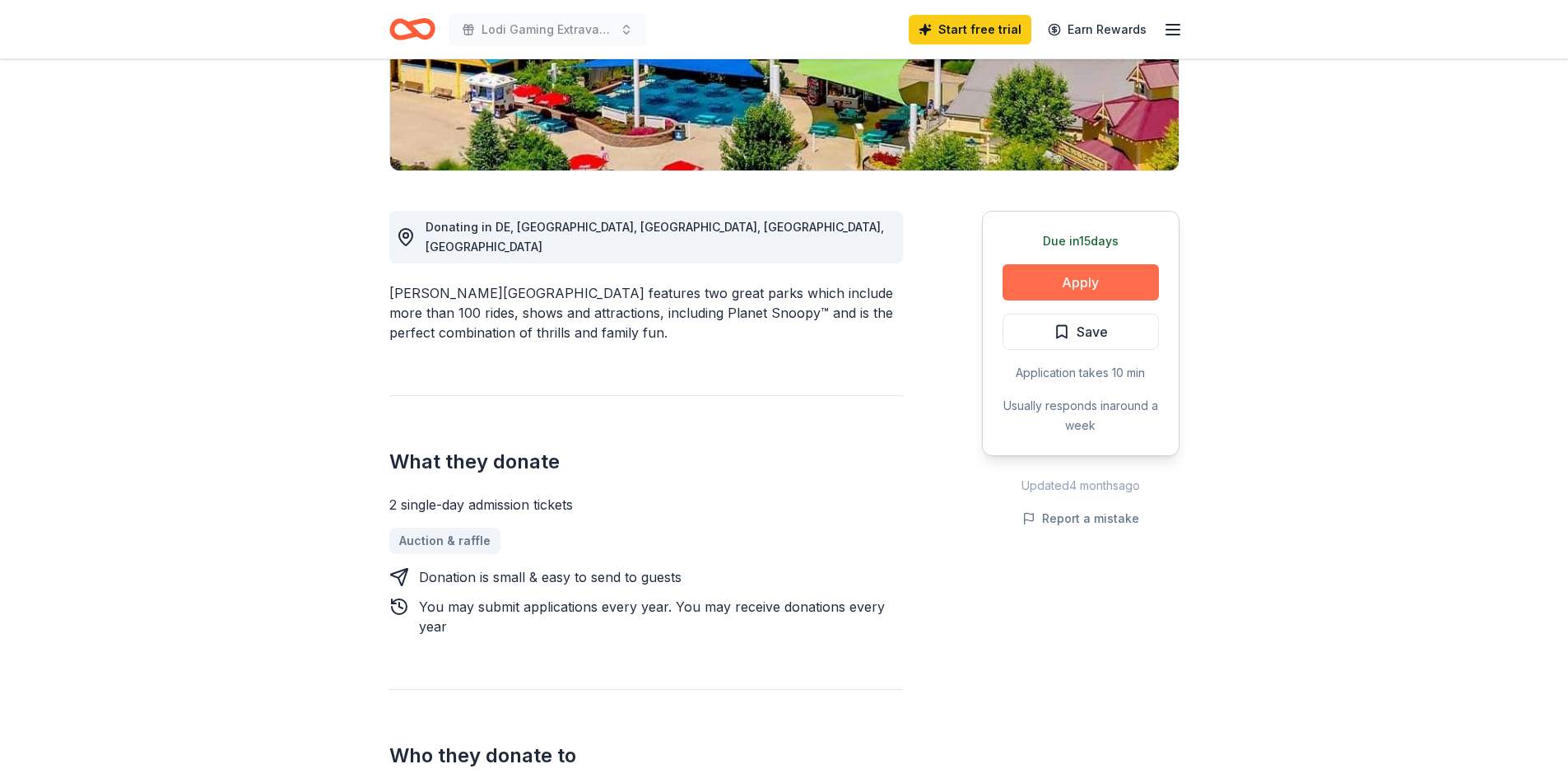
click at [1082, 284] on button "Apply" at bounding box center [1080, 282] width 157 height 36
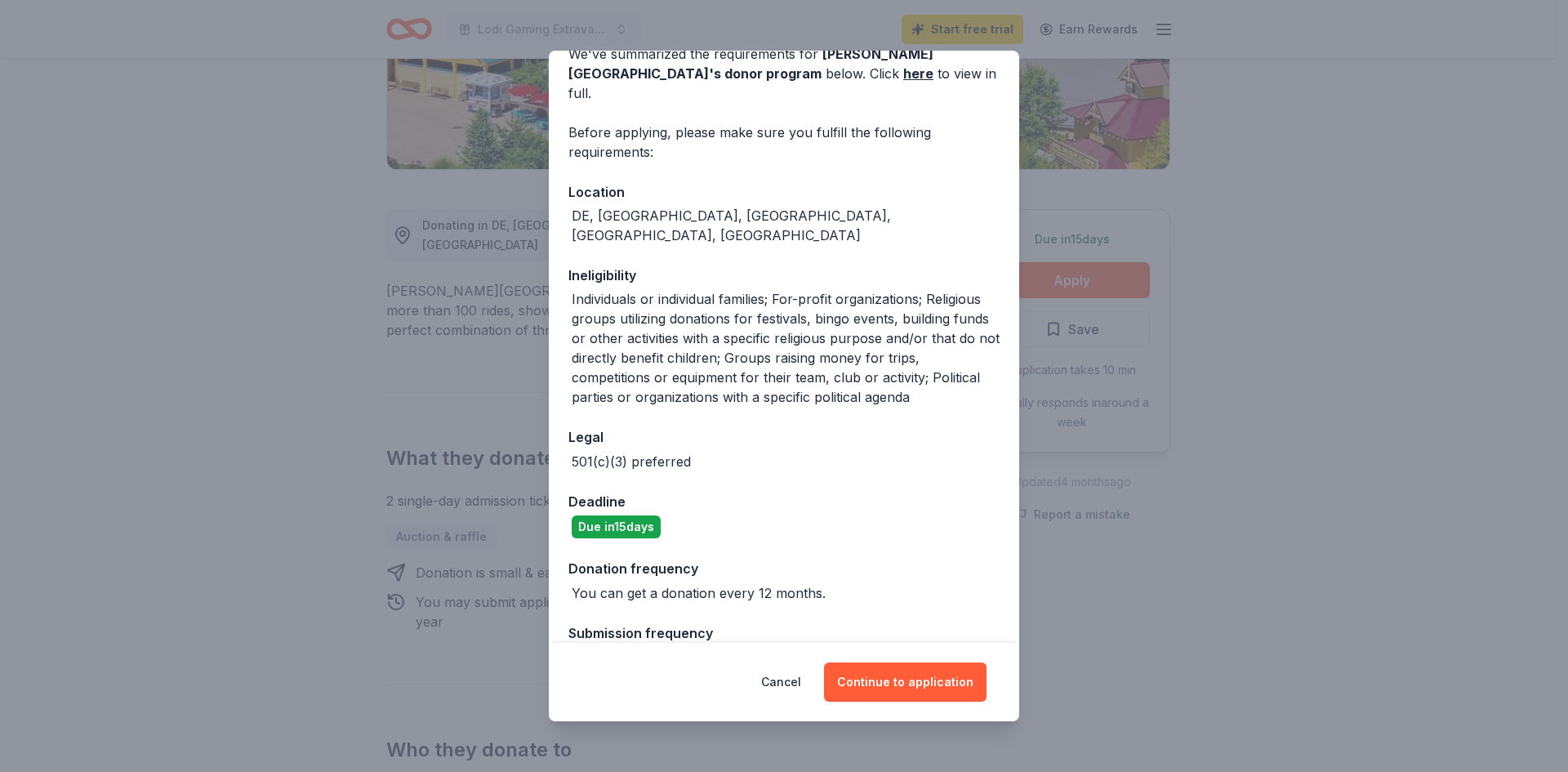
scroll to position [89, 0]
click at [915, 686] on button "Continue to application" at bounding box center [905, 682] width 163 height 40
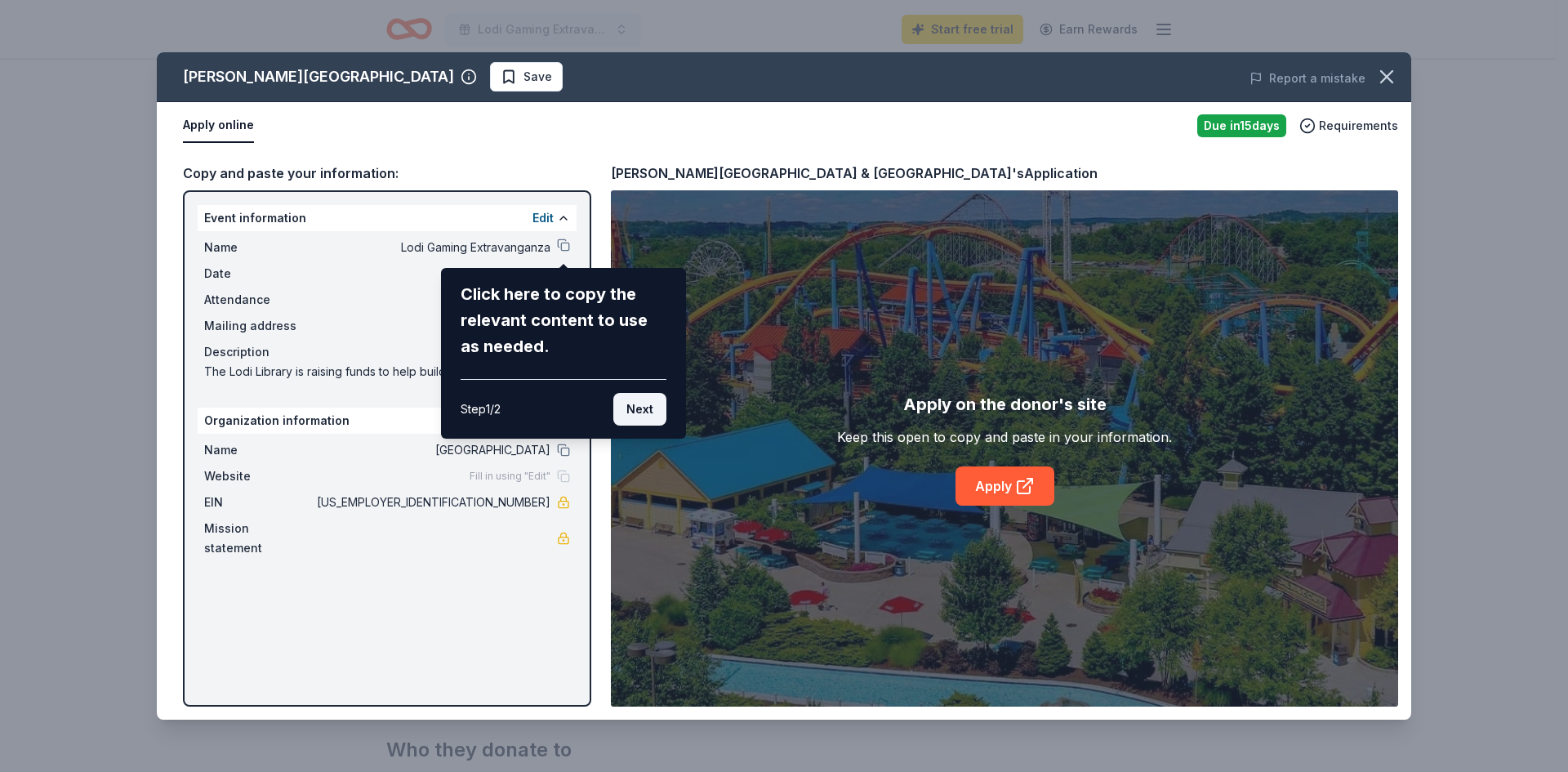
click at [643, 413] on button "Next" at bounding box center [640, 409] width 53 height 33
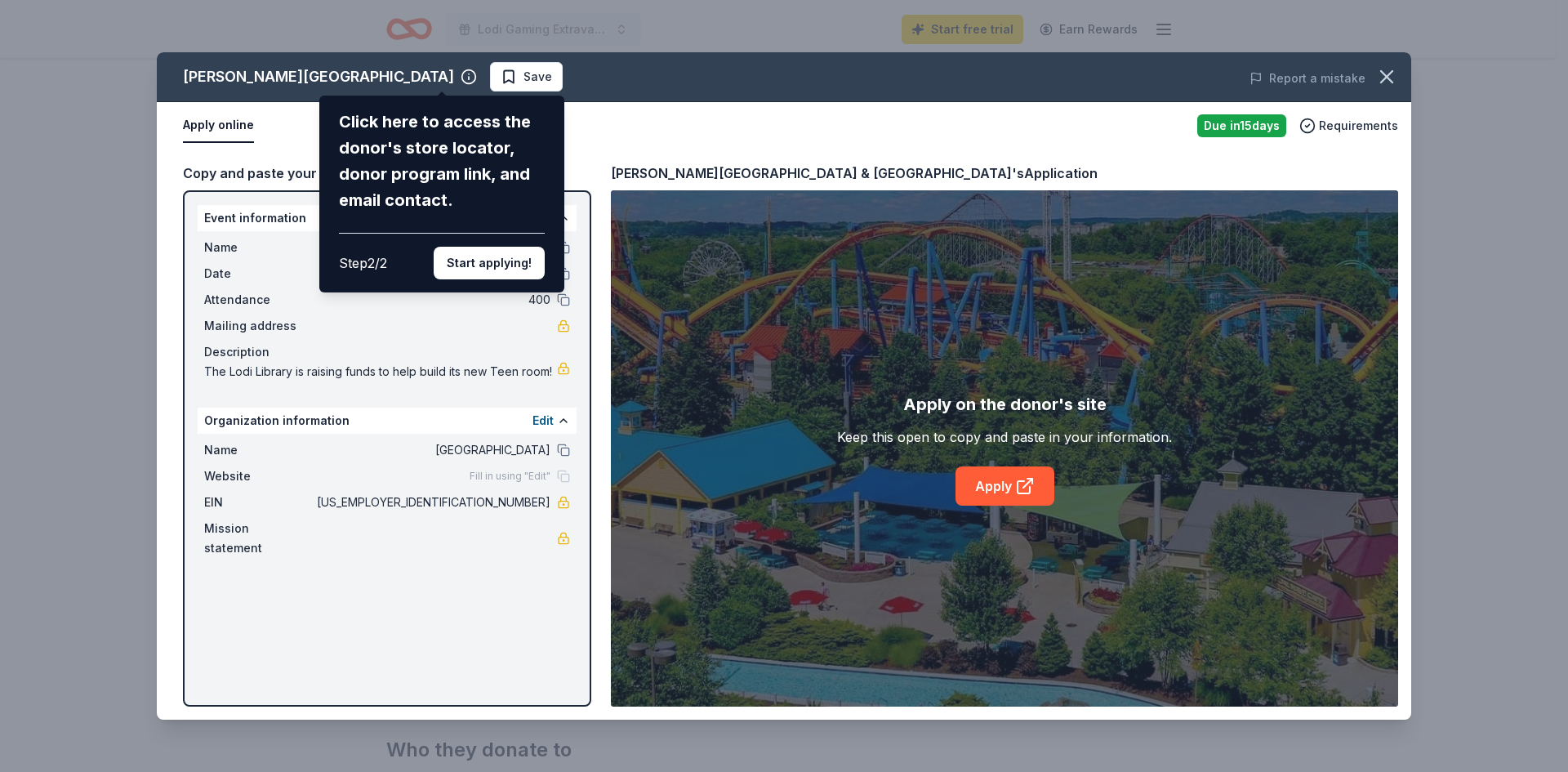
click at [451, 301] on div "Dorney Park & Wildwater Kingdom Click here to access the donor's store locator,…" at bounding box center [784, 386] width 1255 height 667
click at [483, 258] on button "Start applying!" at bounding box center [489, 263] width 111 height 33
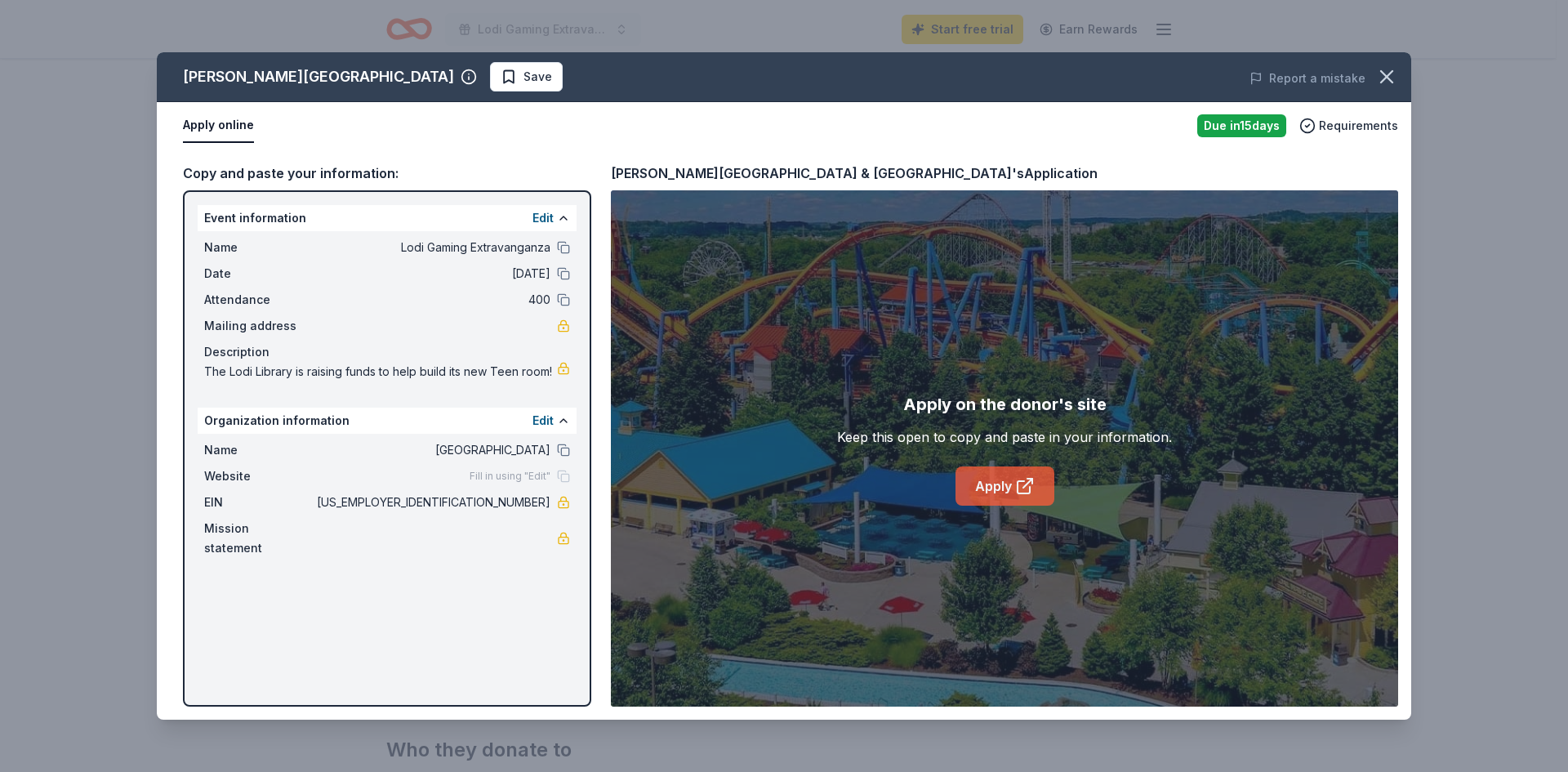
click at [988, 483] on link "Apply" at bounding box center [1006, 485] width 99 height 40
